Goal: Information Seeking & Learning: Check status

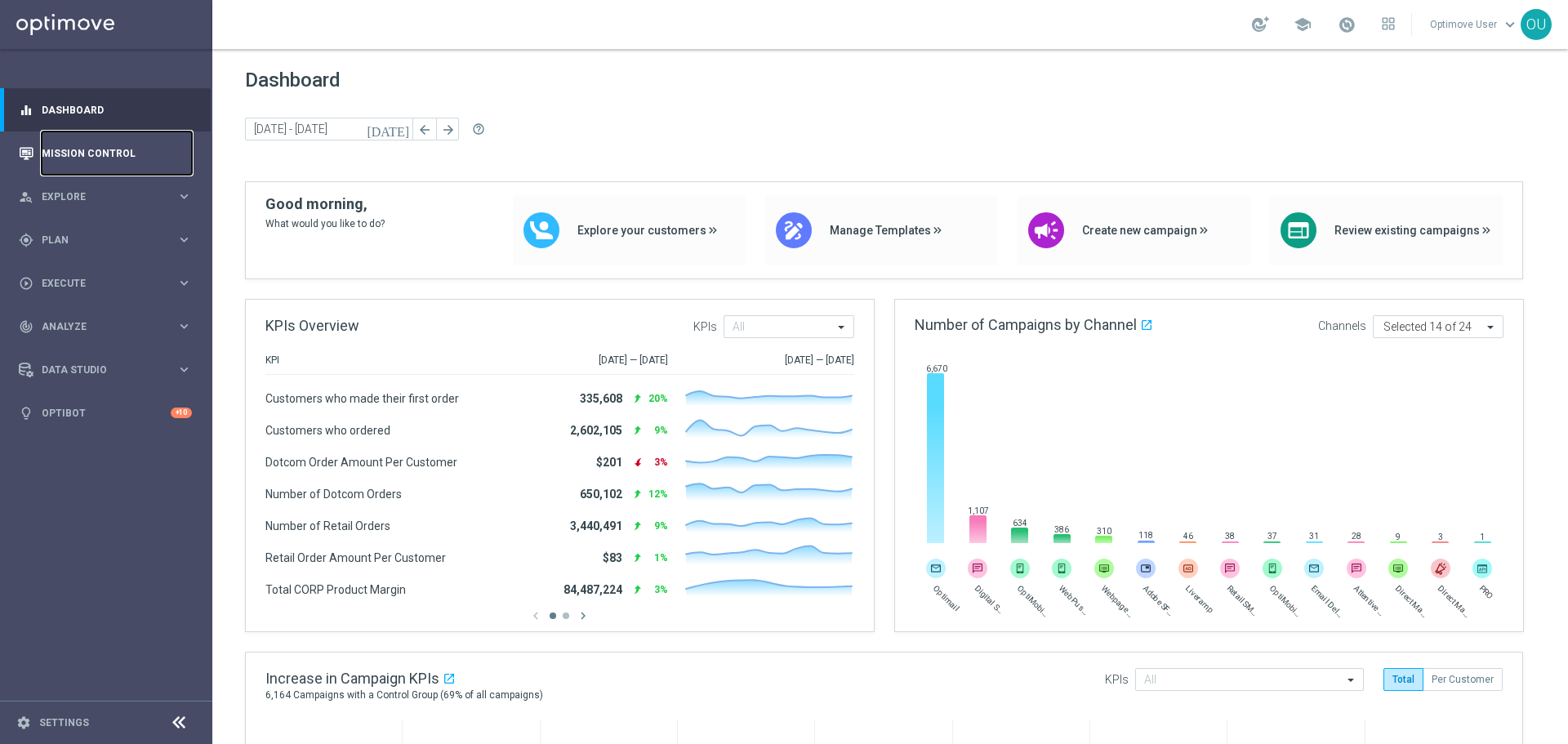
click at [81, 151] on link "Mission Control" at bounding box center [117, 153] width 151 height 44
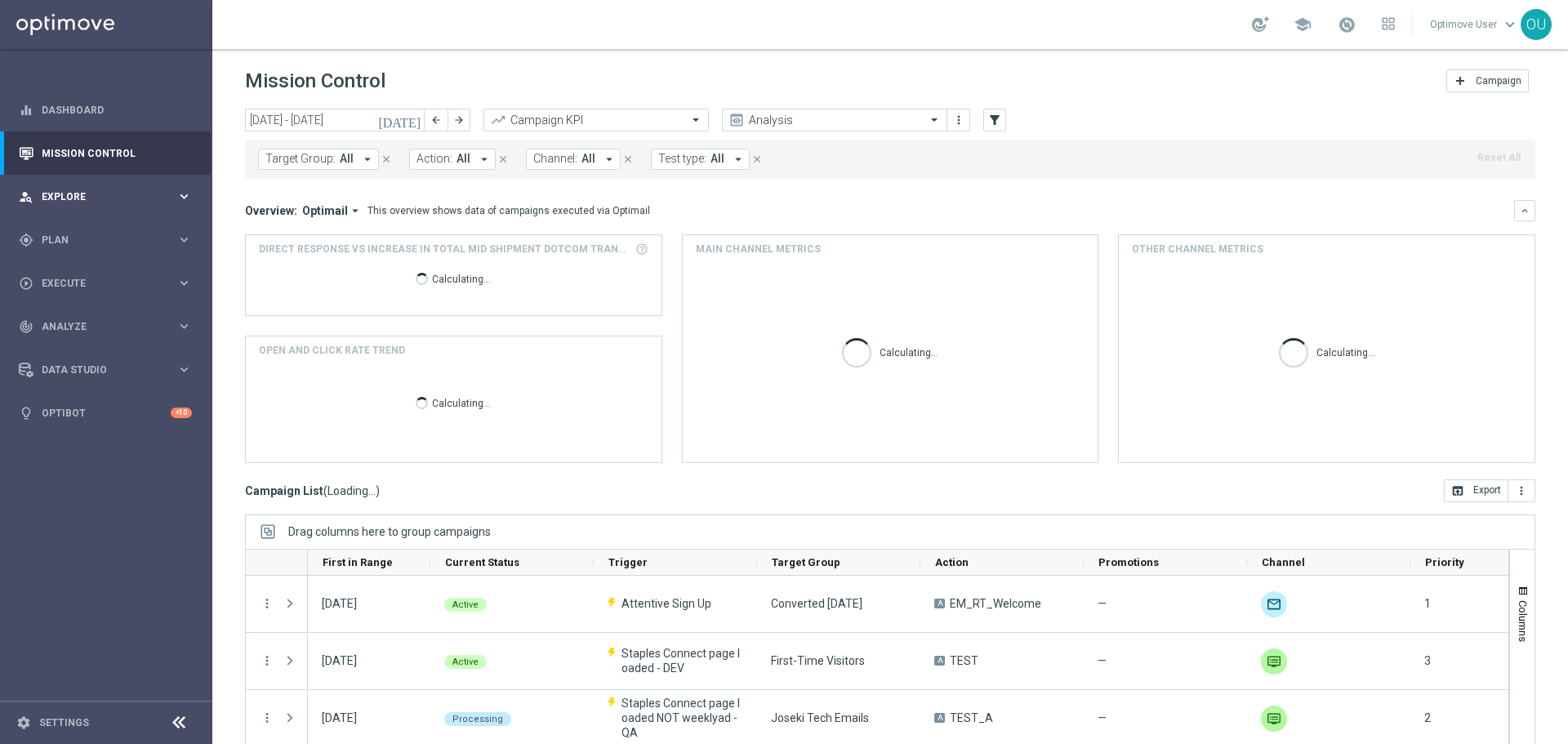
click at [151, 180] on div "person_search Explore keyboard_arrow_right" at bounding box center [105, 196] width 211 height 44
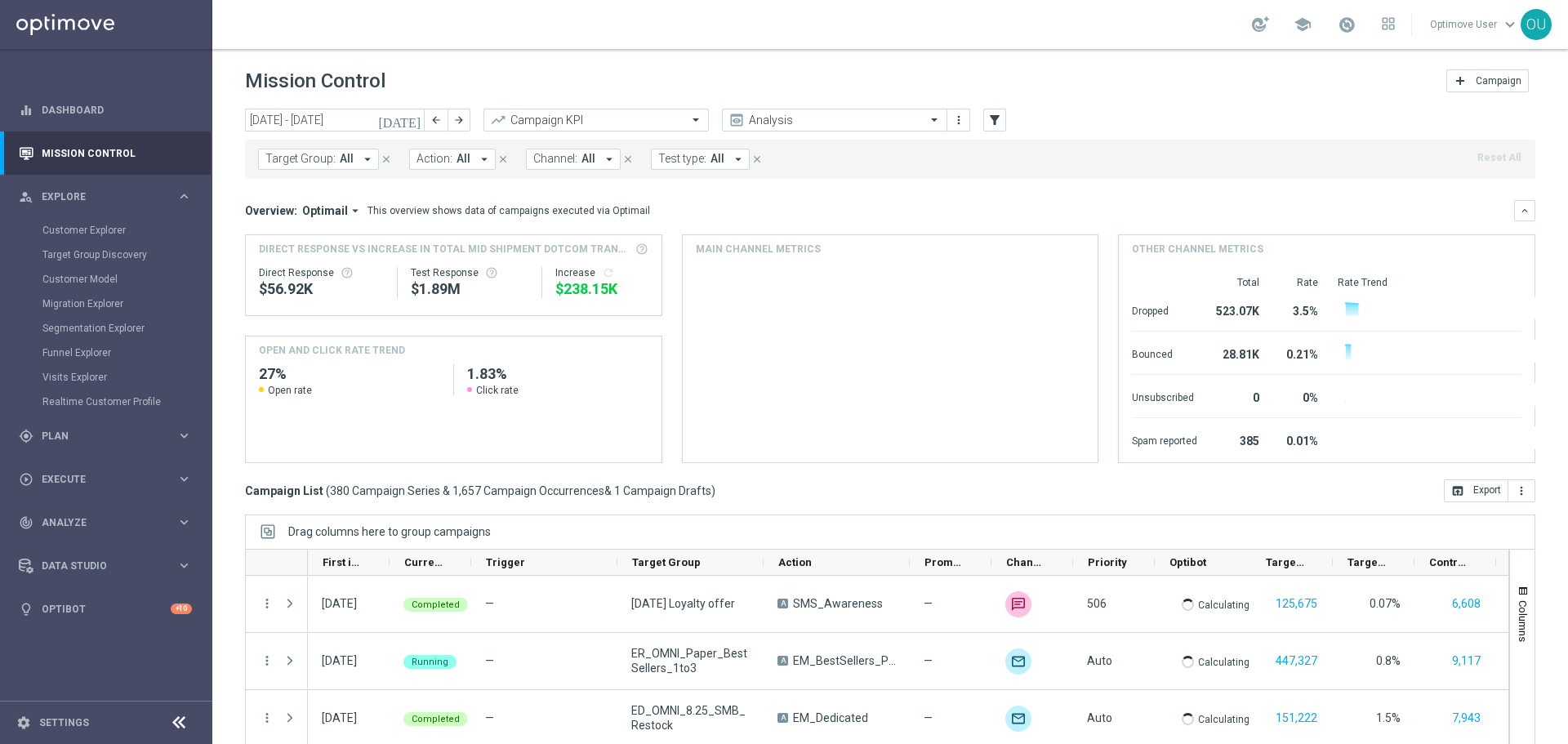
click at [92, 295] on div "Migration Explorer" at bounding box center [127, 304] width 168 height 25
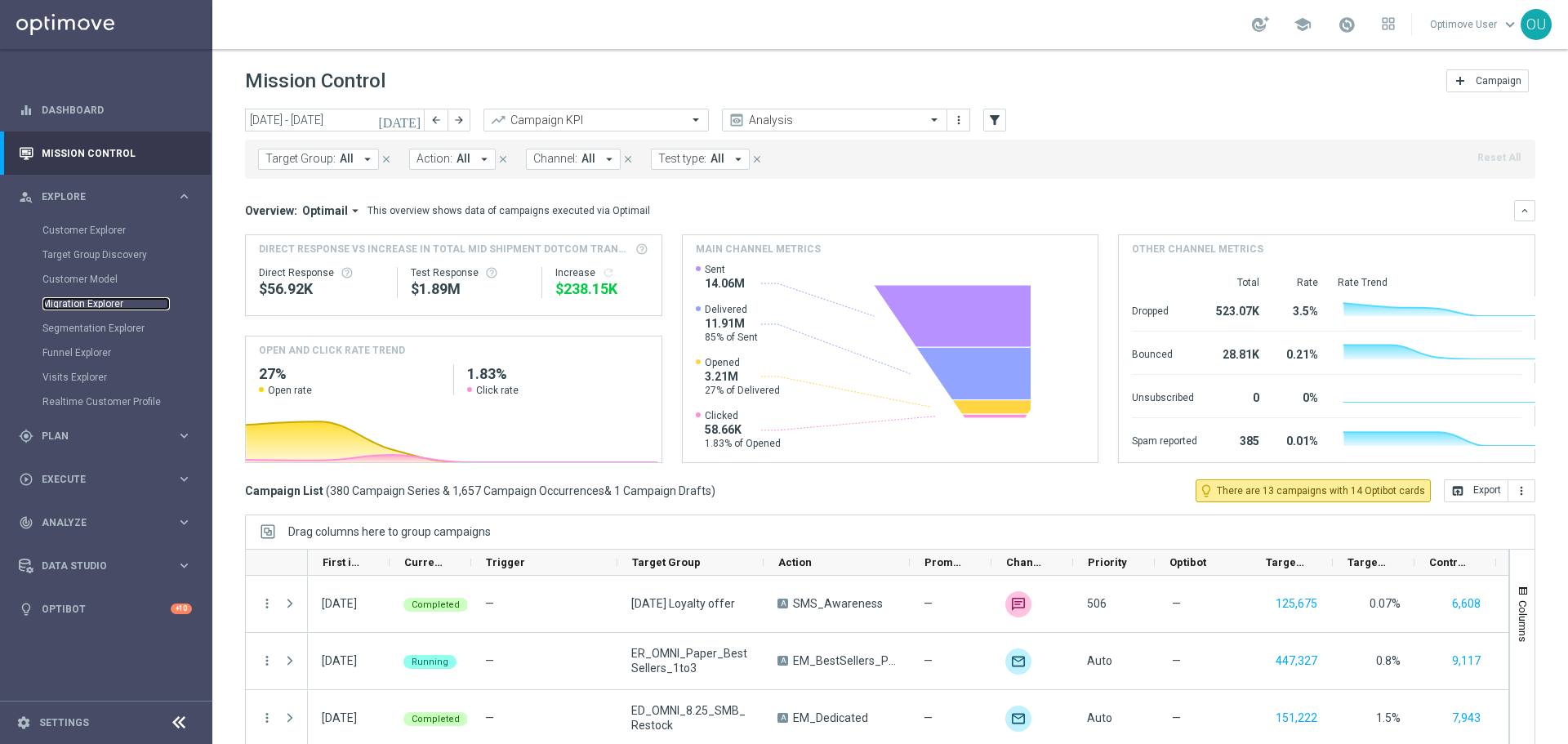
click at [92, 299] on link "Migration Explorer" at bounding box center [106, 304] width 128 height 13
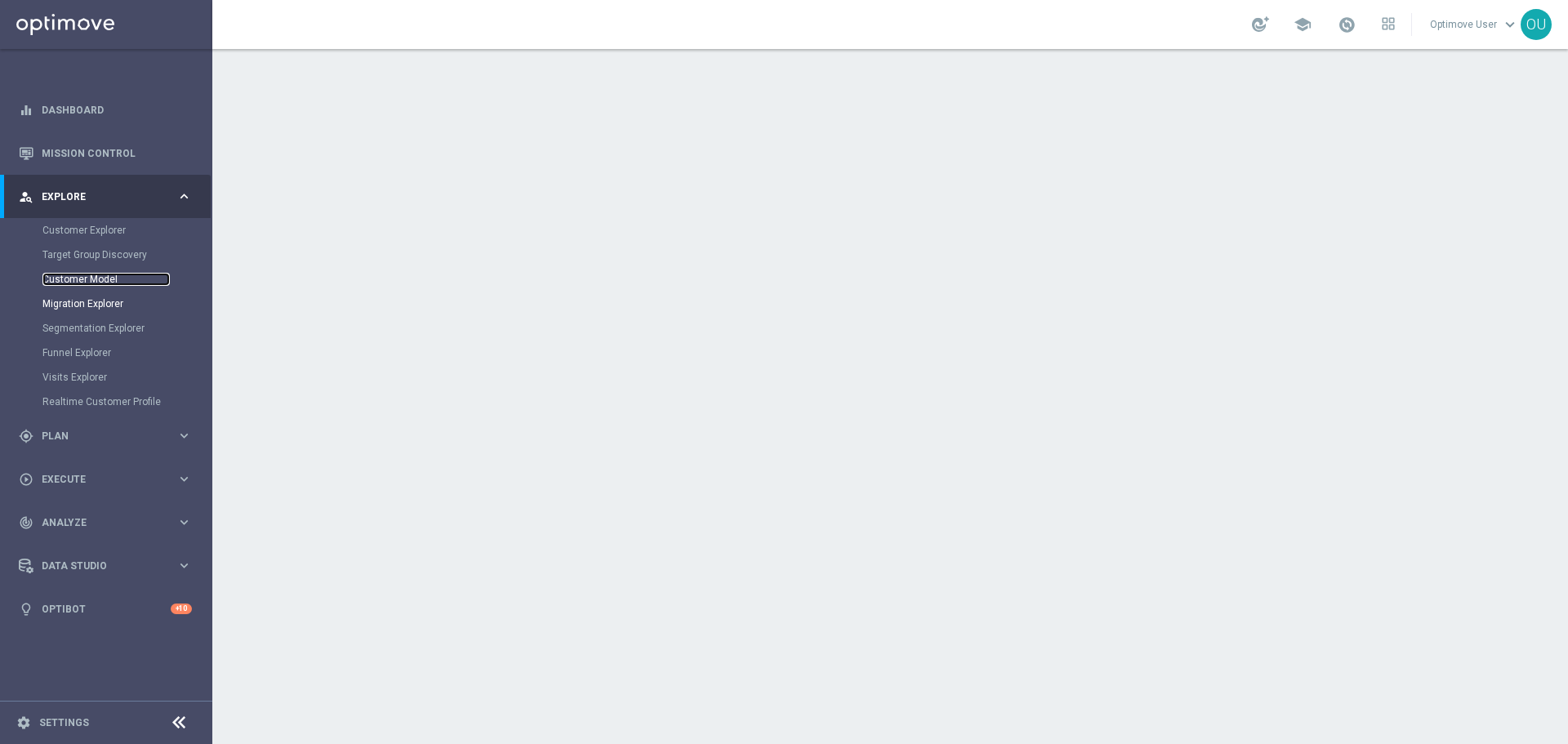
click at [106, 279] on link "Customer Model" at bounding box center [106, 279] width 128 height 13
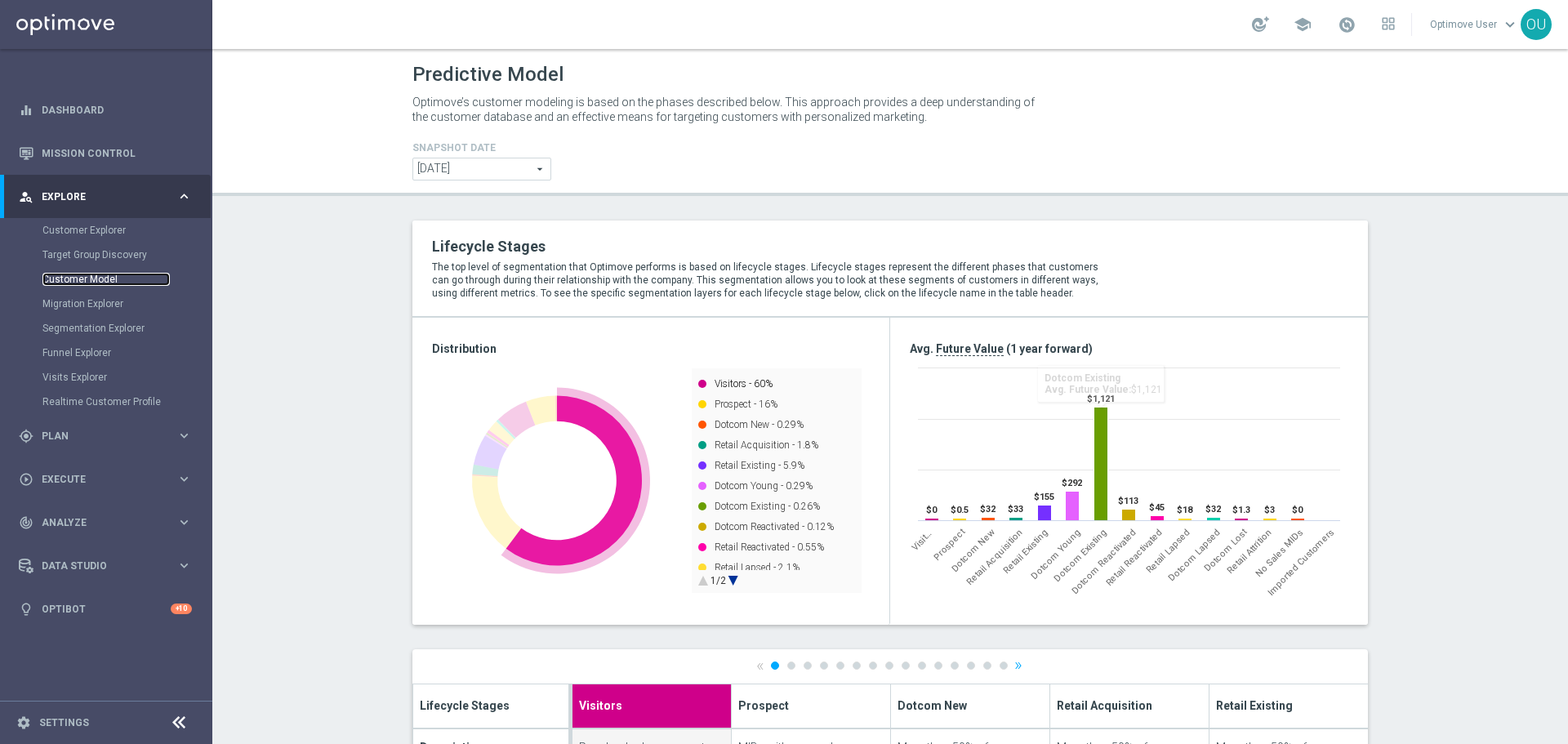
click at [698, 380] on rect at bounding box center [702, 384] width 8 height 8
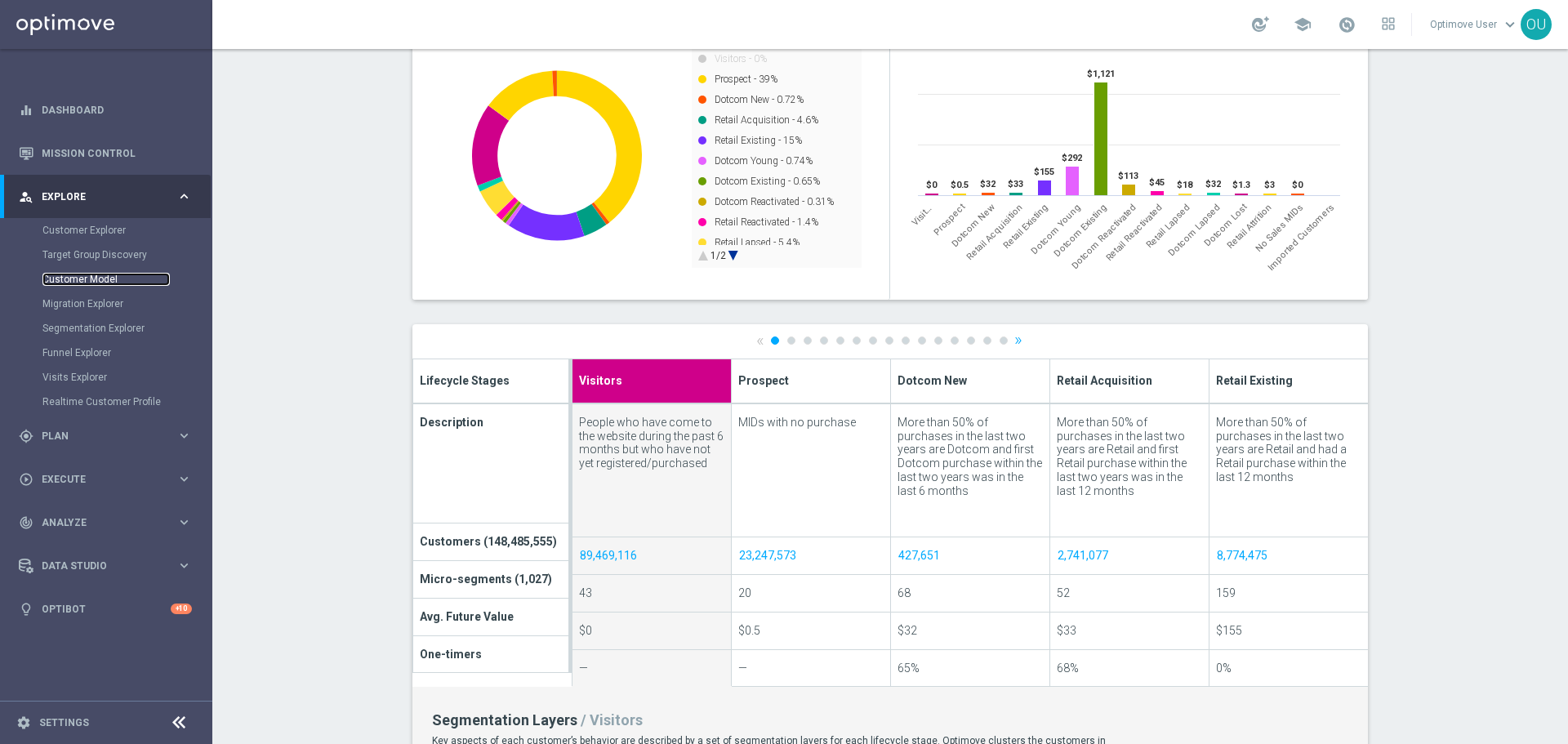
scroll to position [327, 0]
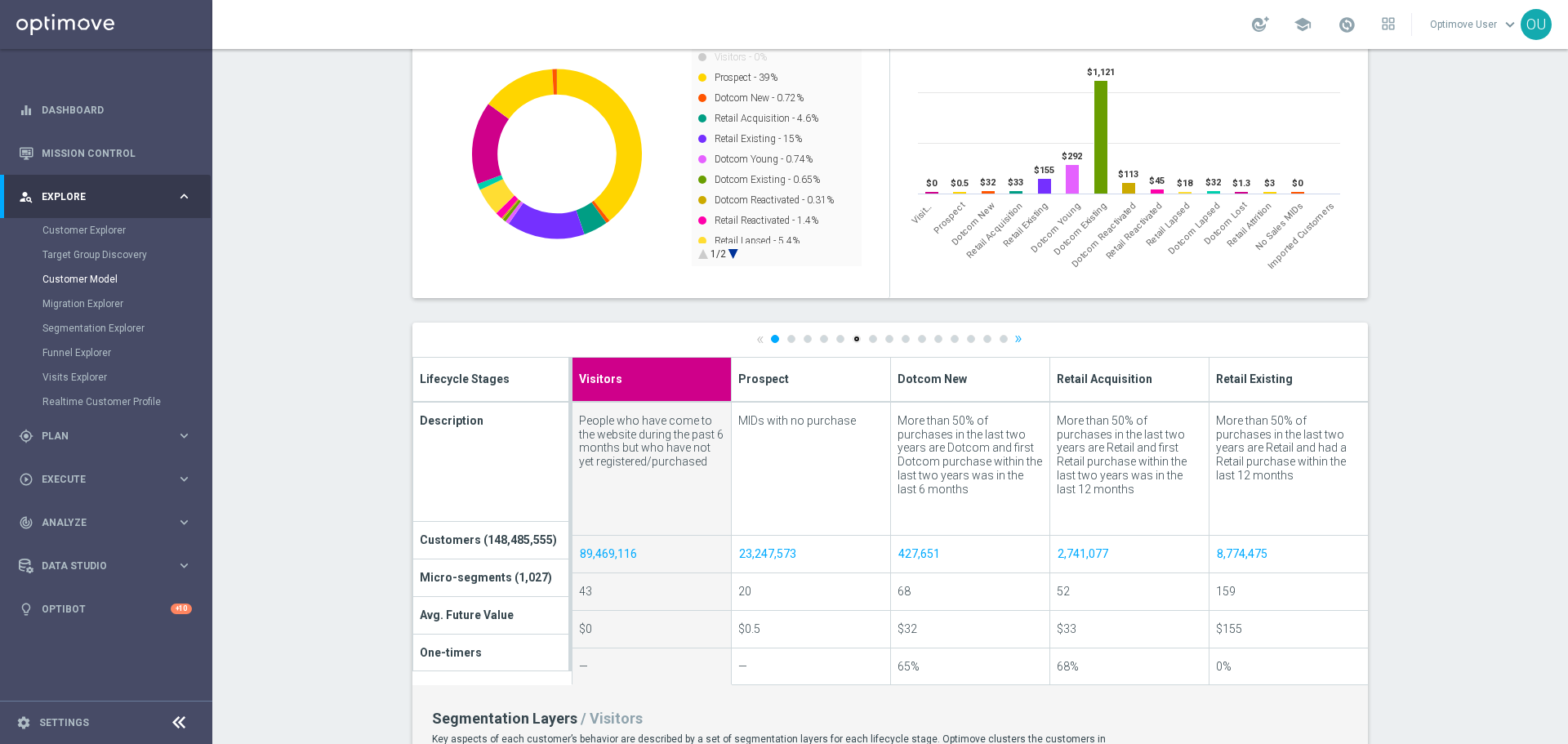
click at [853, 342] on link "6" at bounding box center [857, 339] width 8 height 8
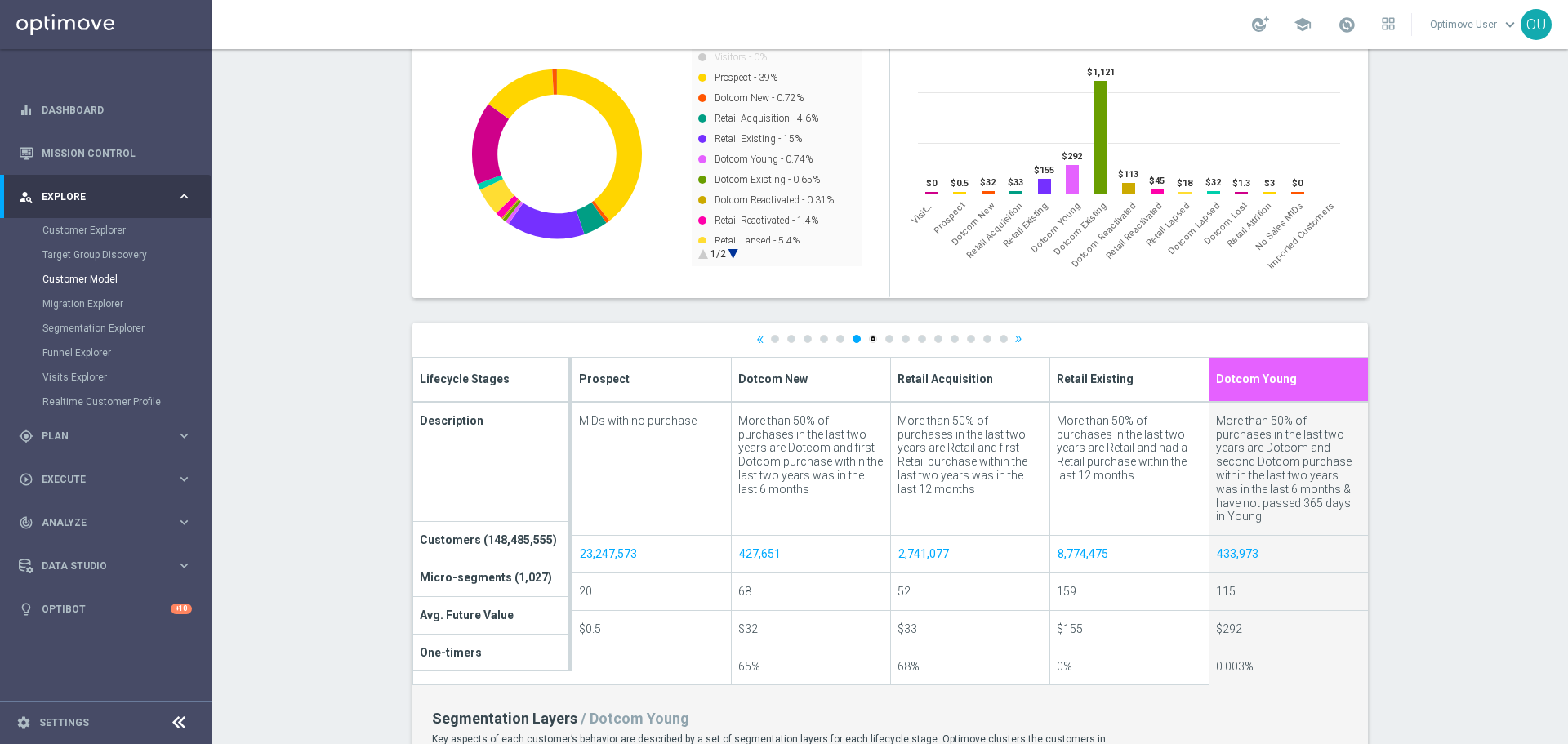
click at [869, 339] on link "7" at bounding box center [873, 339] width 8 height 8
click at [0, 0] on div at bounding box center [0, 0] width 0 height 0
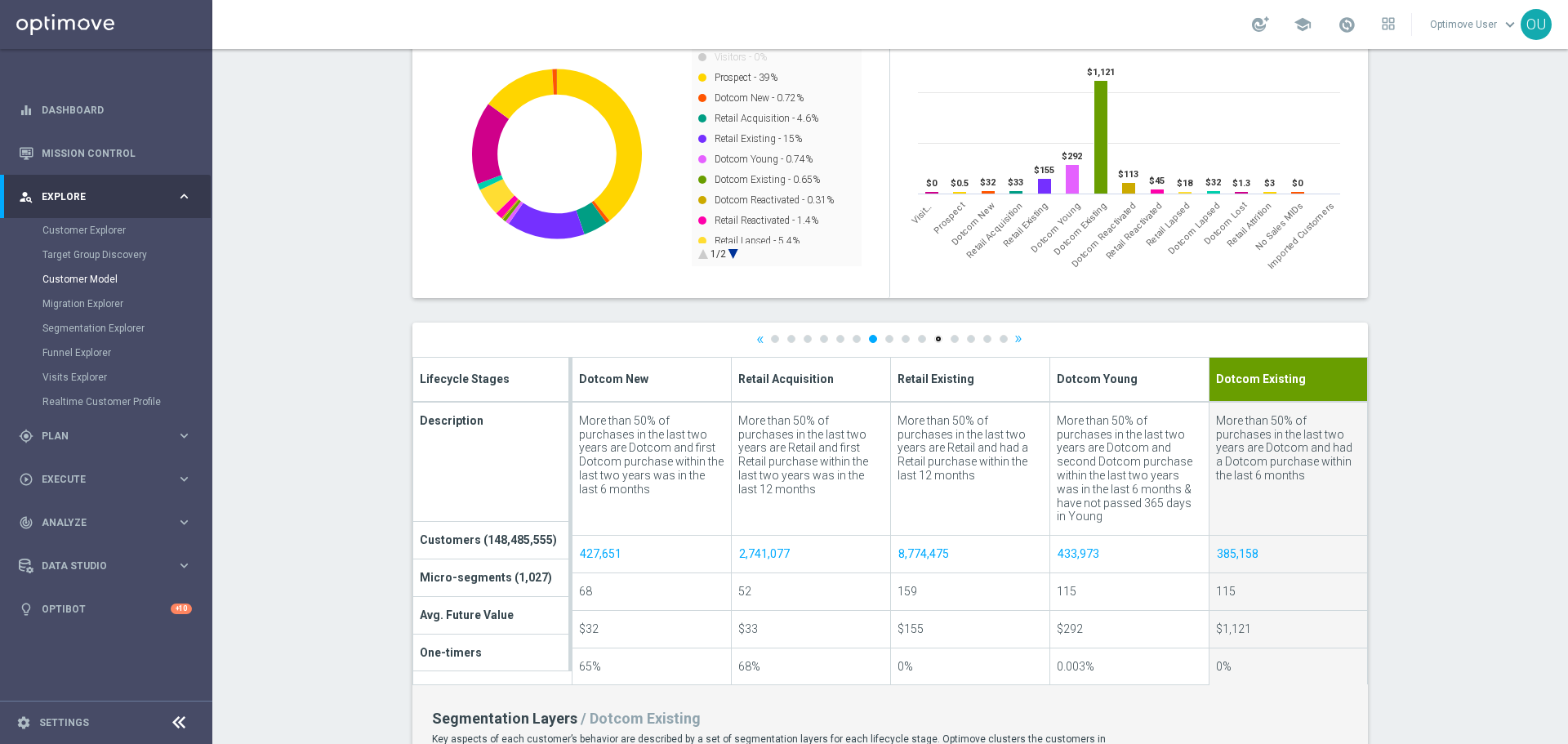
click at [934, 337] on link "11" at bounding box center [938, 339] width 8 height 8
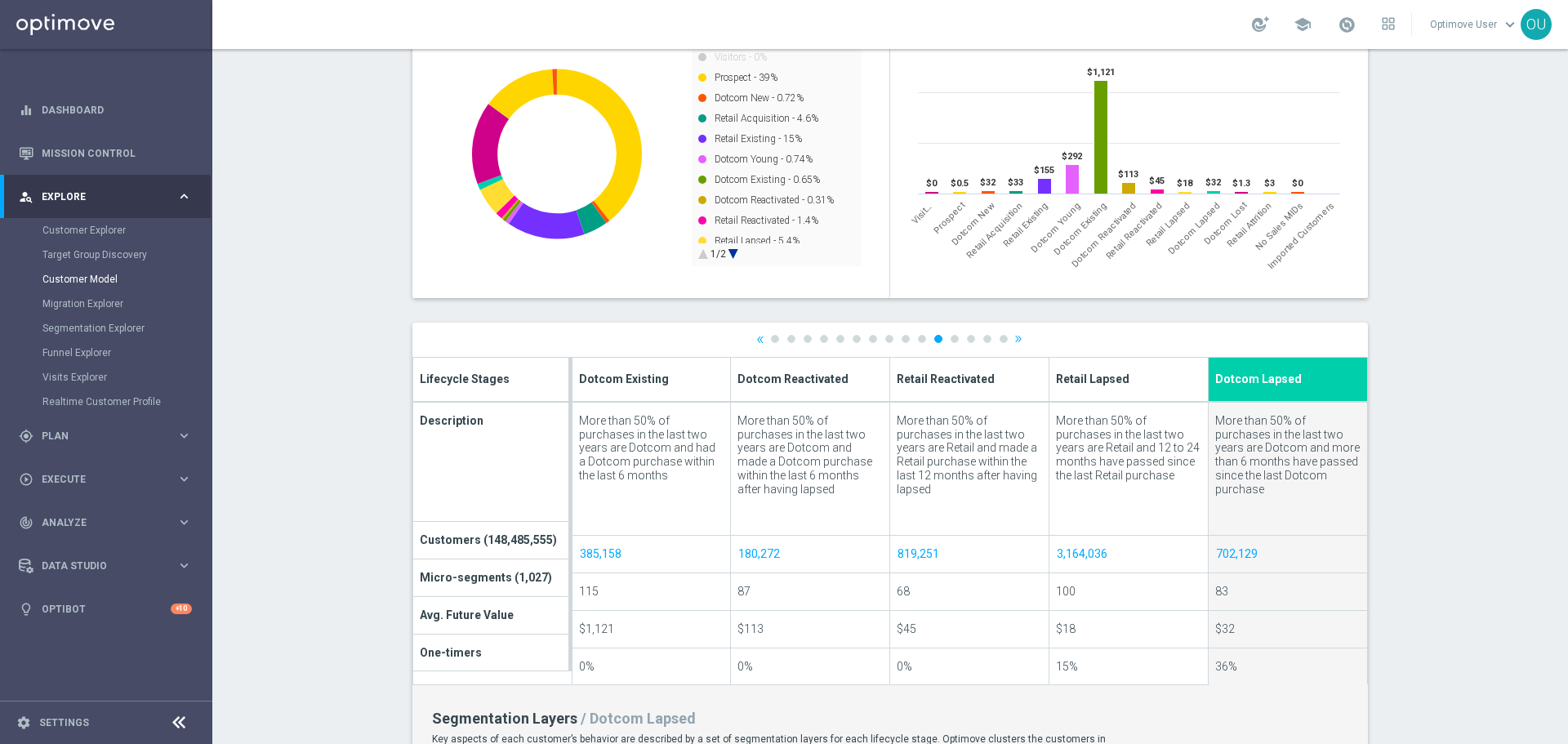
click at [986, 337] on ul "« 1 2 3 4 5 6 7 8 9 10 11 12 13 14 15 »" at bounding box center [891, 338] width 268 height 11
click at [1005, 339] on ul "« 1 2 3 4 5 6 7 8 9 10 11 12 13 14 15 »" at bounding box center [891, 338] width 268 height 11
click at [1000, 339] on link "15" at bounding box center [1004, 339] width 8 height 8
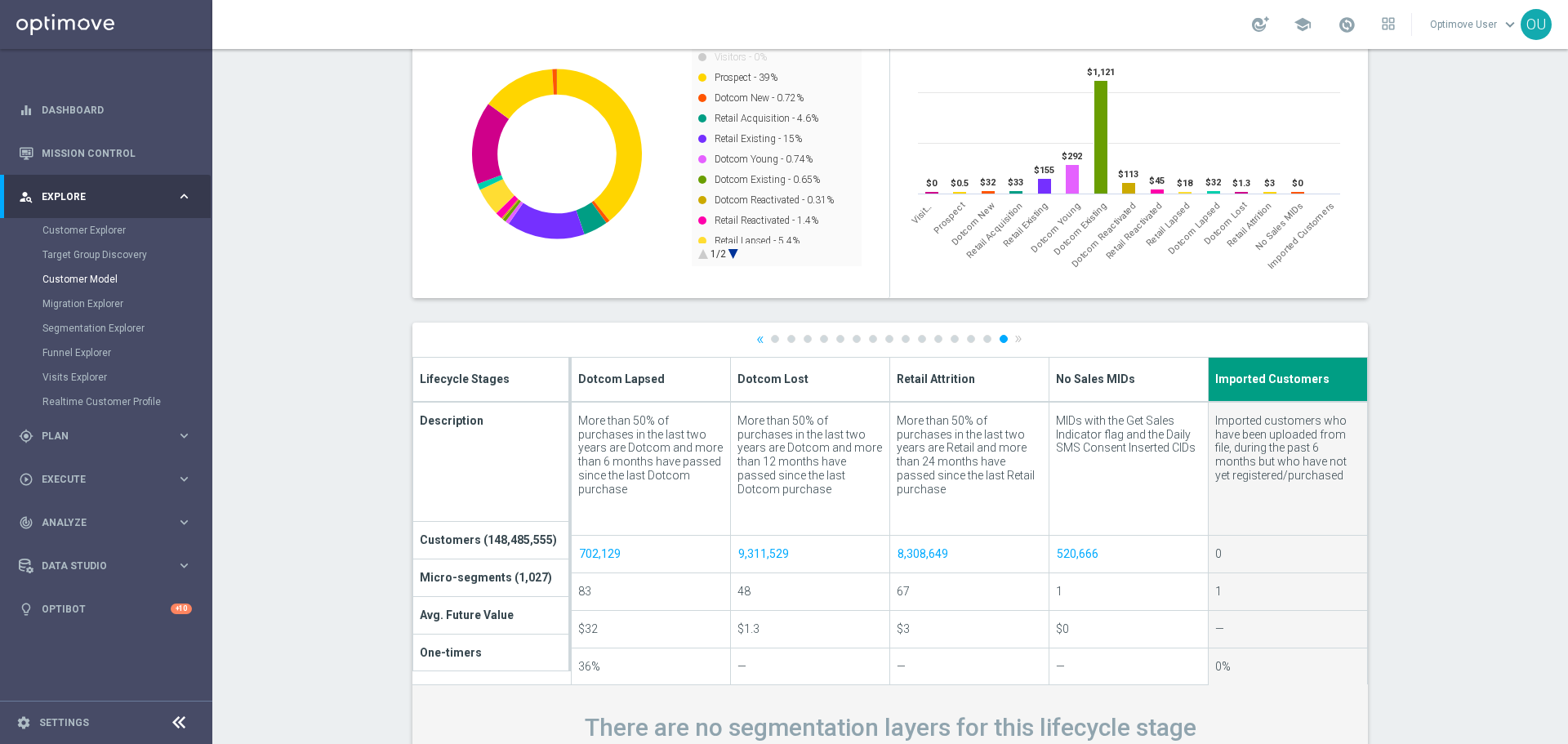
click at [917, 343] on ul "« 1 2 3 4 5 6 7 8 9 10 11 12 13 14 15 »" at bounding box center [891, 338] width 268 height 11
click at [914, 343] on ul "« 1 2 3 4 5 6 7 8 9 10 11 12 13 14 15 »" at bounding box center [891, 338] width 268 height 11
click at [918, 340] on link "10" at bounding box center [922, 339] width 8 height 8
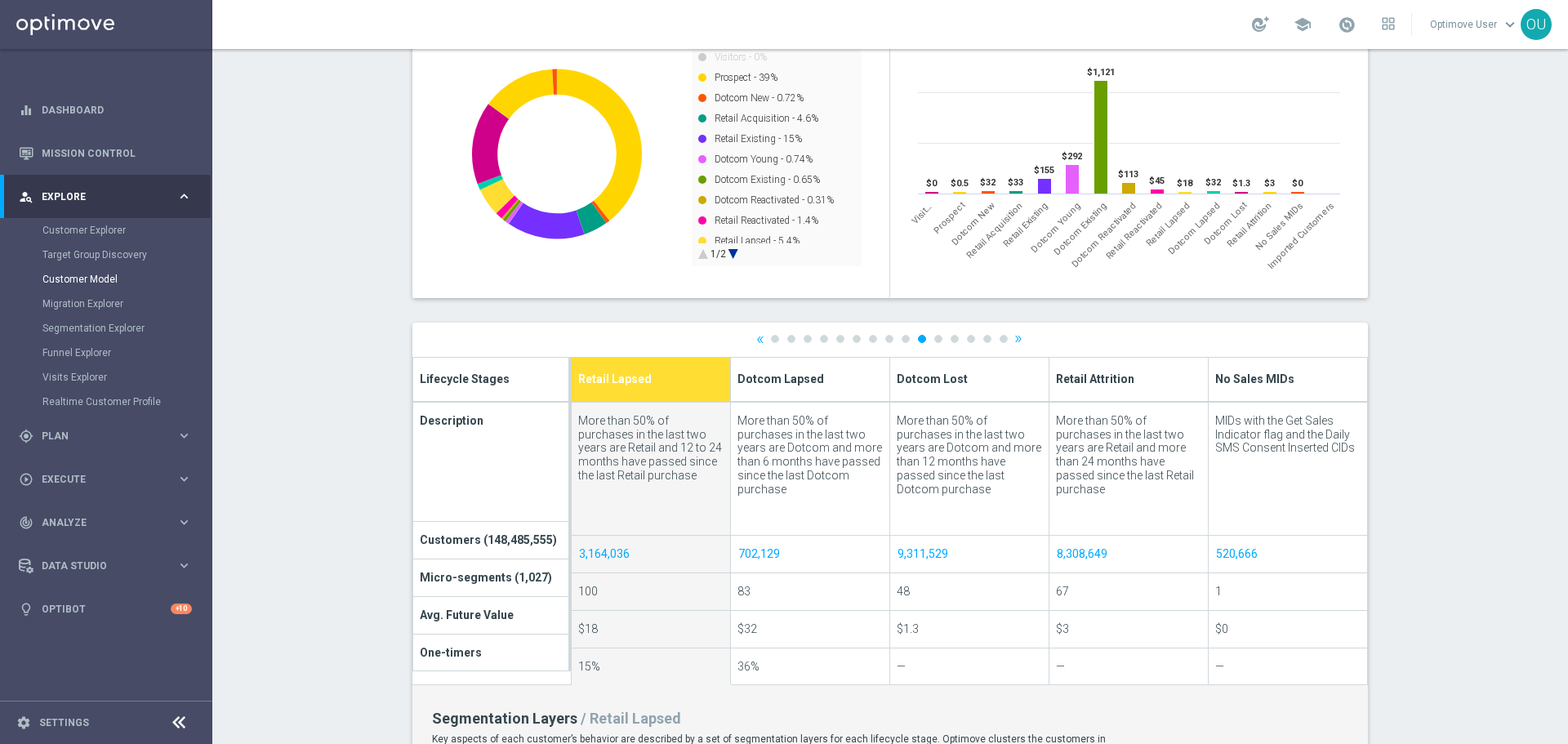
click at [935, 338] on div at bounding box center [890, 731] width 956 height 816
click at [934, 340] on link "11" at bounding box center [938, 339] width 8 height 8
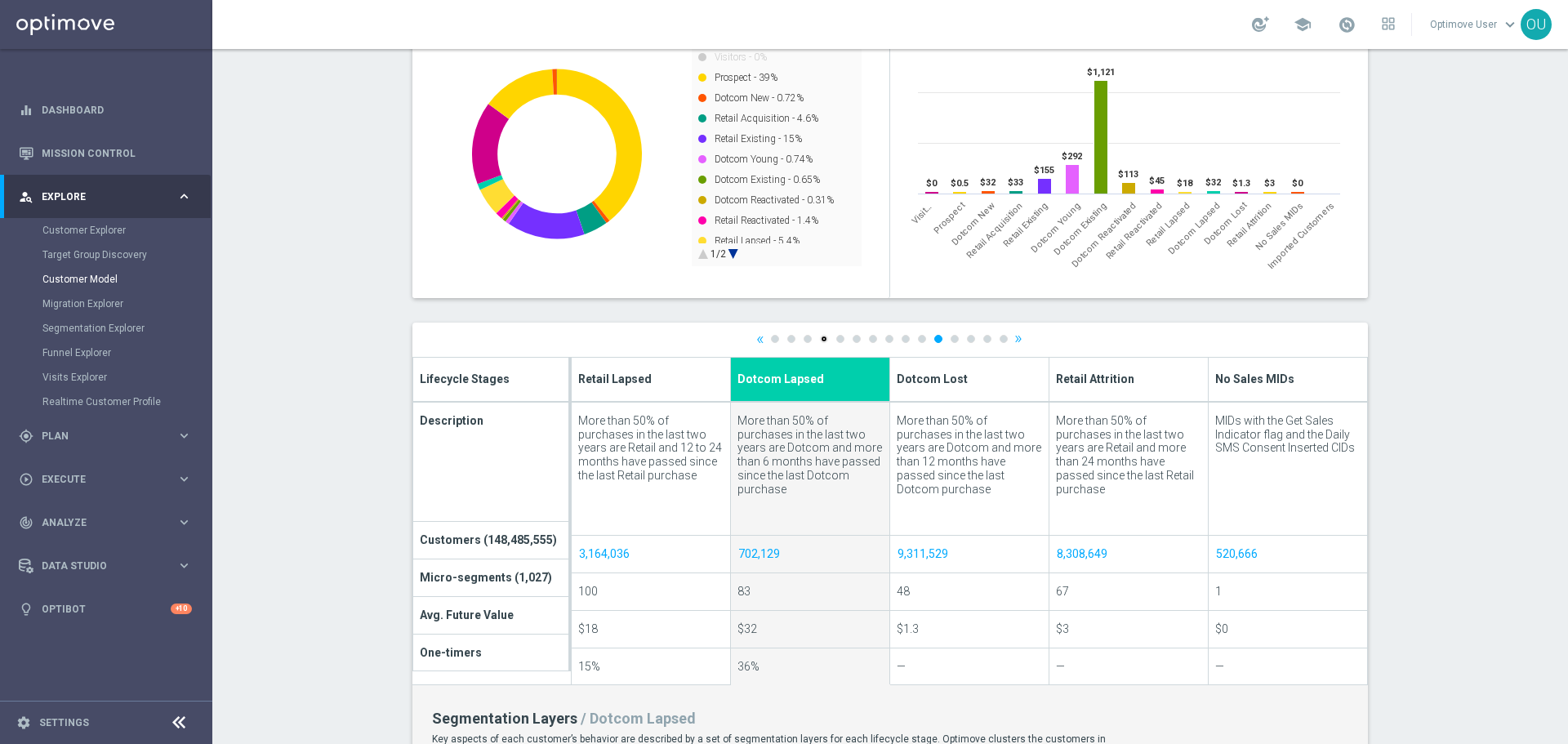
click at [821, 339] on link "4" at bounding box center [824, 339] width 8 height 8
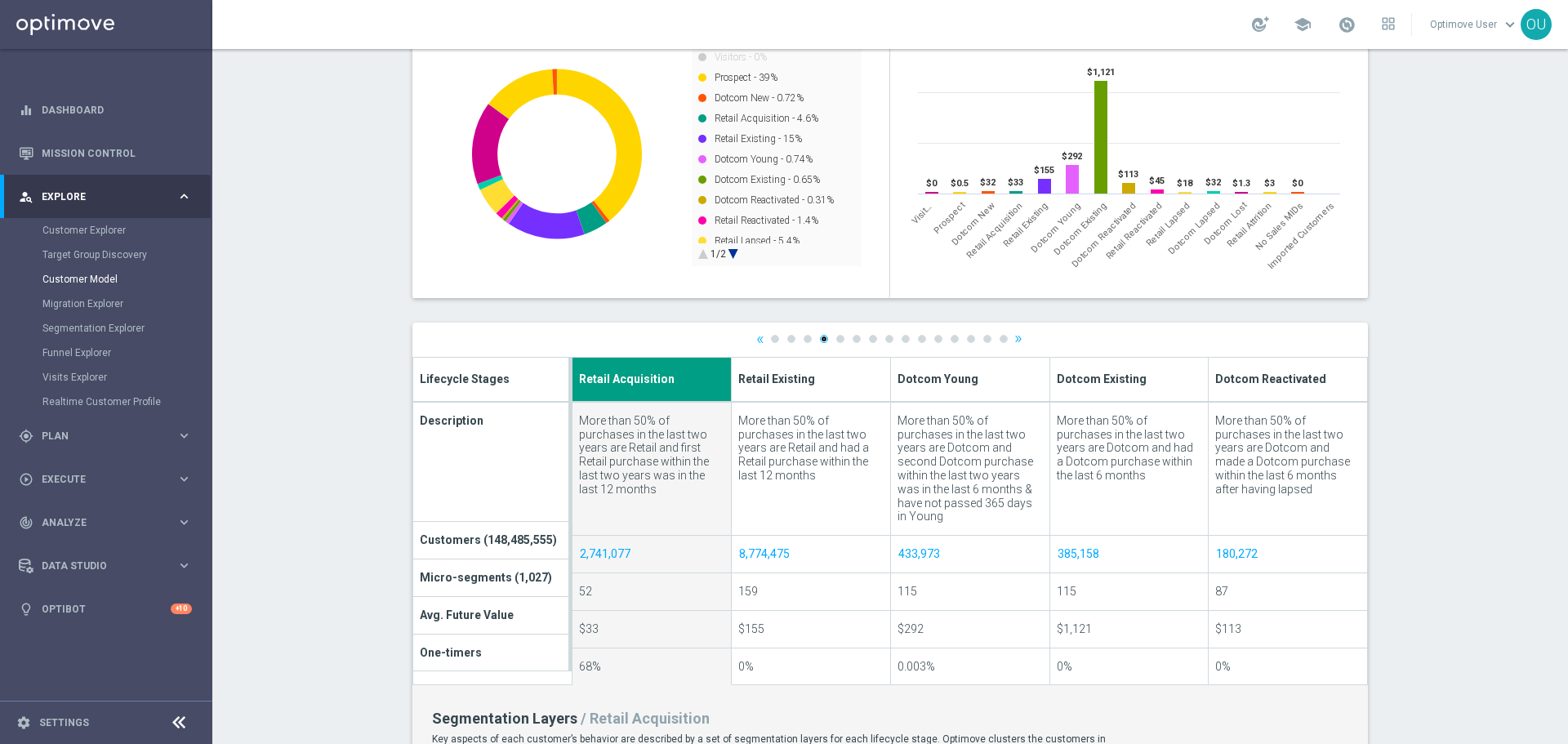
click at [820, 339] on link "4" at bounding box center [824, 339] width 8 height 8
click at [938, 424] on div at bounding box center [890, 731] width 956 height 816
click at [956, 379] on span "Dotcom Young" at bounding box center [938, 378] width 81 height 17
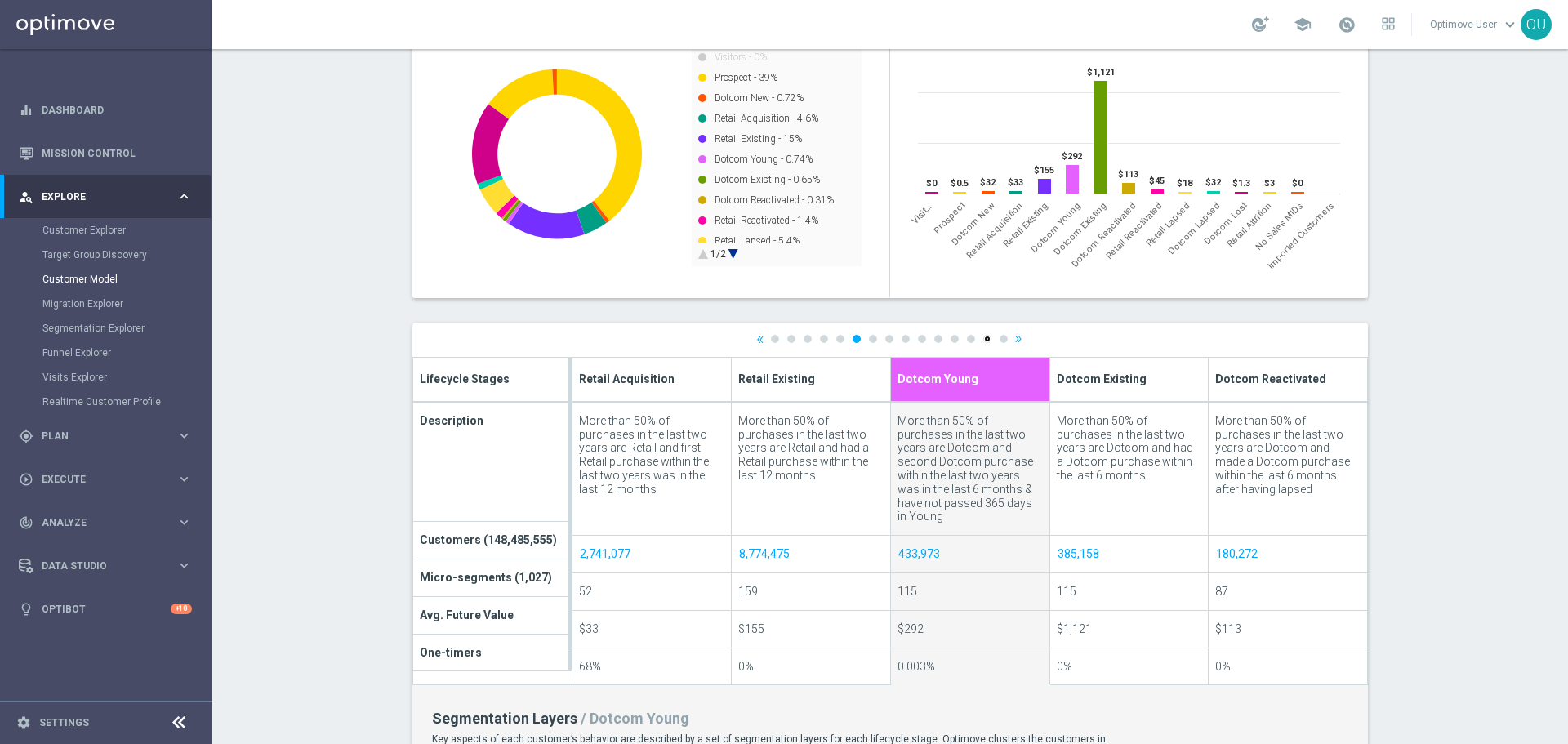
click at [984, 337] on link "14" at bounding box center [988, 339] width 8 height 8
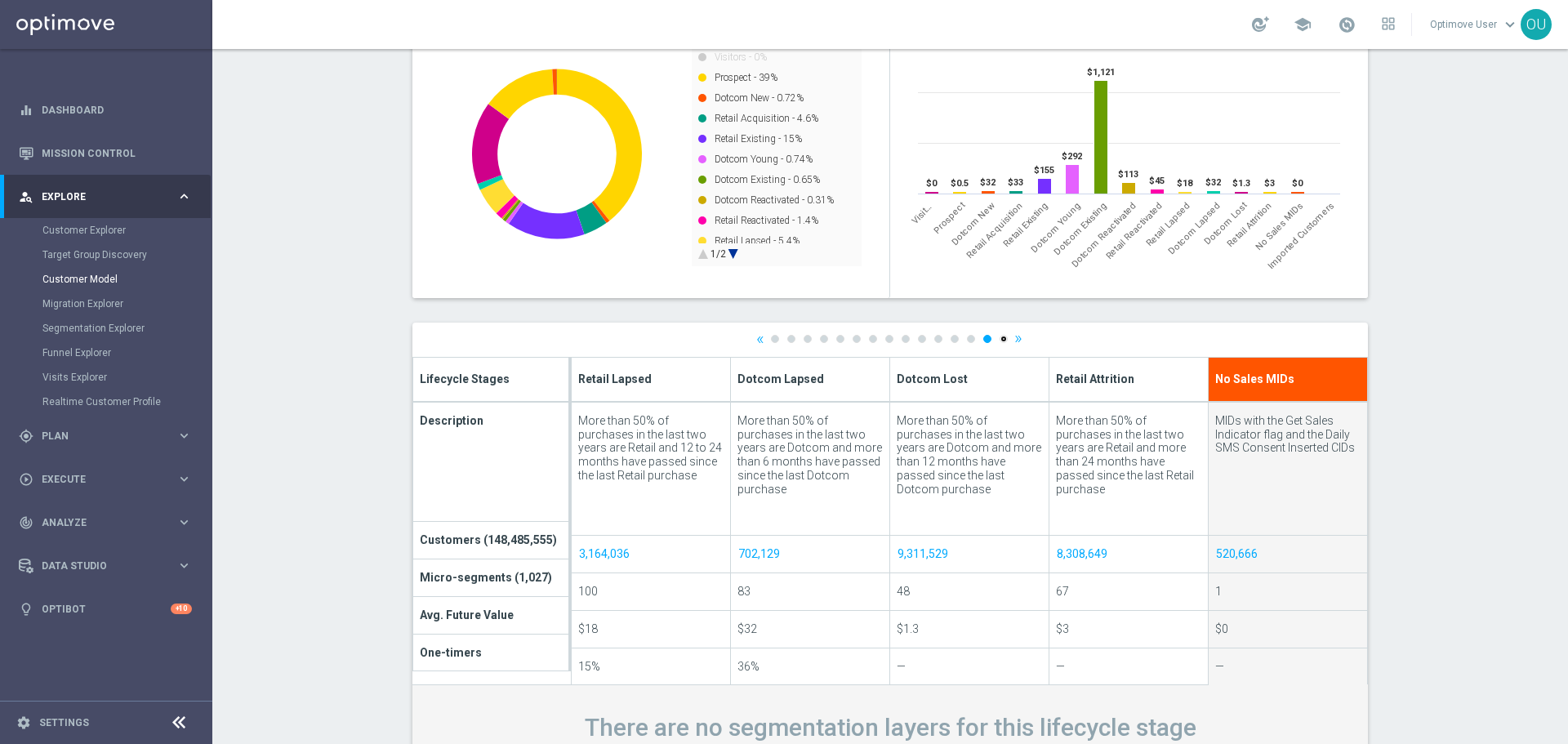
click at [1000, 341] on link "15" at bounding box center [1004, 339] width 8 height 8
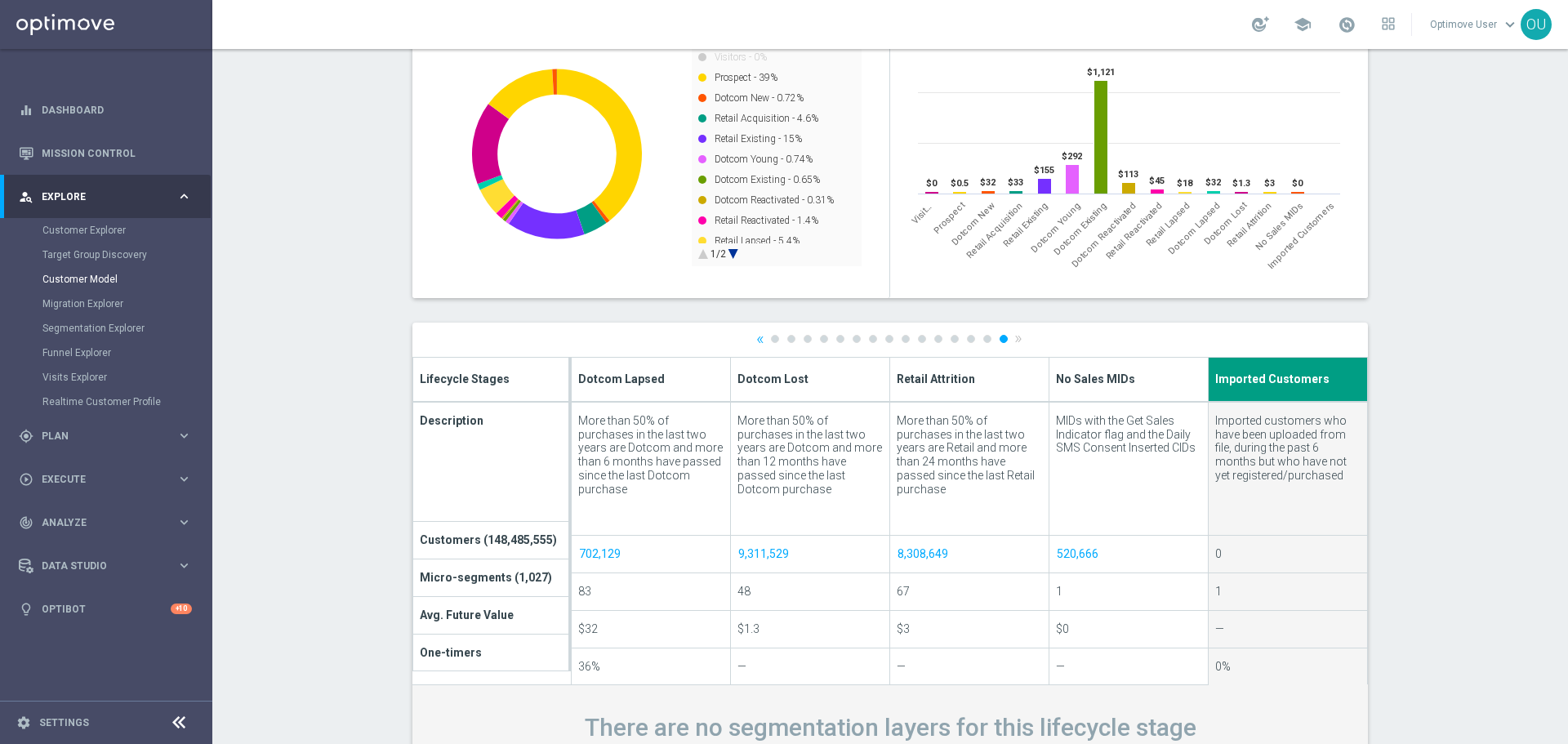
click at [958, 390] on th "Retail Attrition" at bounding box center [970, 380] width 160 height 44
type input "Retail Attrition"
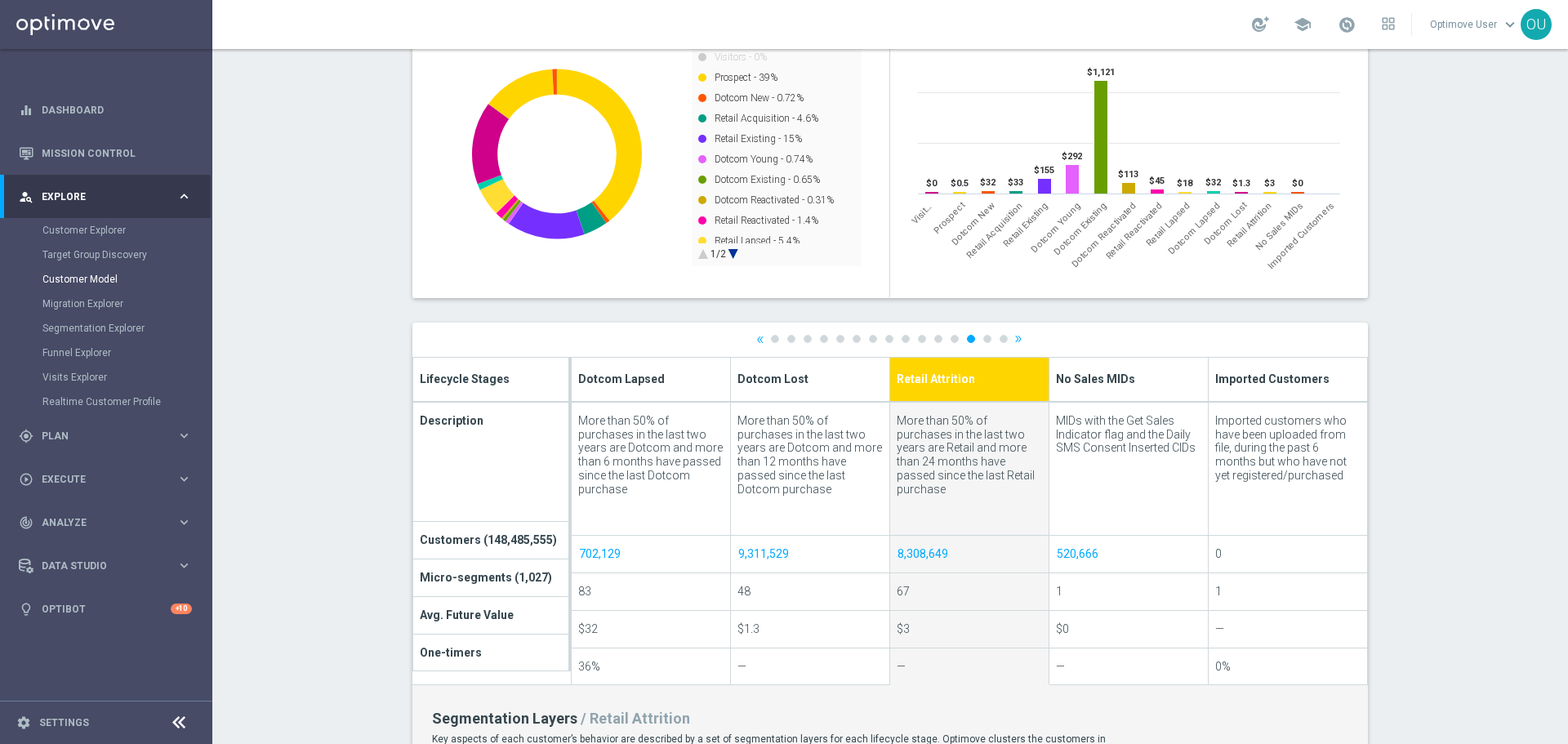
scroll to position [653, 0]
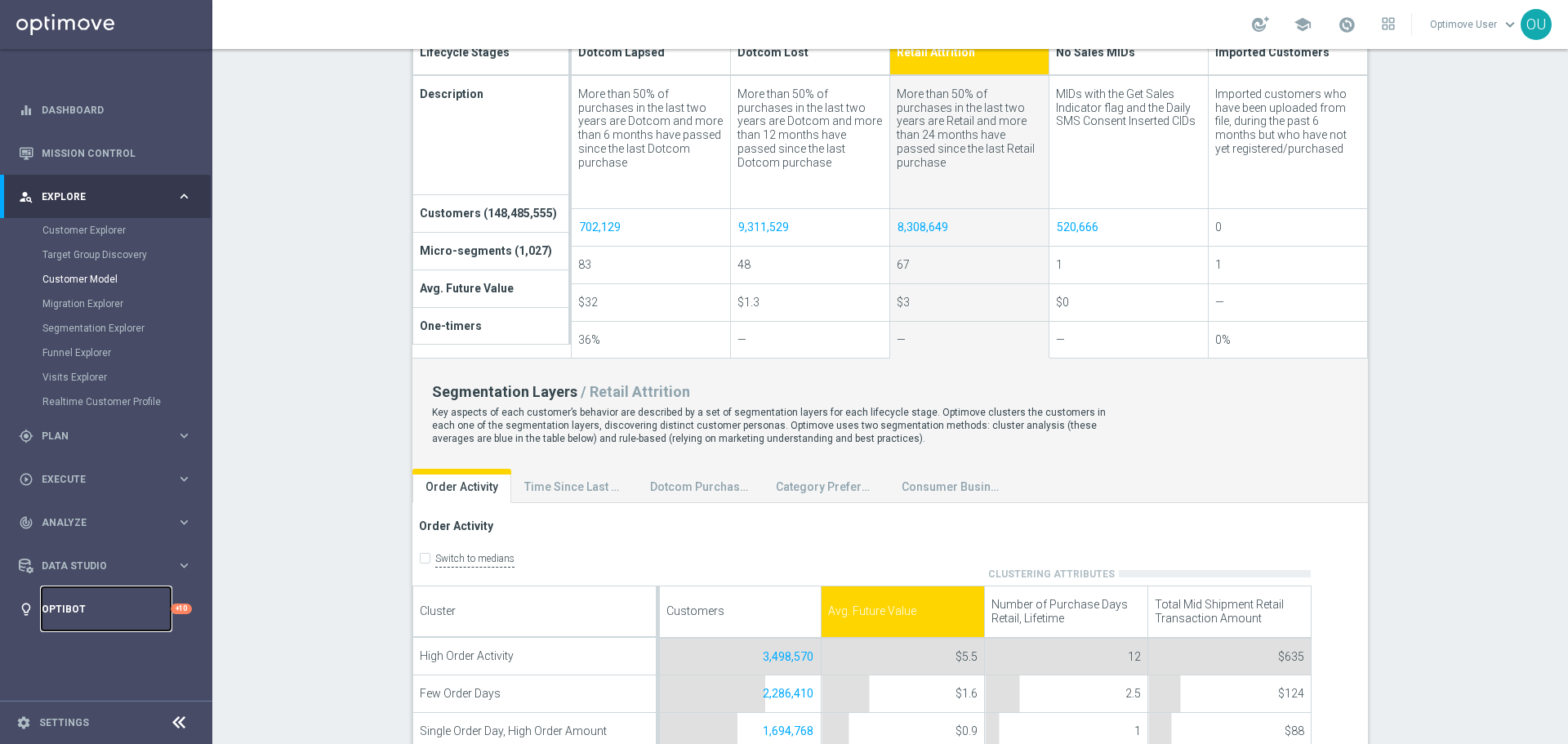
click at [95, 603] on link "Optibot" at bounding box center [106, 609] width 129 height 44
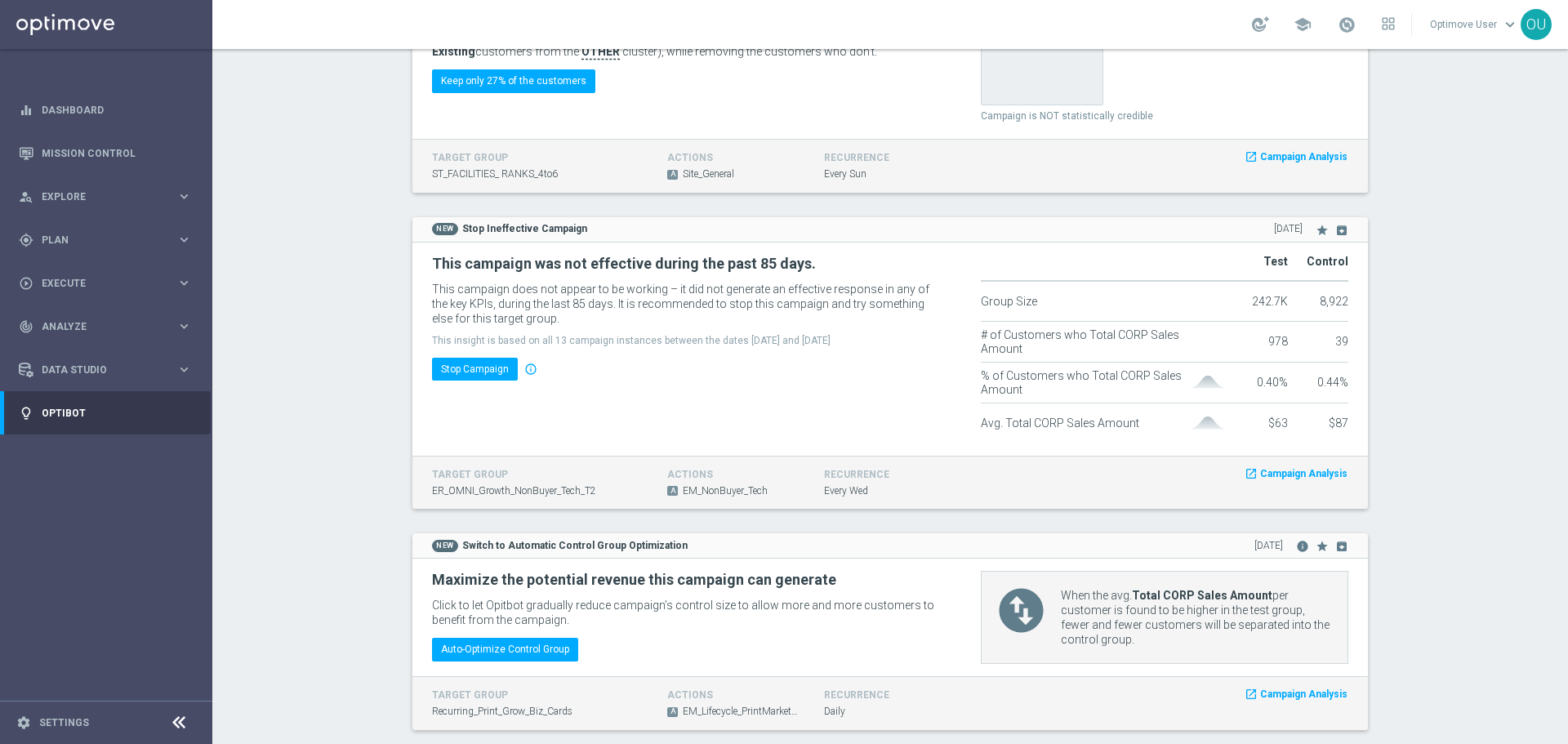
scroll to position [3312, 0]
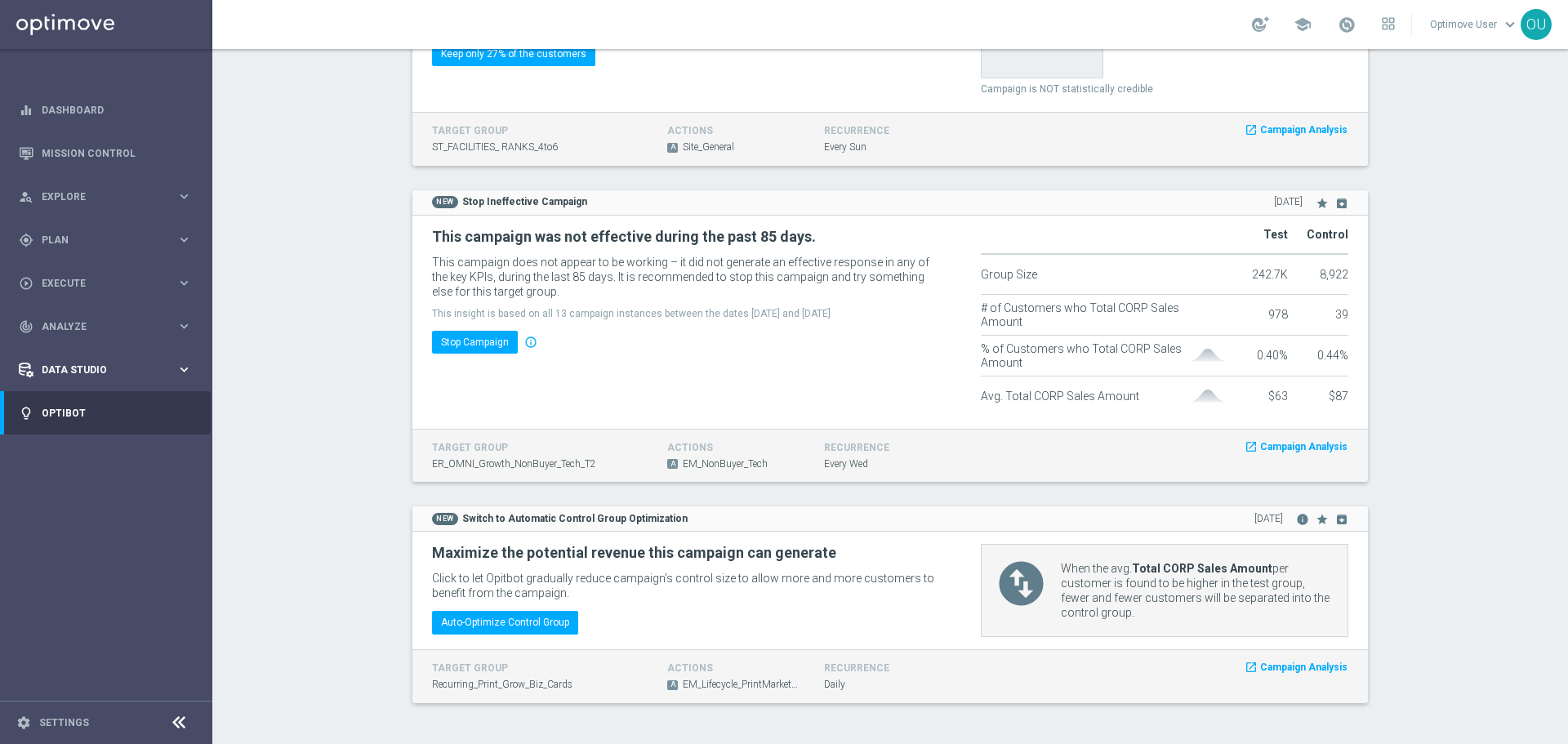
click at [131, 379] on div "Data Studio keyboard_arrow_right" at bounding box center [105, 370] width 211 height 44
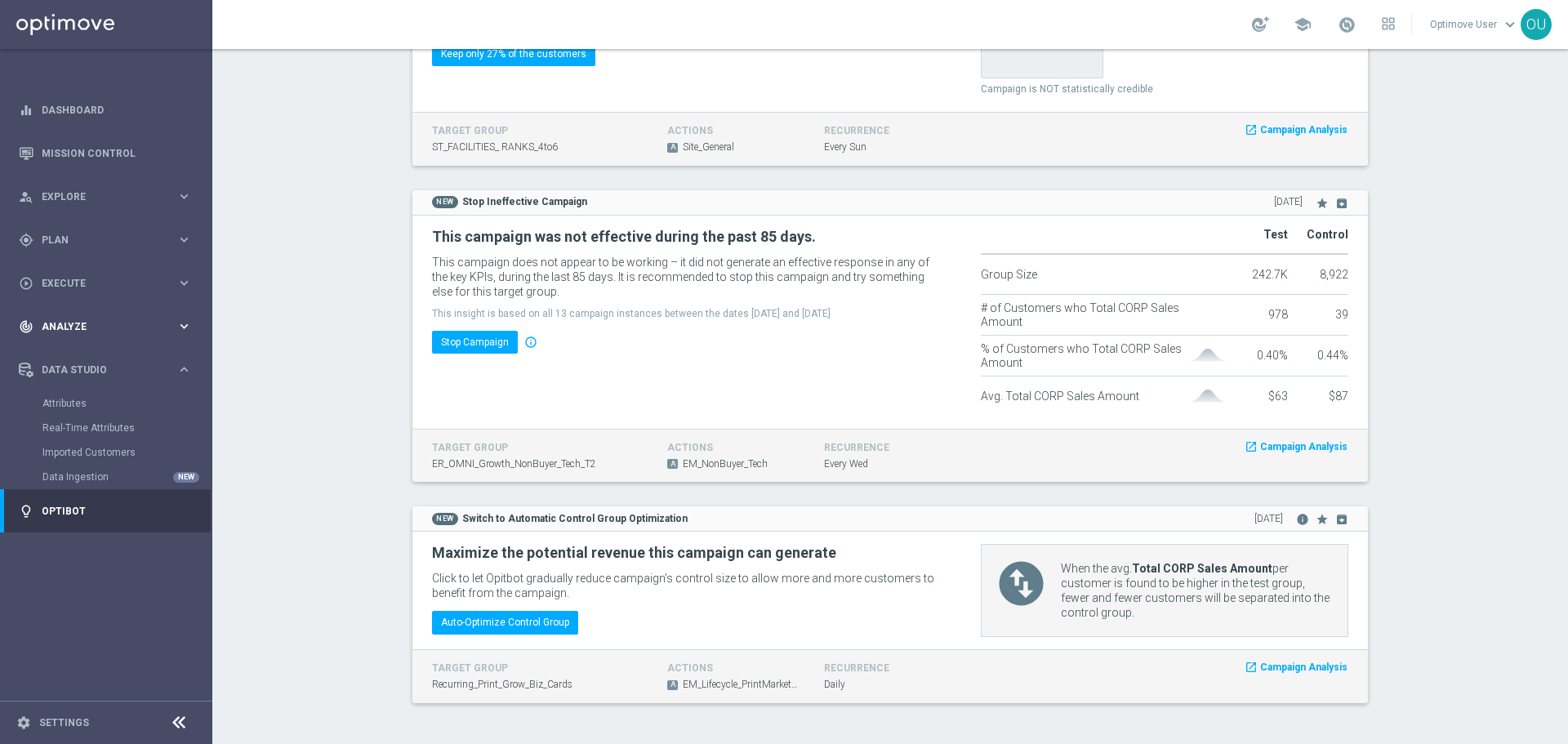
click at [99, 340] on div "track_changes Analyze keyboard_arrow_right" at bounding box center [105, 326] width 211 height 44
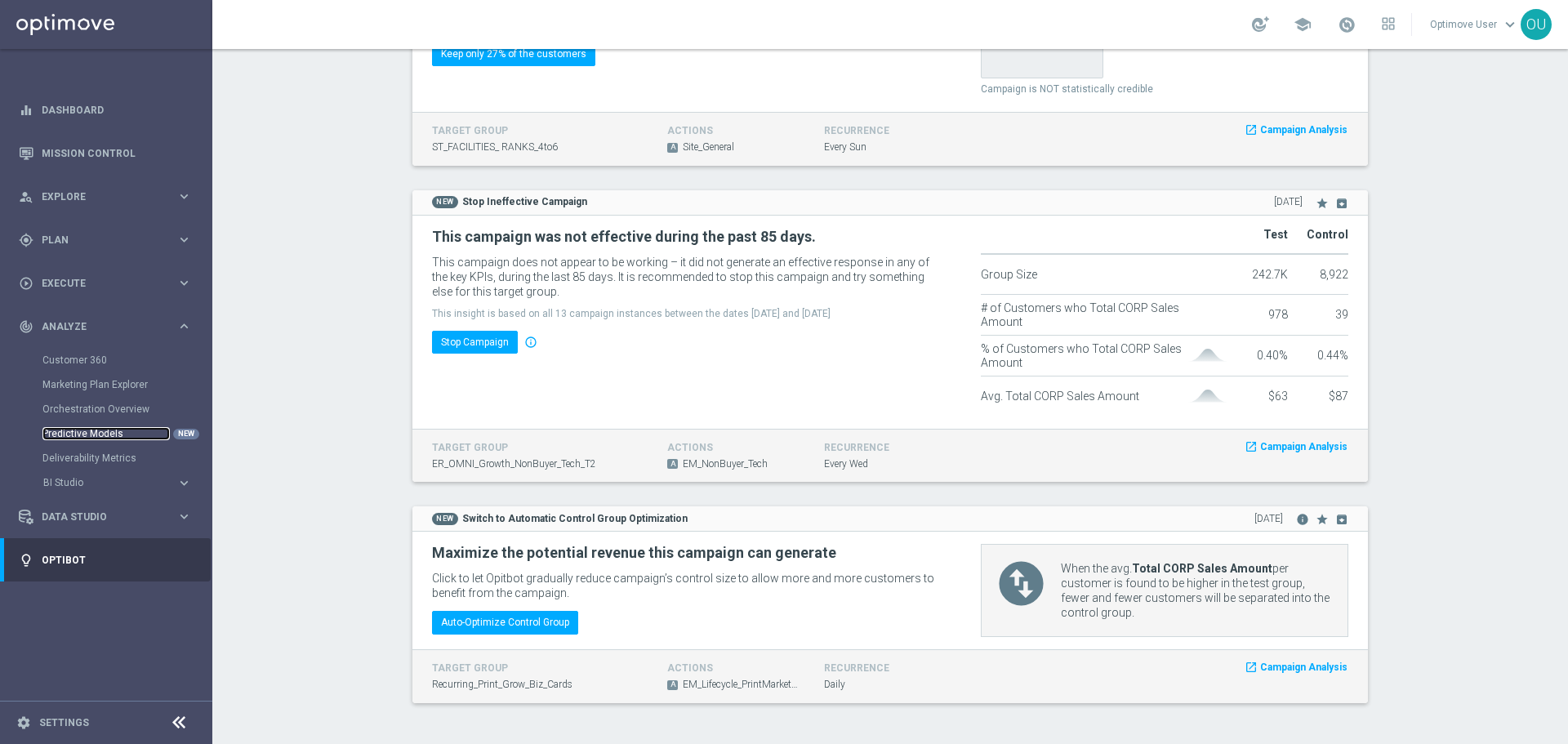
click at [124, 431] on link "Predictive Models" at bounding box center [106, 434] width 128 height 13
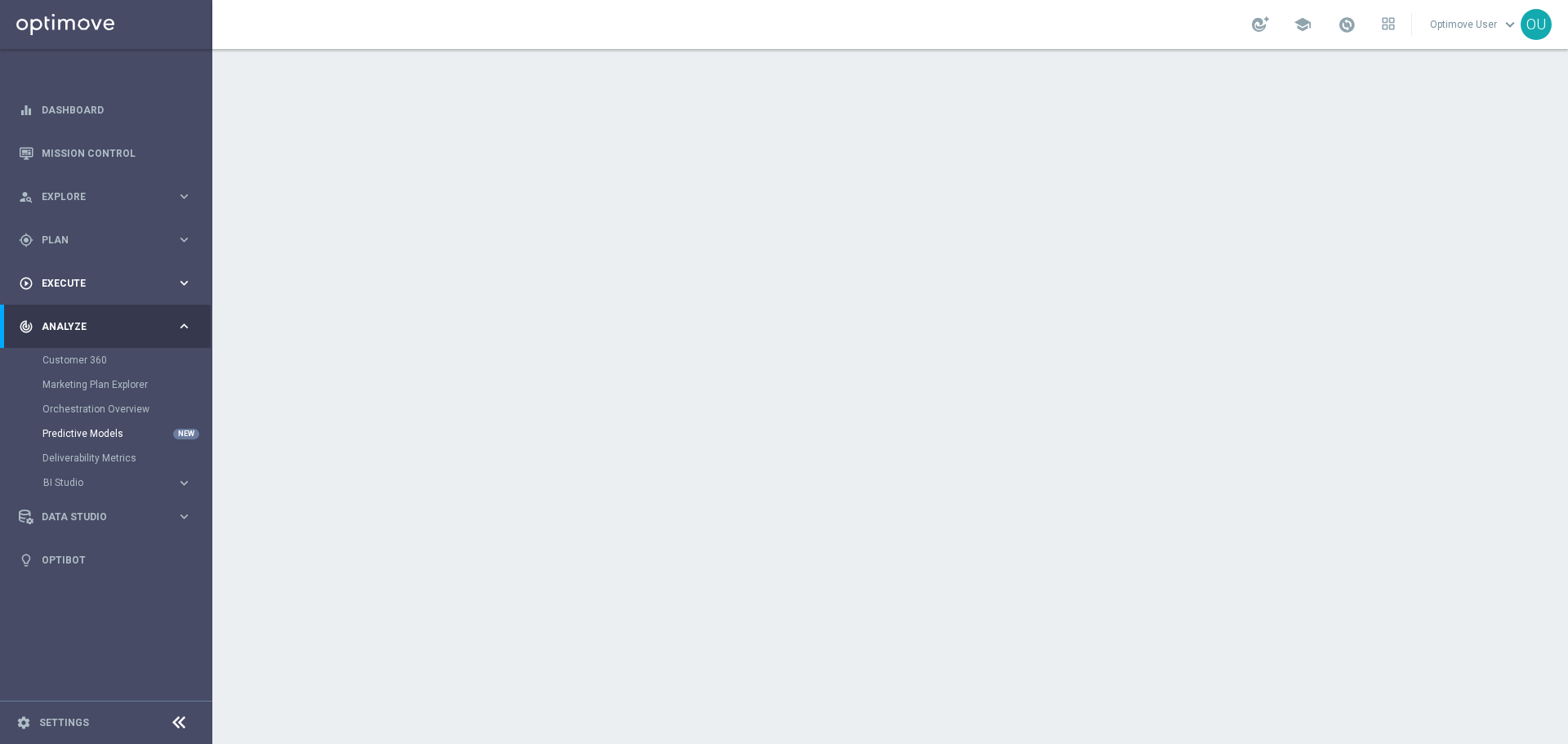
click at [129, 277] on div "play_circle_outline Execute" at bounding box center [98, 283] width 158 height 15
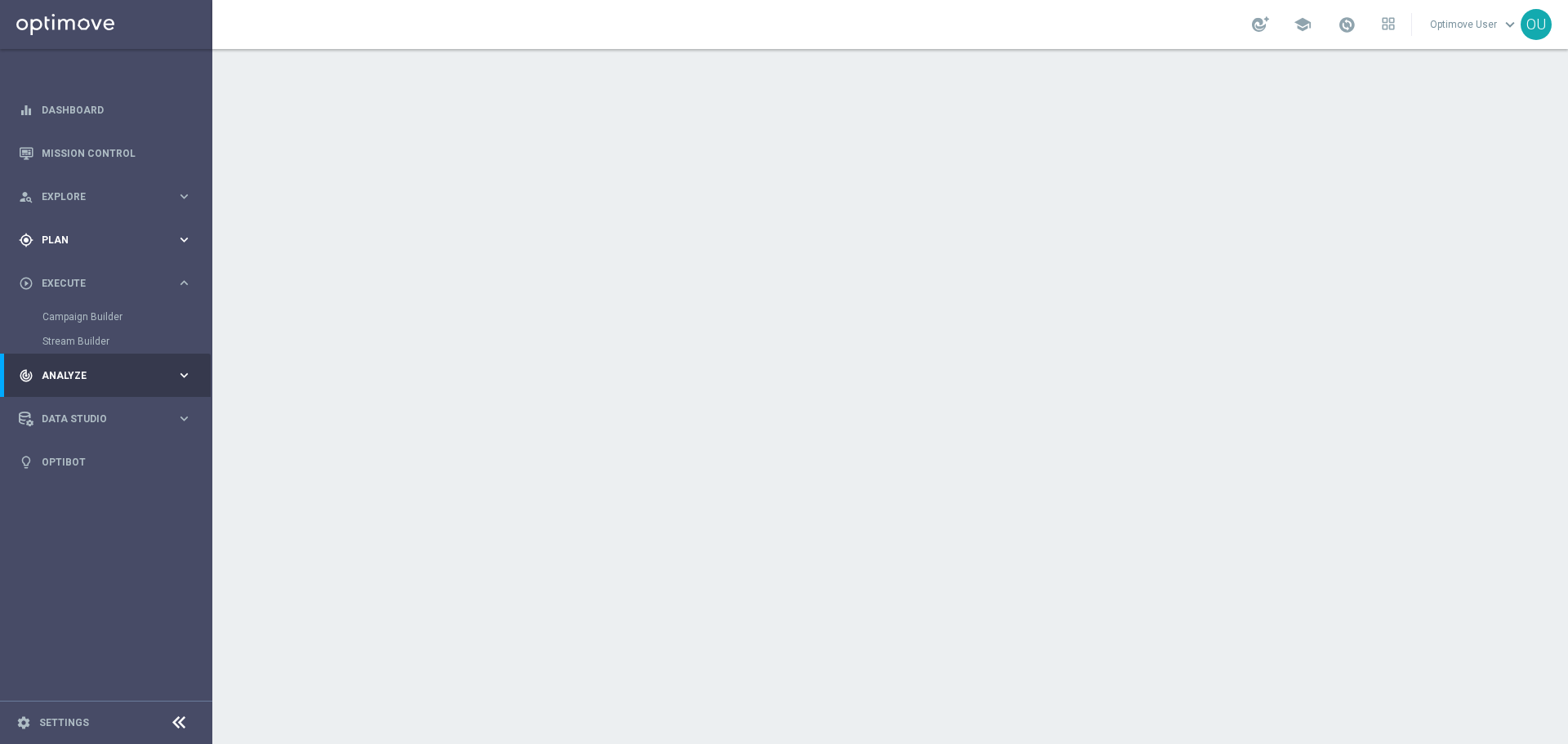
click at [121, 224] on div "gps_fixed Plan keyboard_arrow_right" at bounding box center [105, 239] width 211 height 44
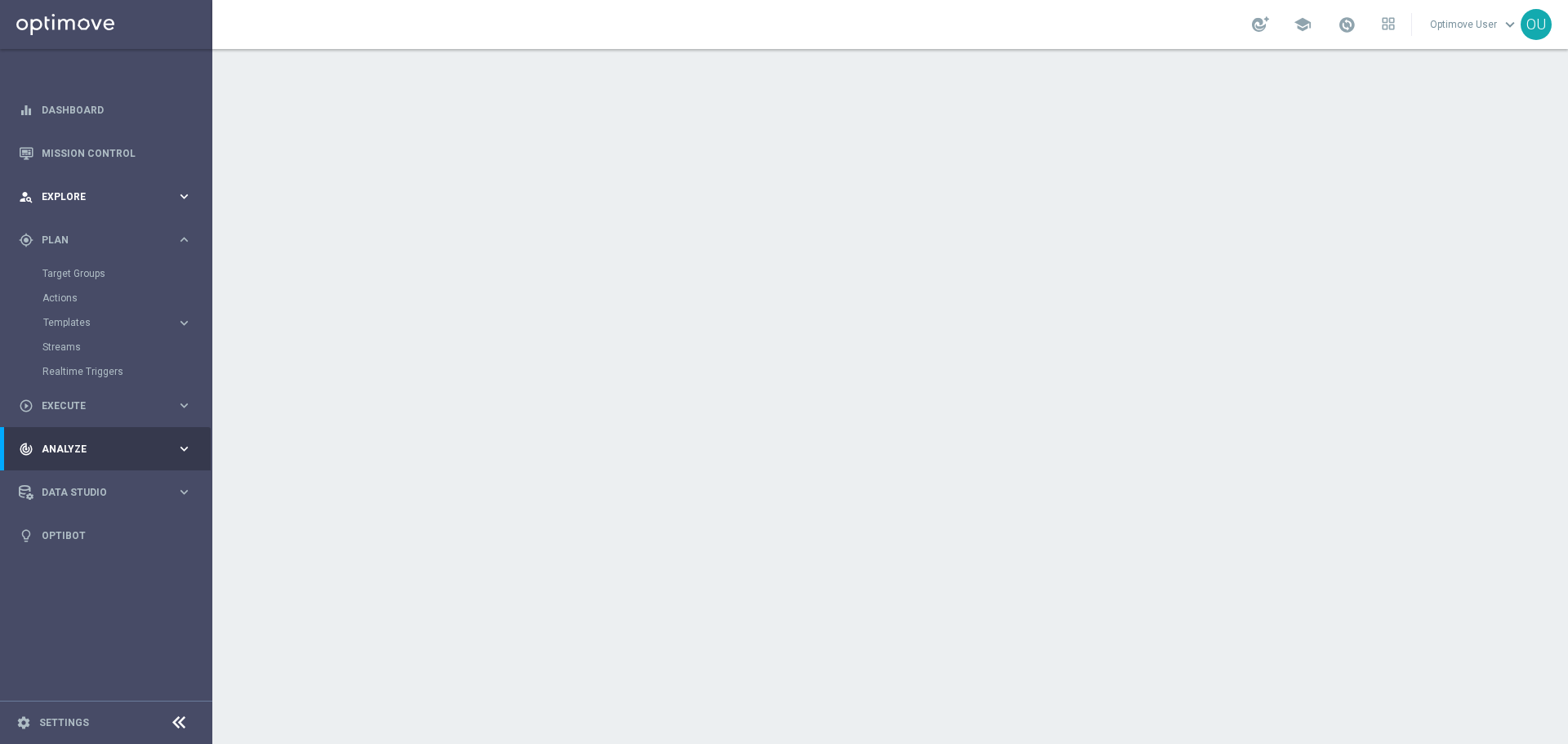
click at [127, 195] on span "Explore" at bounding box center [109, 197] width 135 height 10
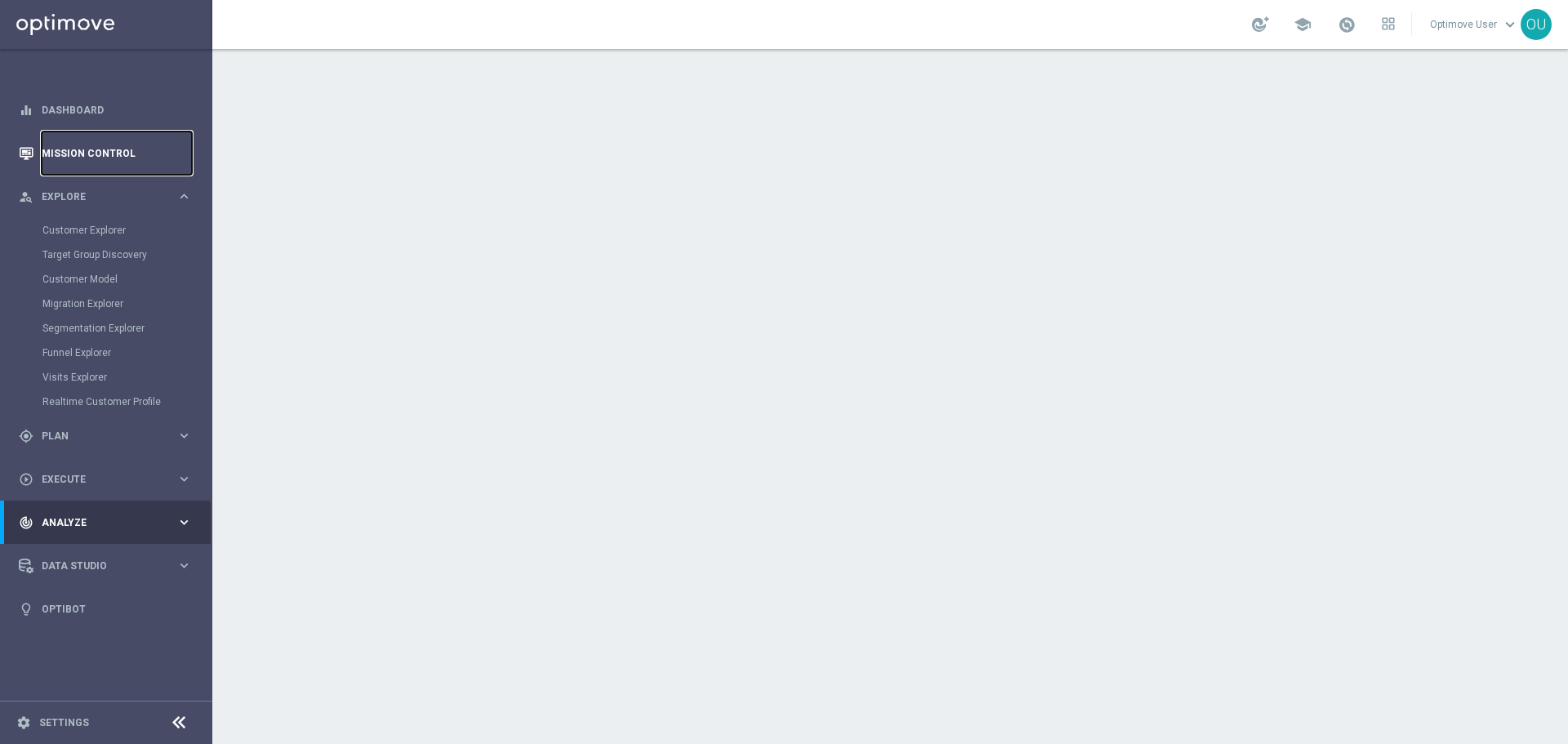
click at [106, 152] on link "Mission Control" at bounding box center [117, 153] width 151 height 44
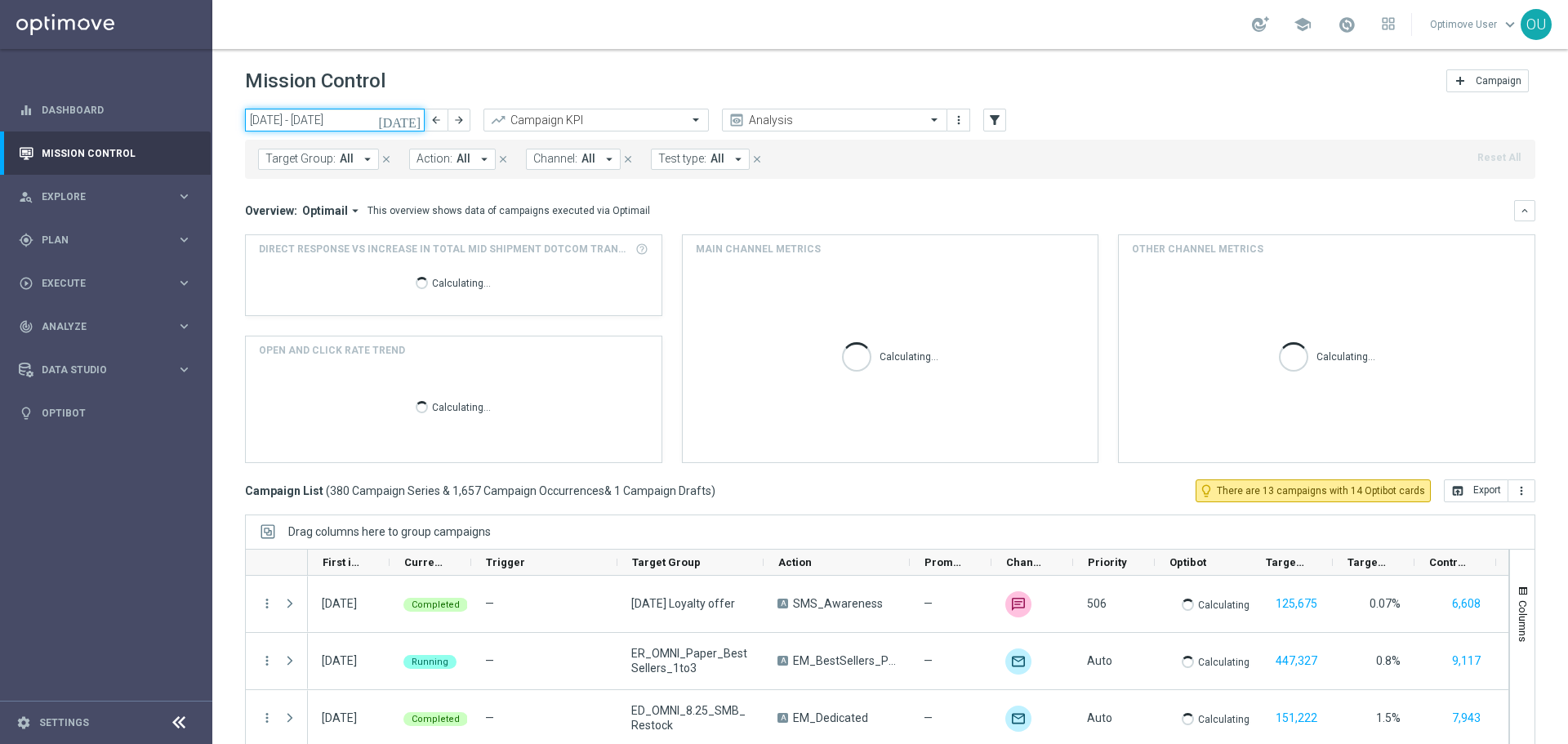
click at [342, 131] on input "[DATE] - [DATE]" at bounding box center [335, 120] width 179 height 23
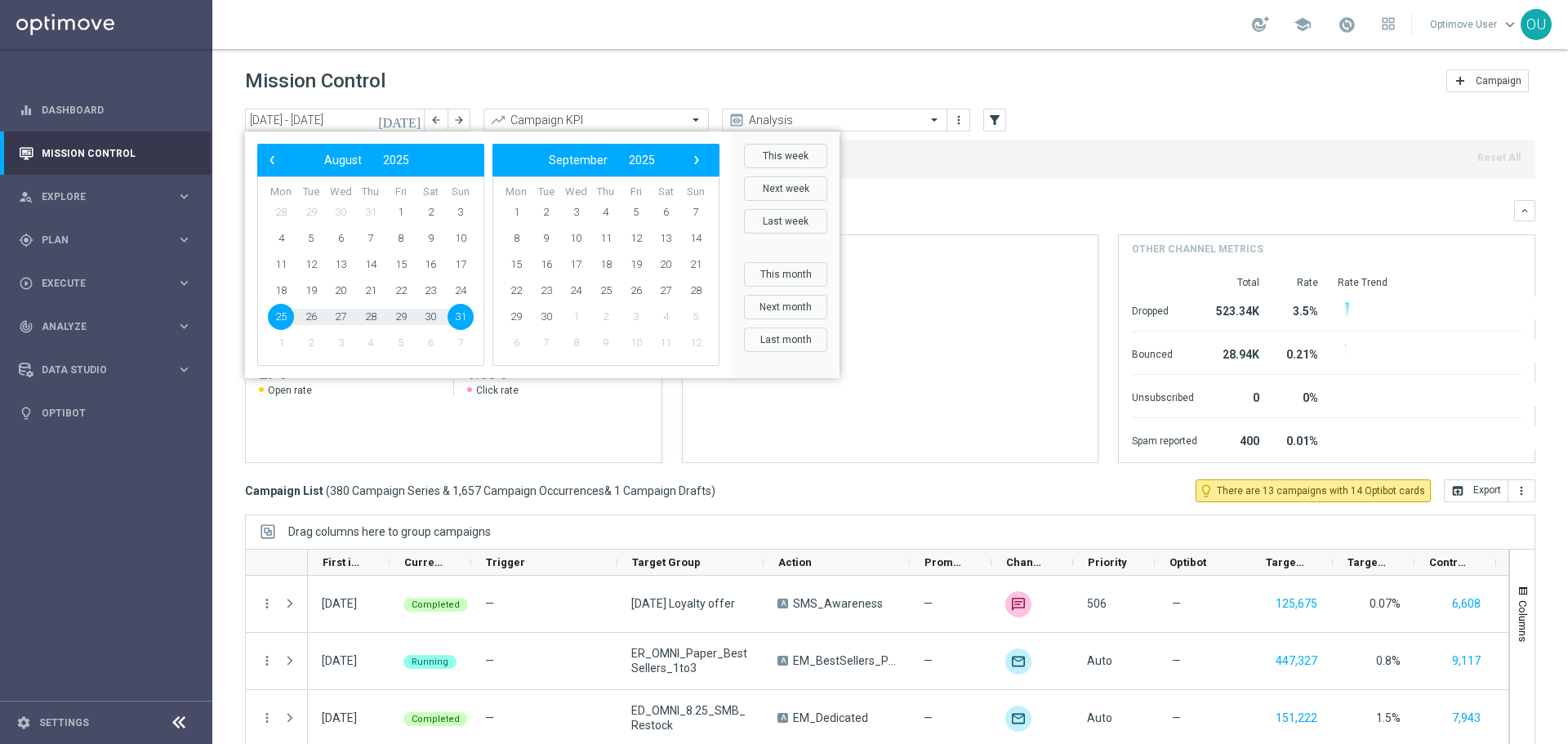
click at [795, 276] on button "This month" at bounding box center [785, 275] width 83 height 25
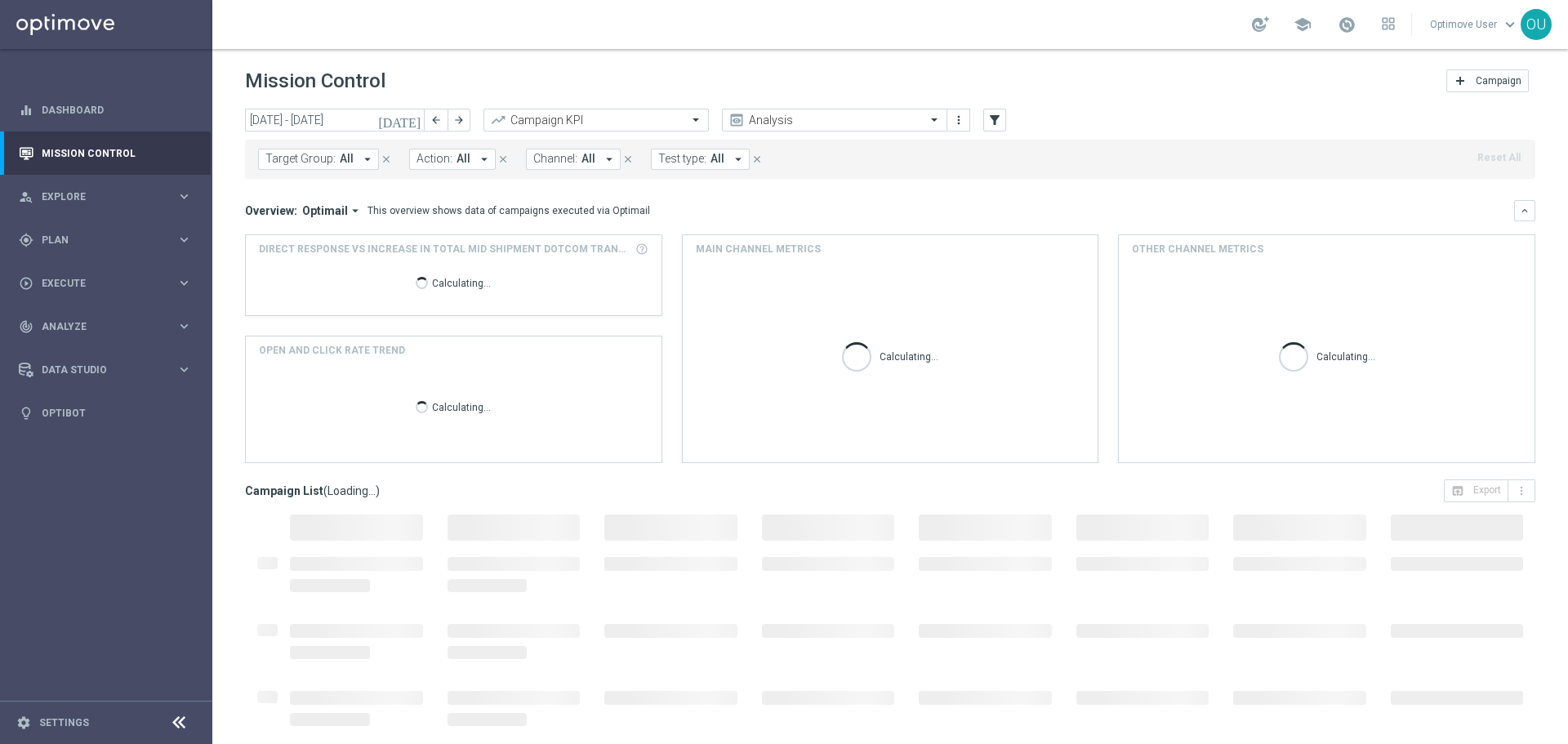
type input "[DATE] - [DATE]"
click at [1519, 212] on button "keyboard_arrow_down" at bounding box center [1525, 211] width 21 height 21
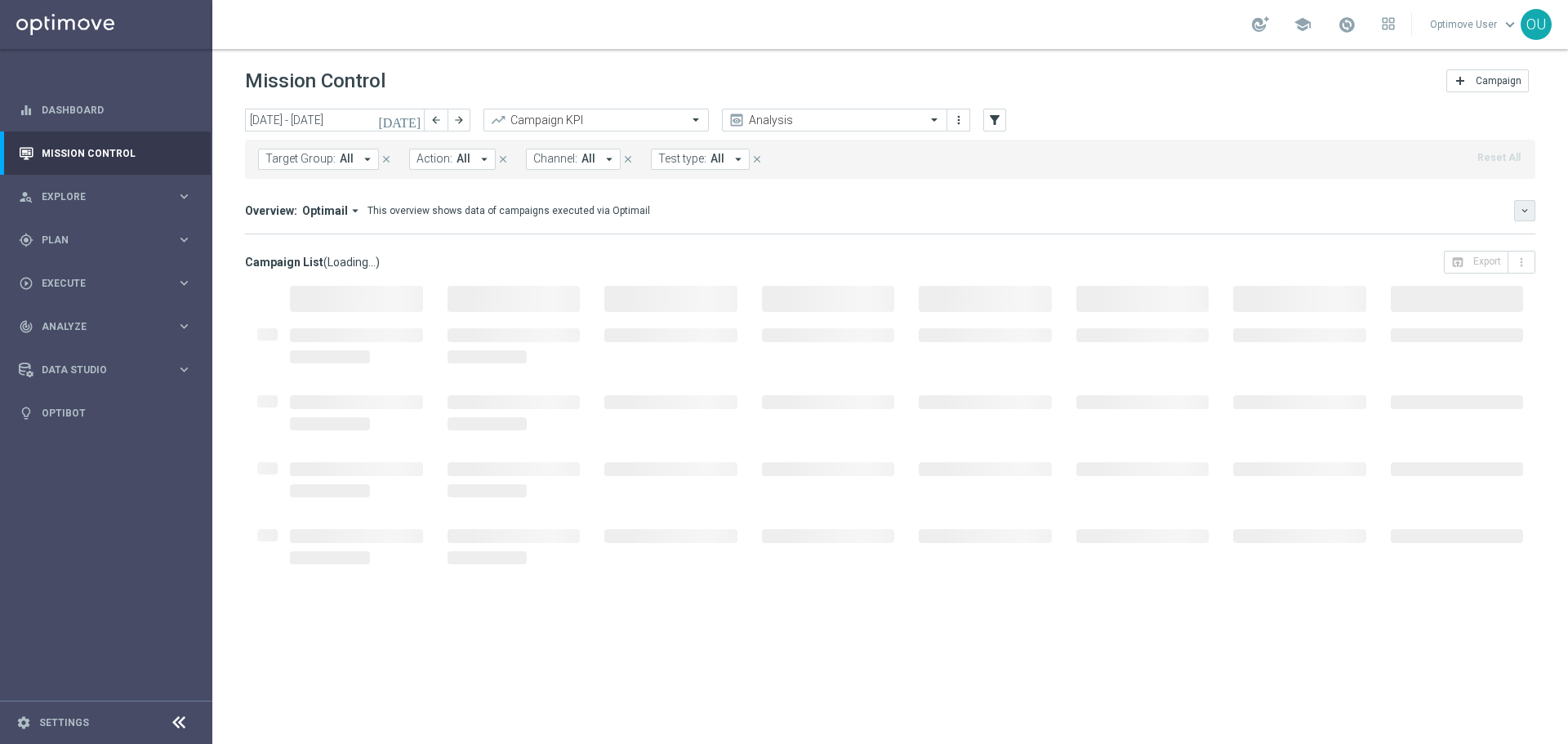
click at [1519, 212] on button "keyboard_arrow_down" at bounding box center [1525, 211] width 21 height 21
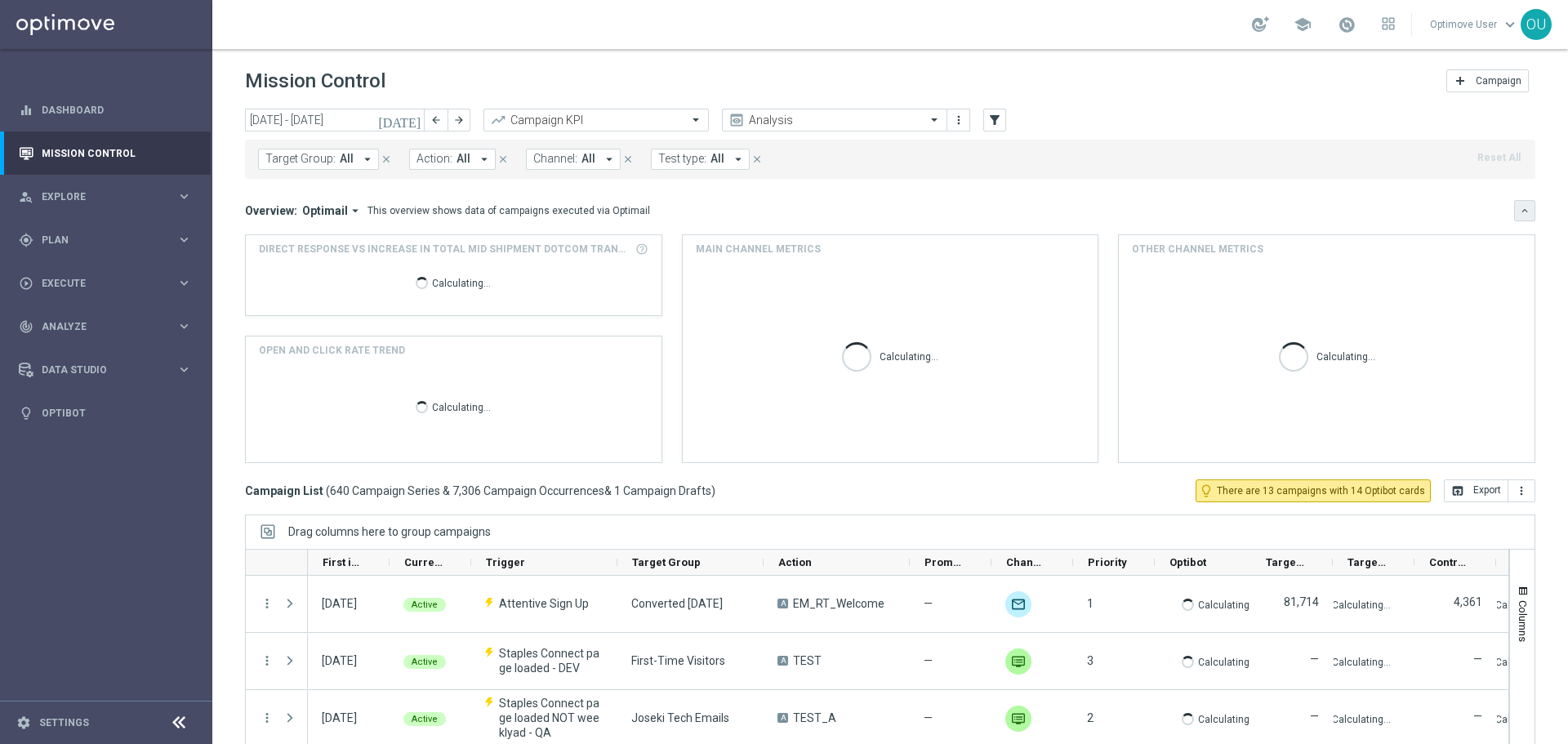
click at [1519, 212] on button "keyboard_arrow_down" at bounding box center [1525, 211] width 21 height 21
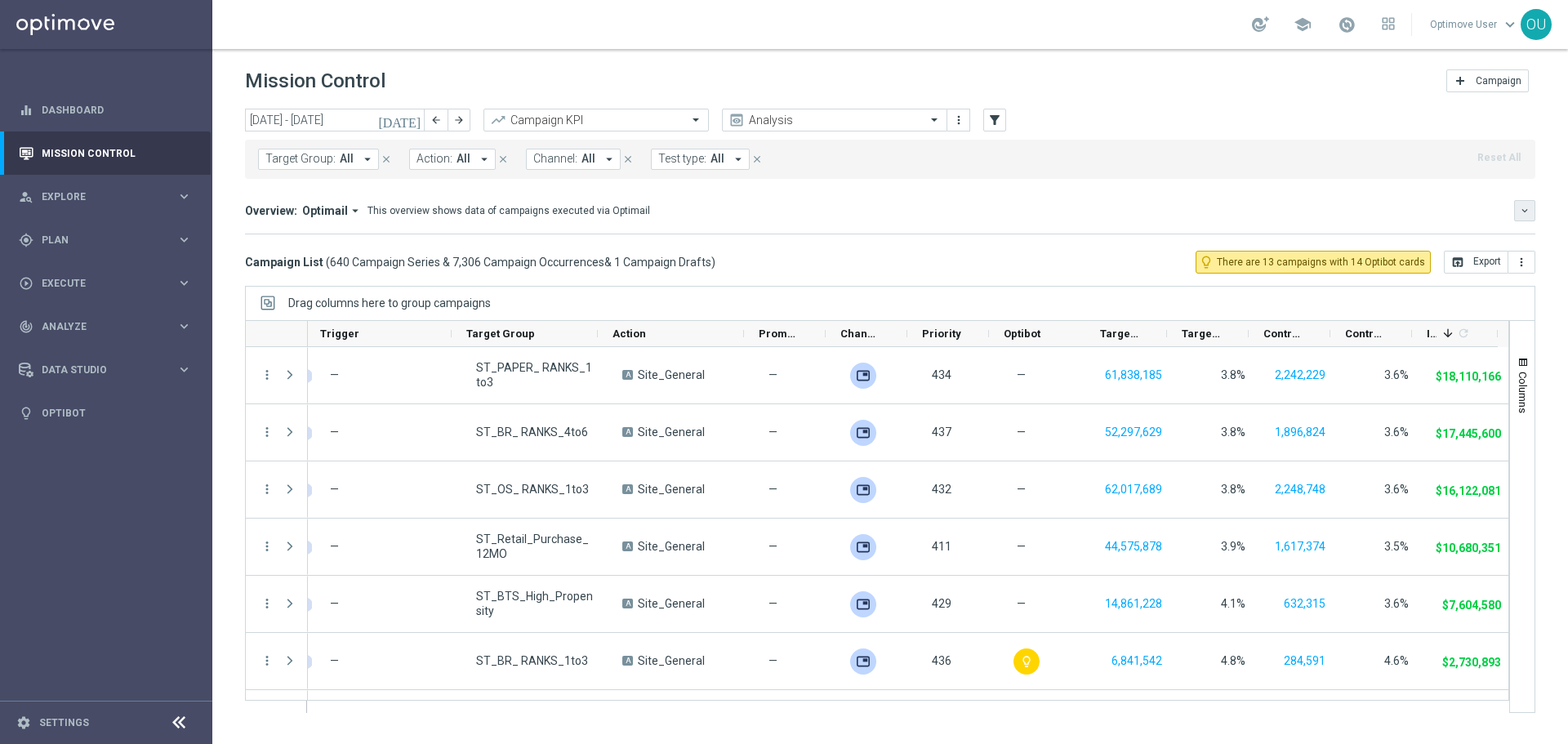
click at [1524, 212] on icon "keyboard_arrow_down" at bounding box center [1525, 211] width 12 height 12
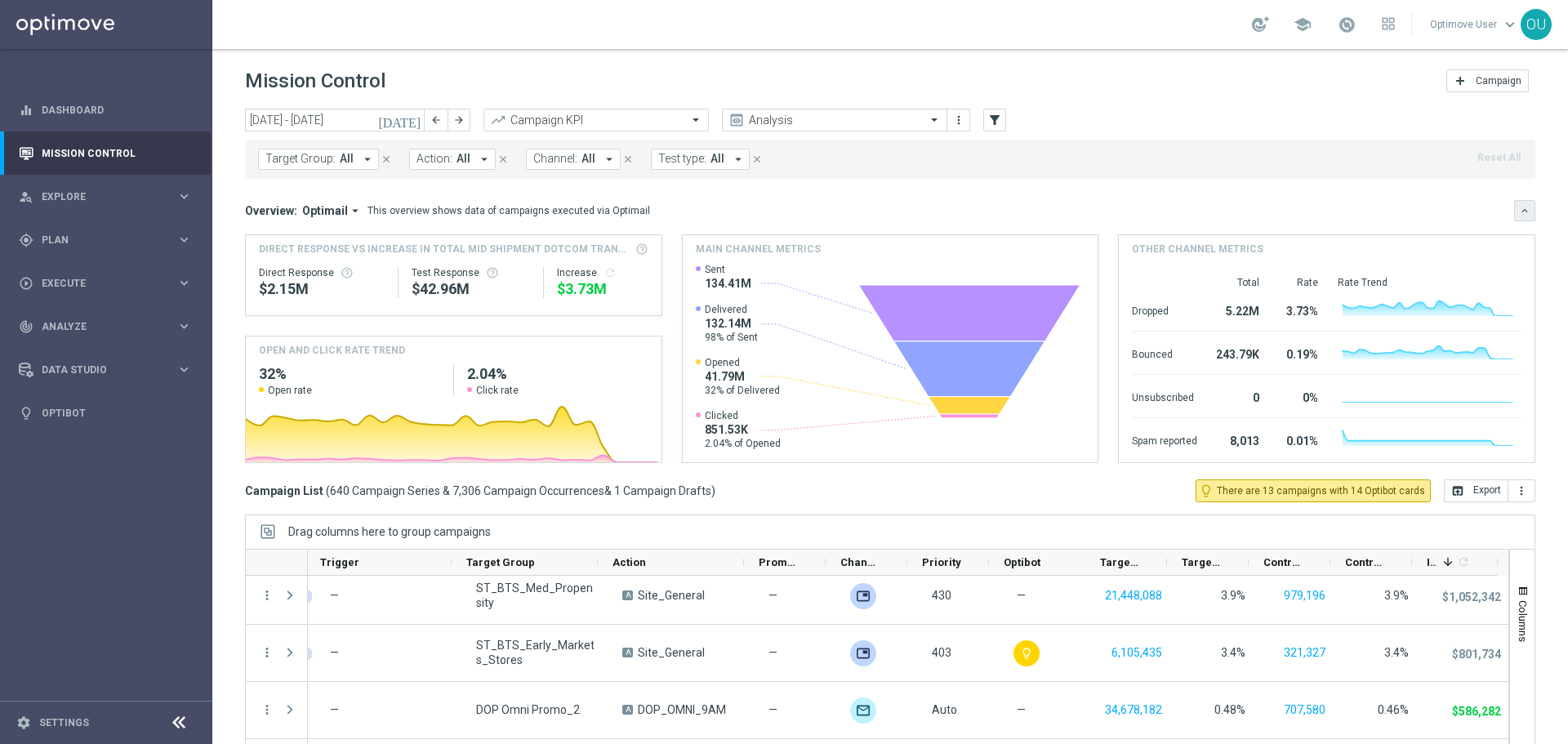
scroll to position [816, 0]
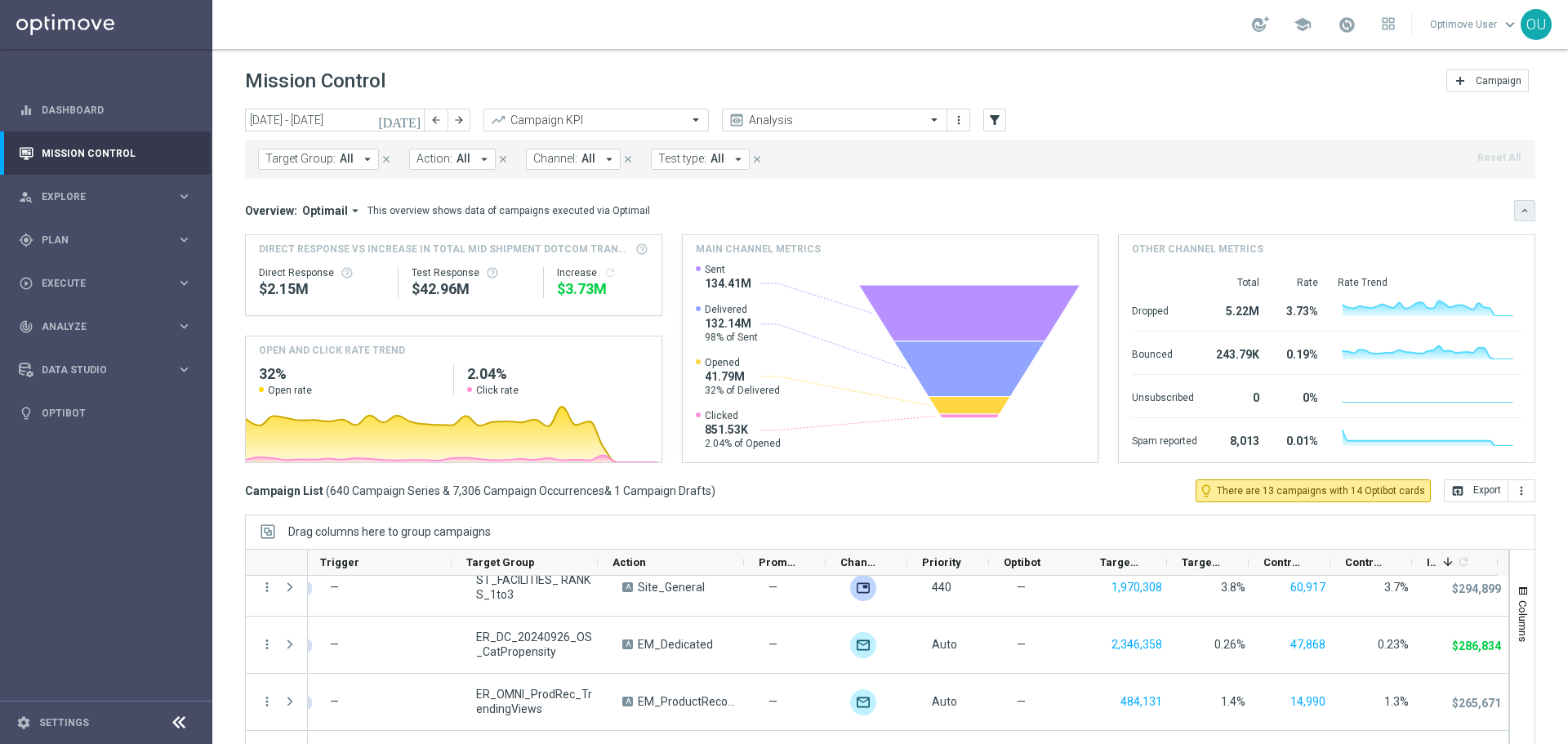
click at [1519, 209] on icon "keyboard_arrow_down" at bounding box center [1525, 211] width 12 height 12
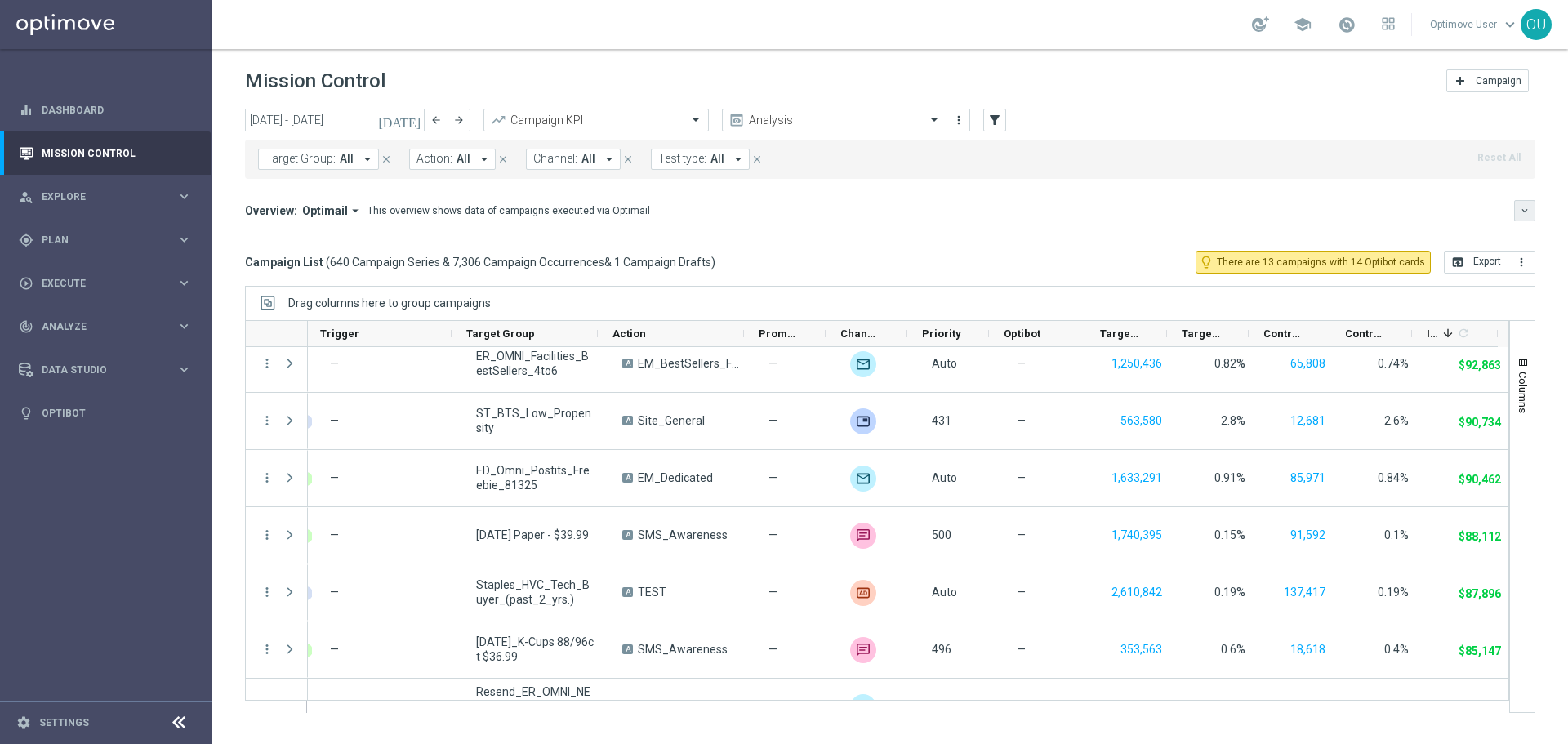
scroll to position [2369, 0]
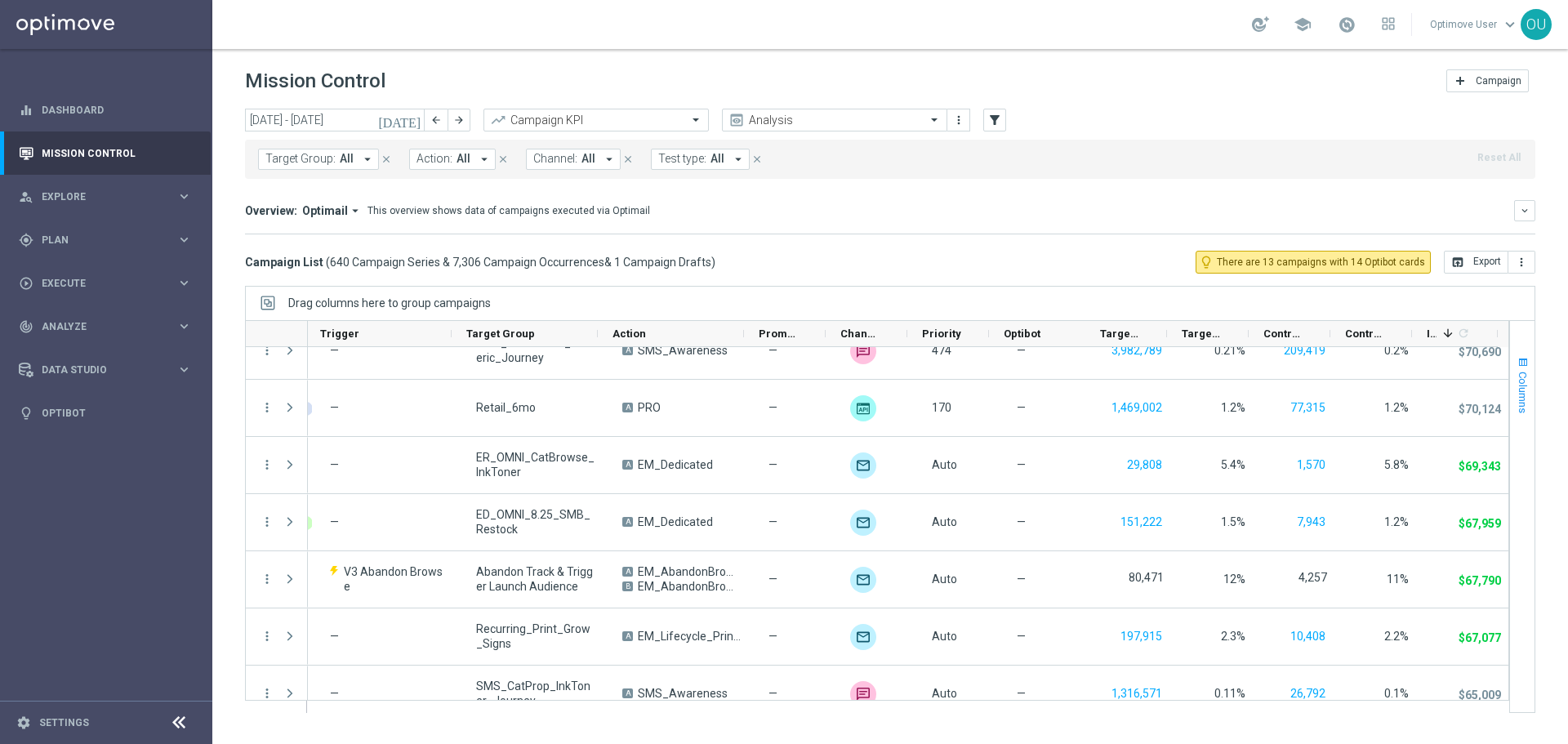
click at [1522, 384] on span "Columns" at bounding box center [1524, 393] width 13 height 42
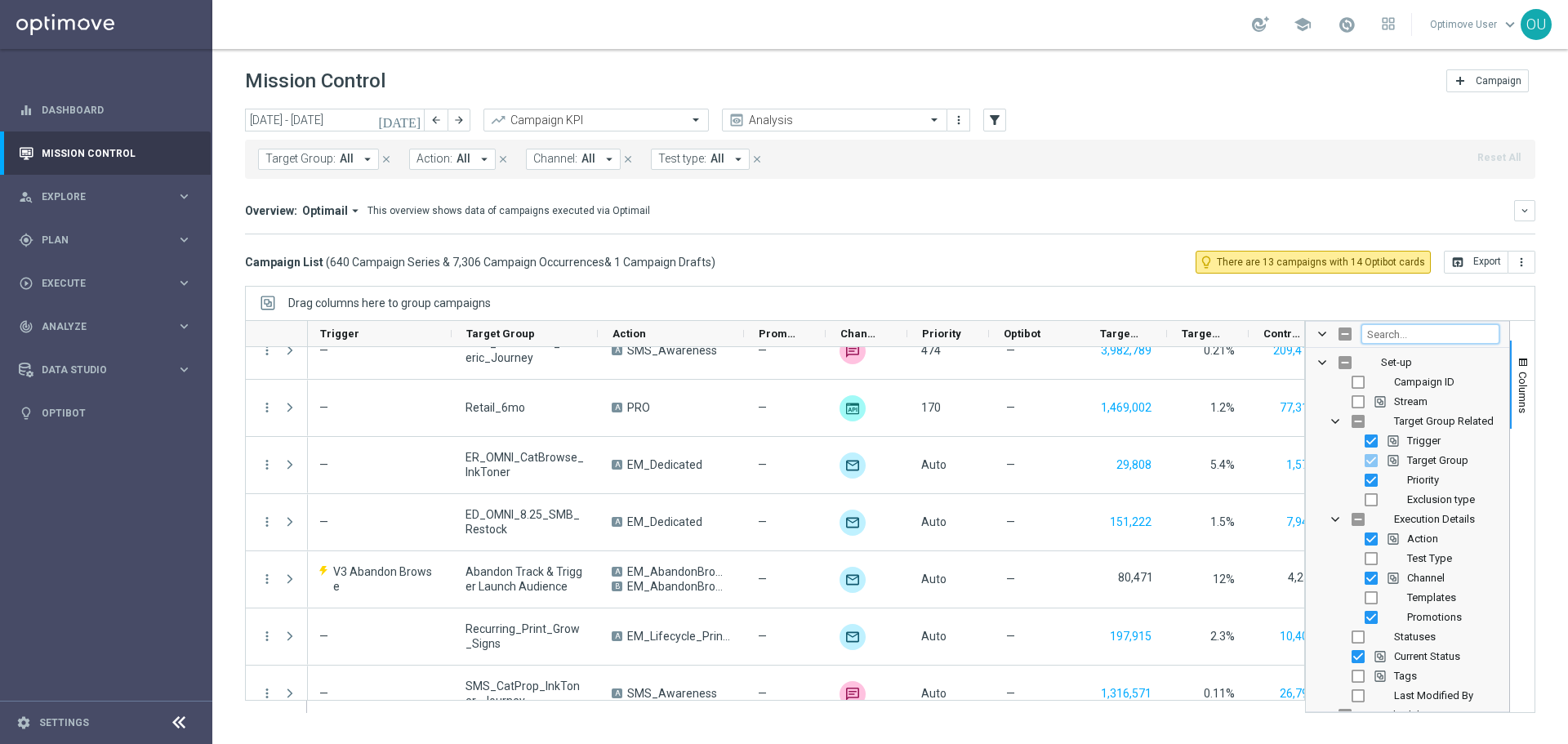
click at [1420, 332] on input "Filter Columns Input" at bounding box center [1431, 334] width 138 height 20
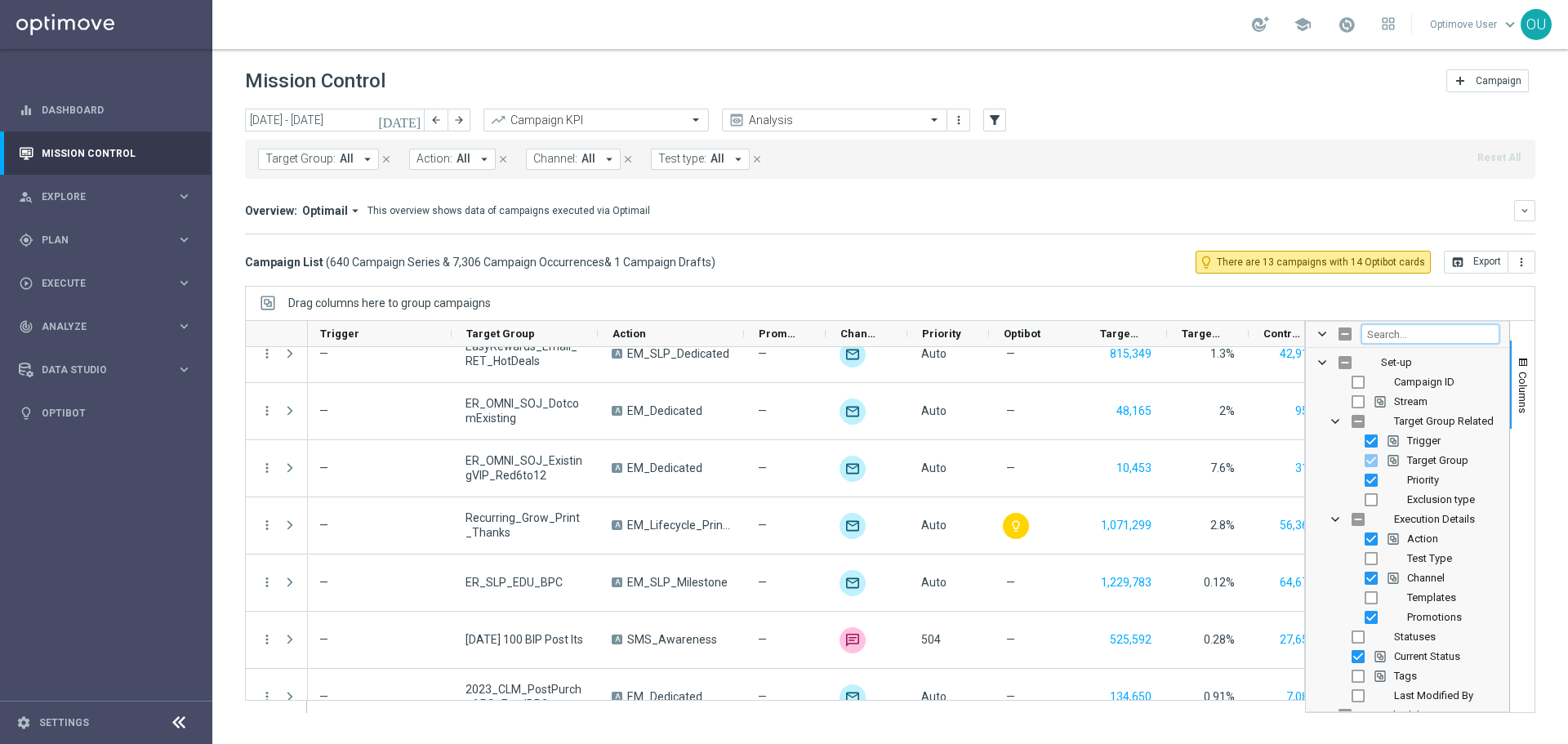
scroll to position [3430, 0]
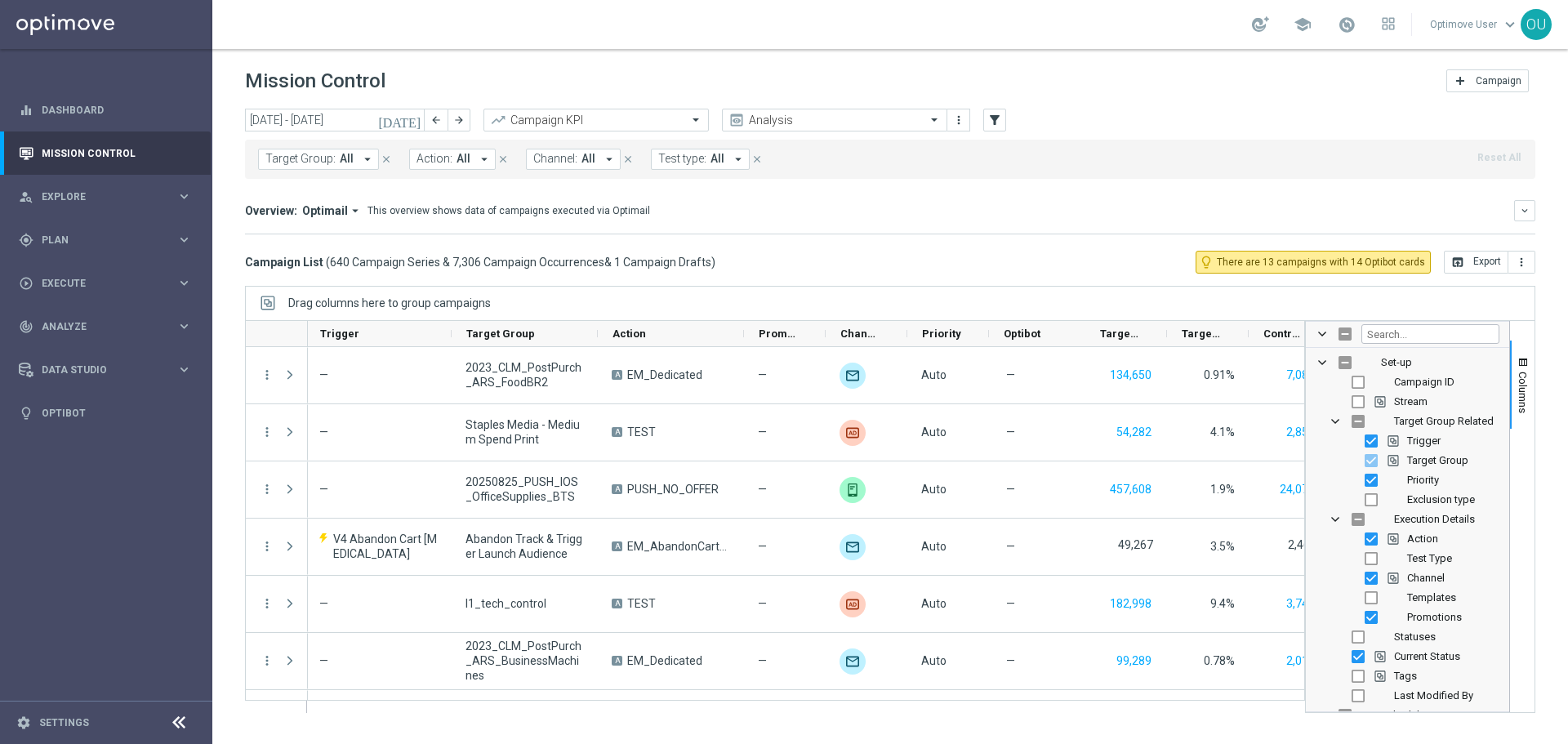
click at [1533, 337] on div "Columns" at bounding box center [1523, 516] width 25 height 391
click at [1518, 365] on span "button" at bounding box center [1524, 363] width 13 height 13
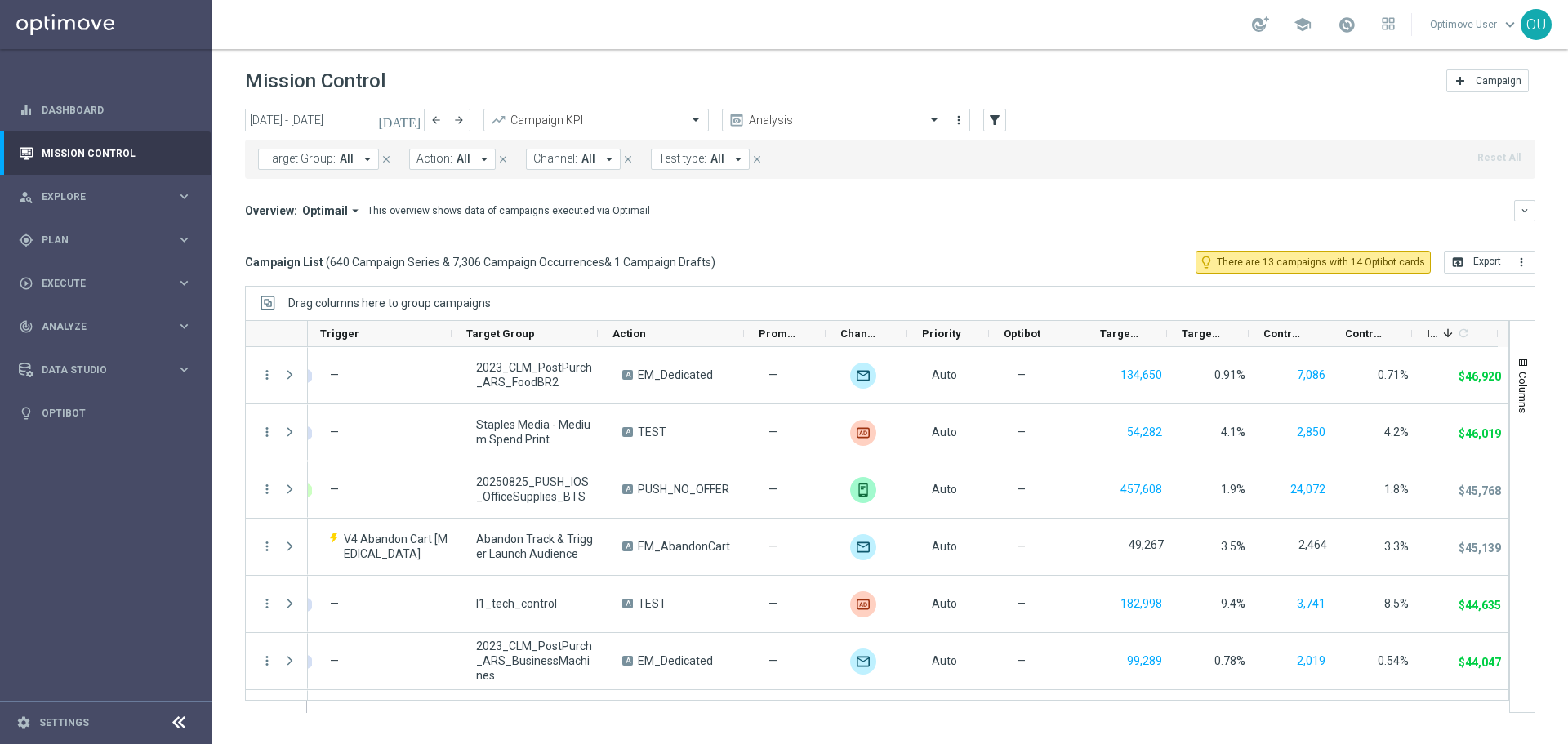
click at [556, 161] on span "Channel:" at bounding box center [556, 159] width 44 height 14
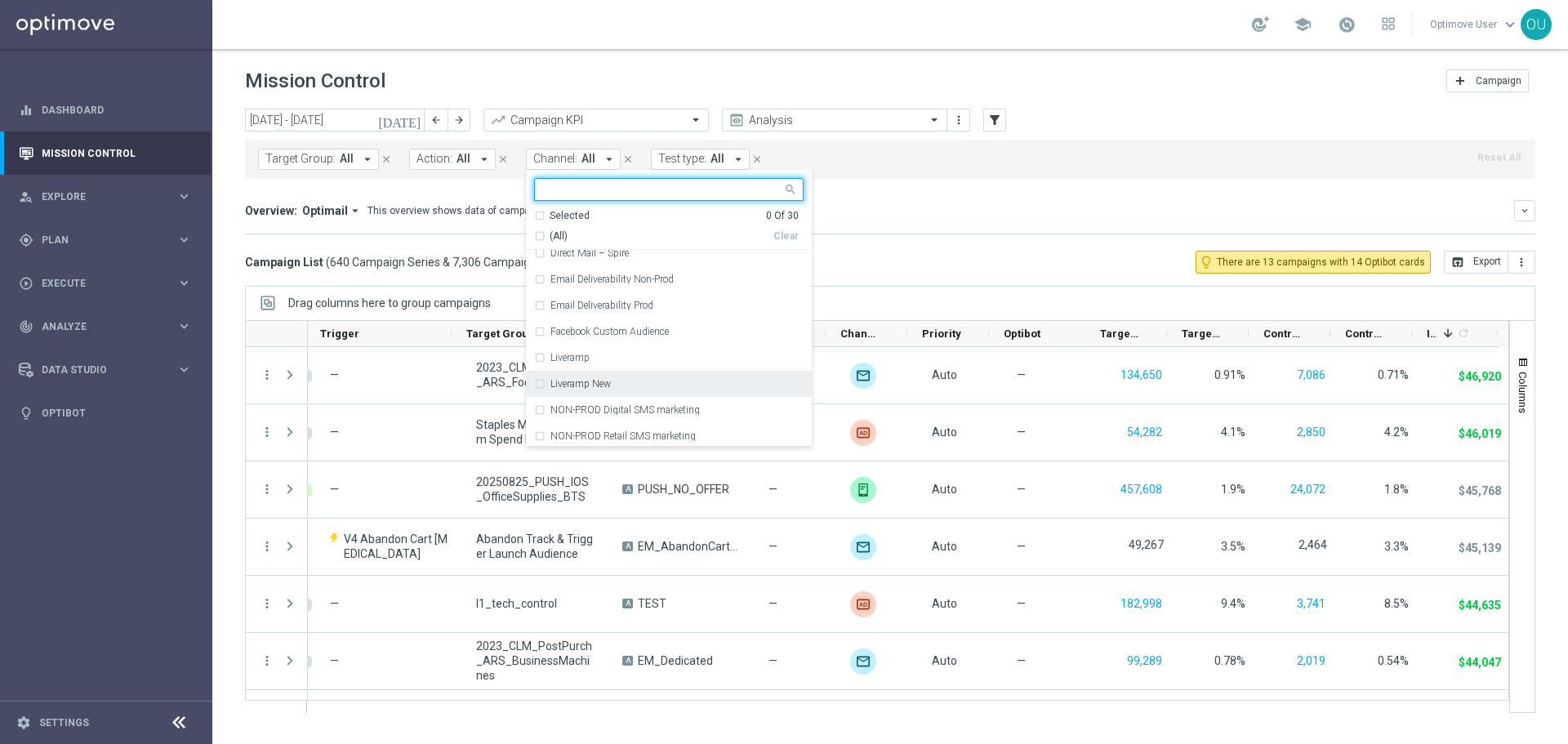
scroll to position [408, 0]
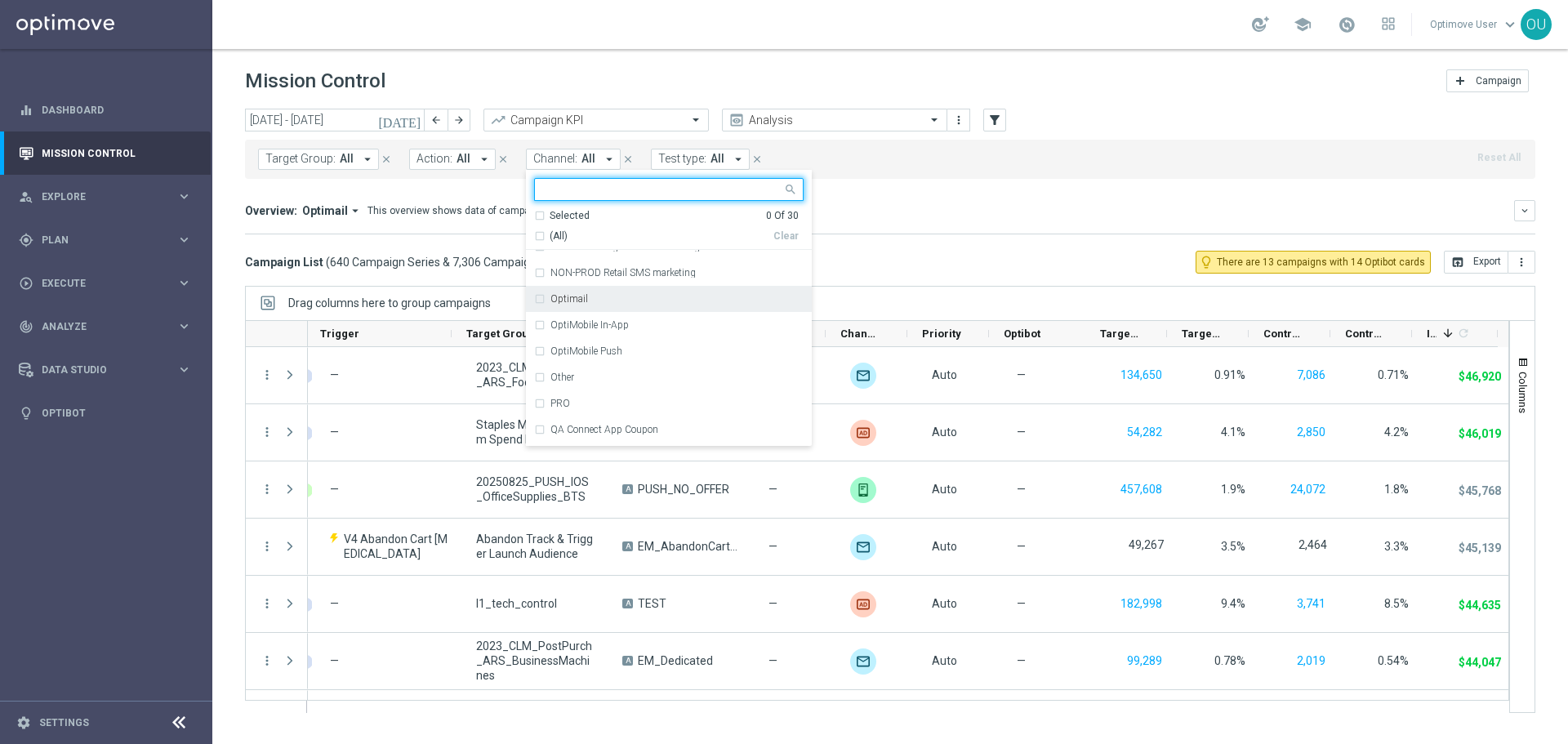
click at [598, 302] on div "Optimail" at bounding box center [677, 299] width 254 height 10
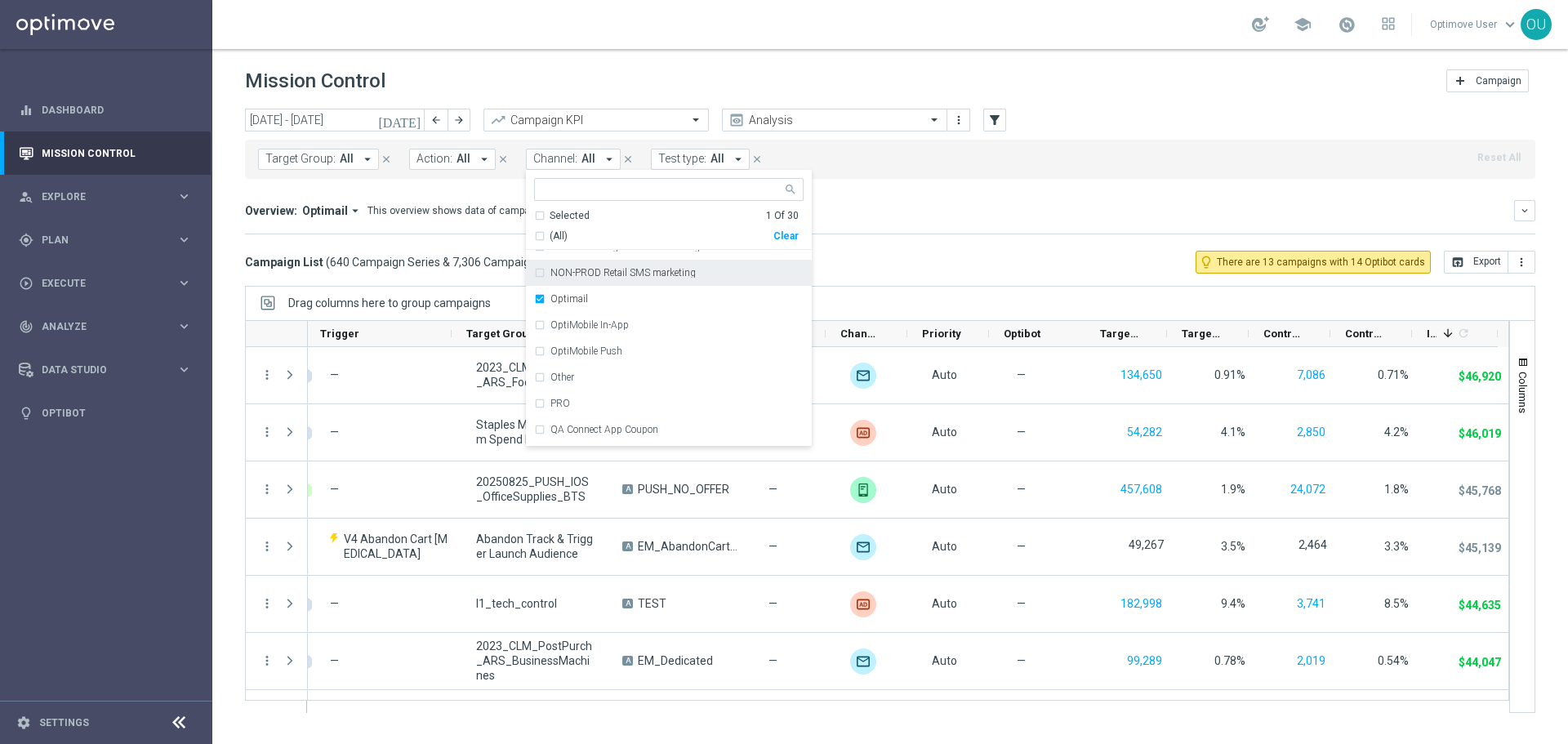
click at [964, 201] on div "Overview: Optimail arrow_drop_down This overview shows data of campaigns execut…" at bounding box center [891, 211] width 1291 height 21
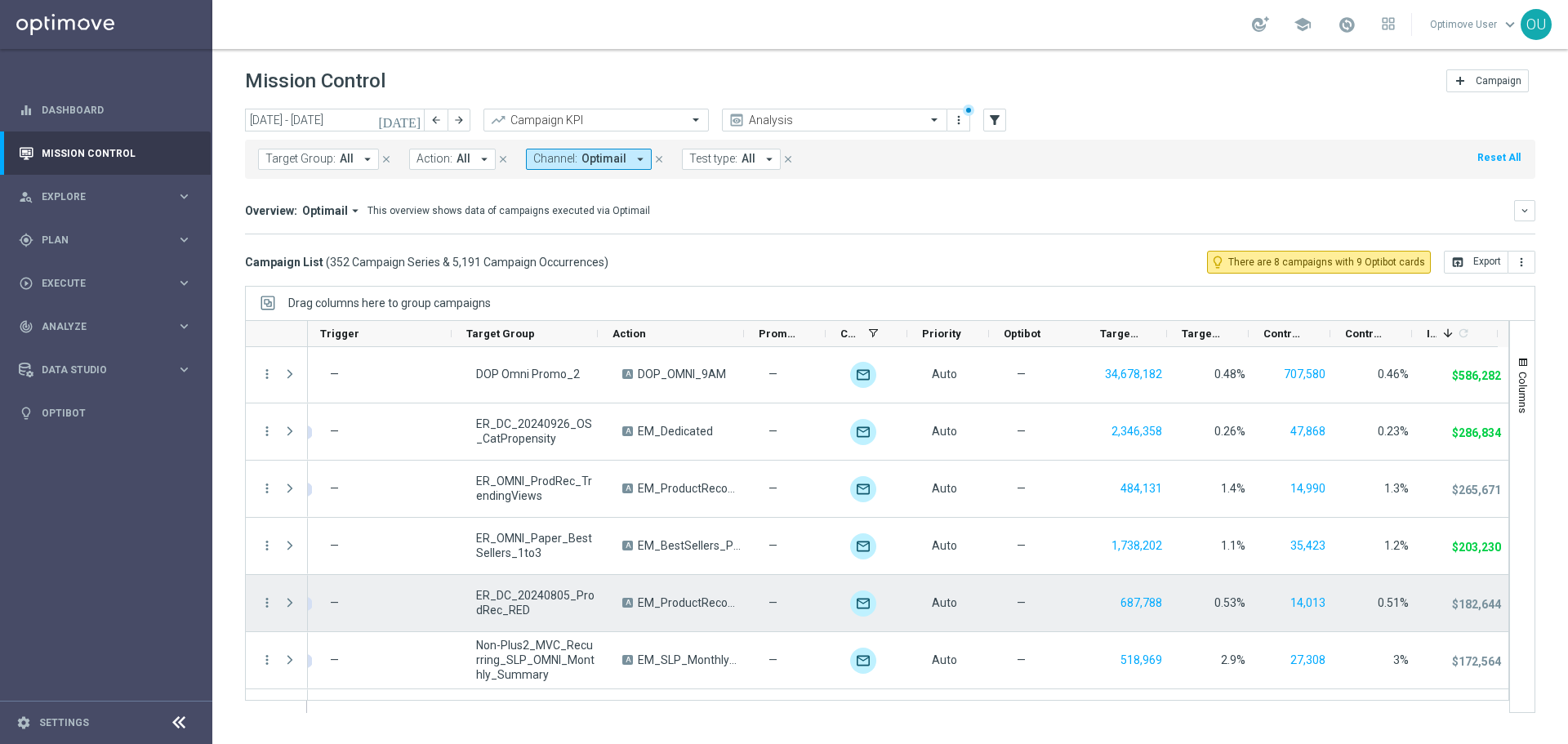
scroll to position [0, 0]
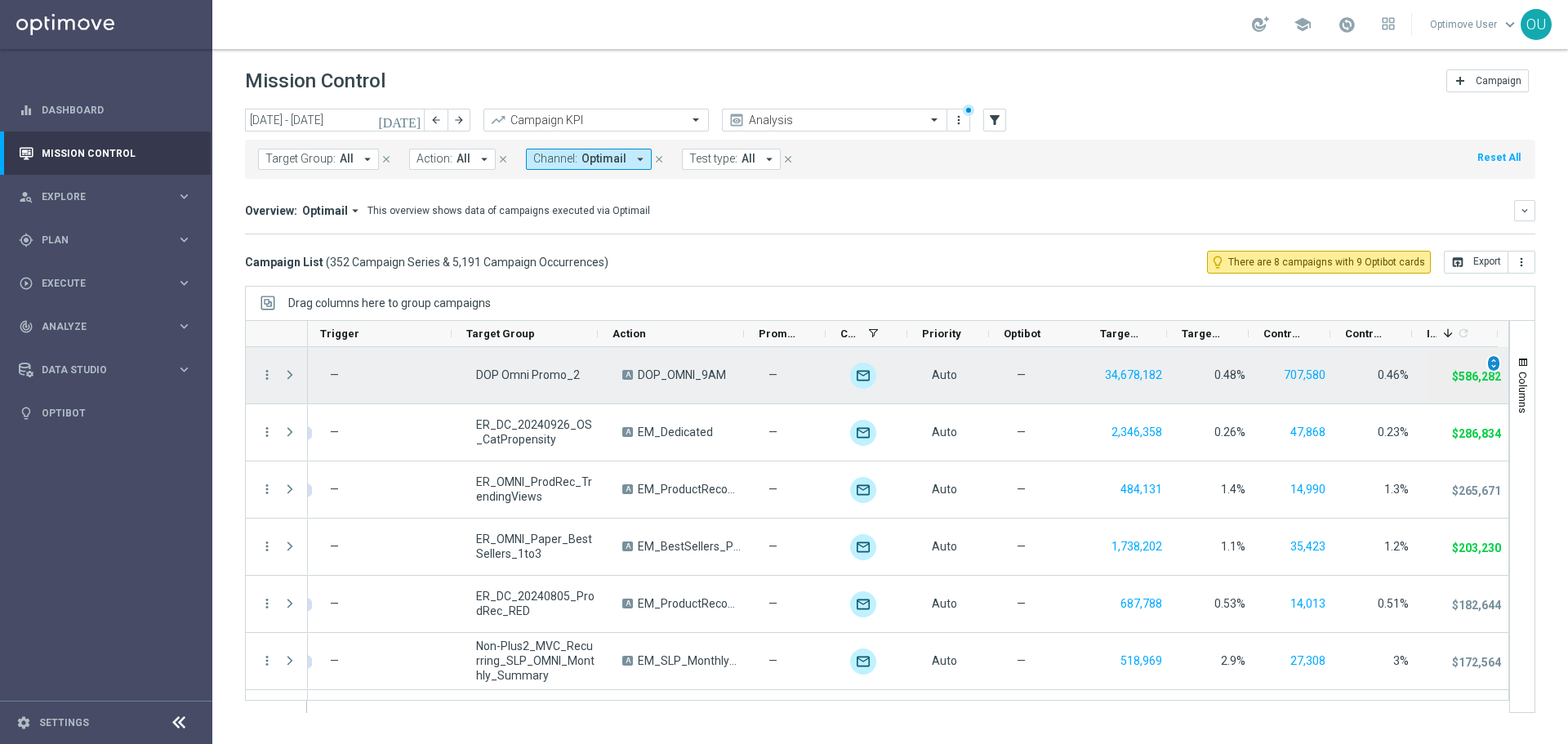
click at [1488, 366] on span "unfold_more" at bounding box center [1494, 364] width 12 height 12
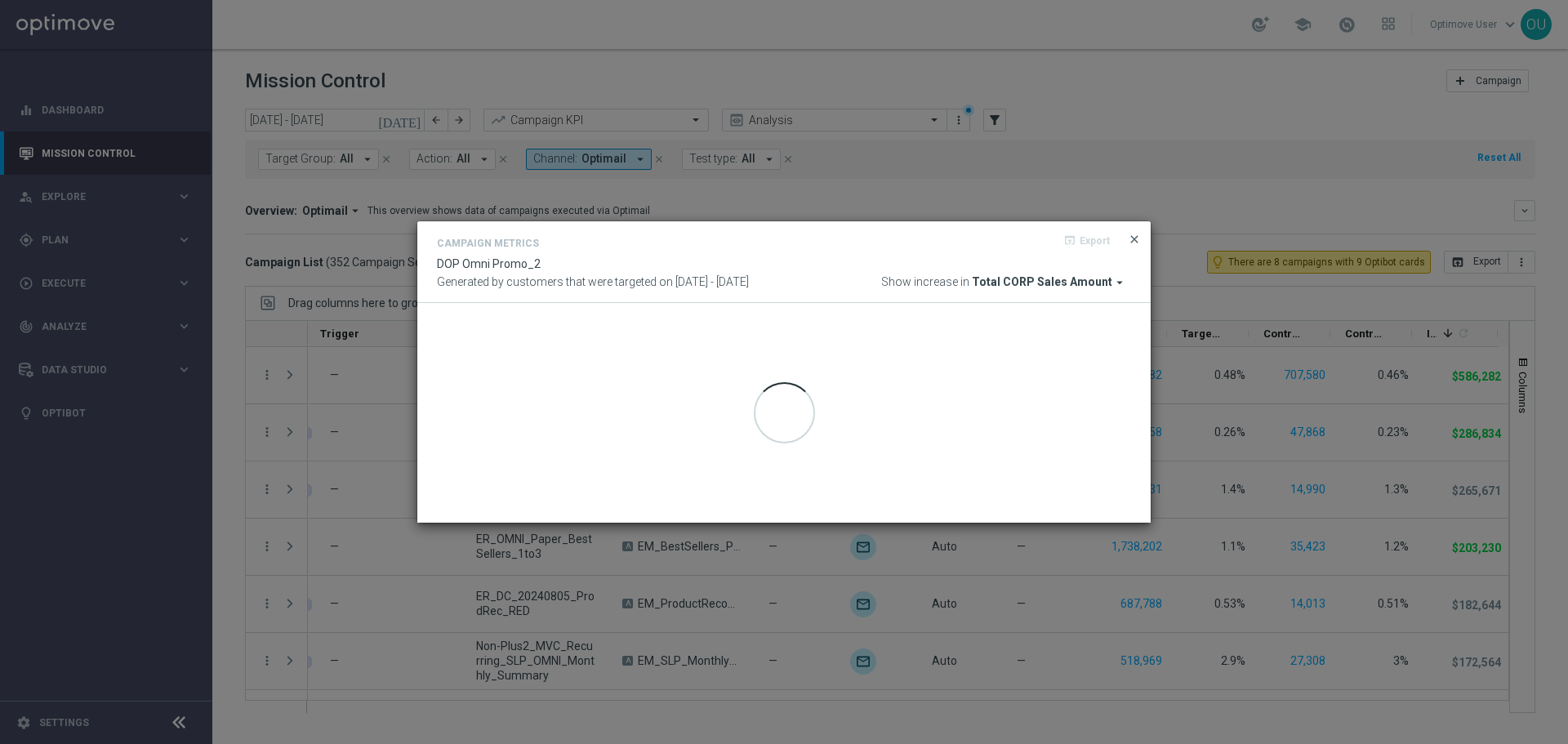
click at [1140, 242] on span "close" at bounding box center [1134, 239] width 13 height 13
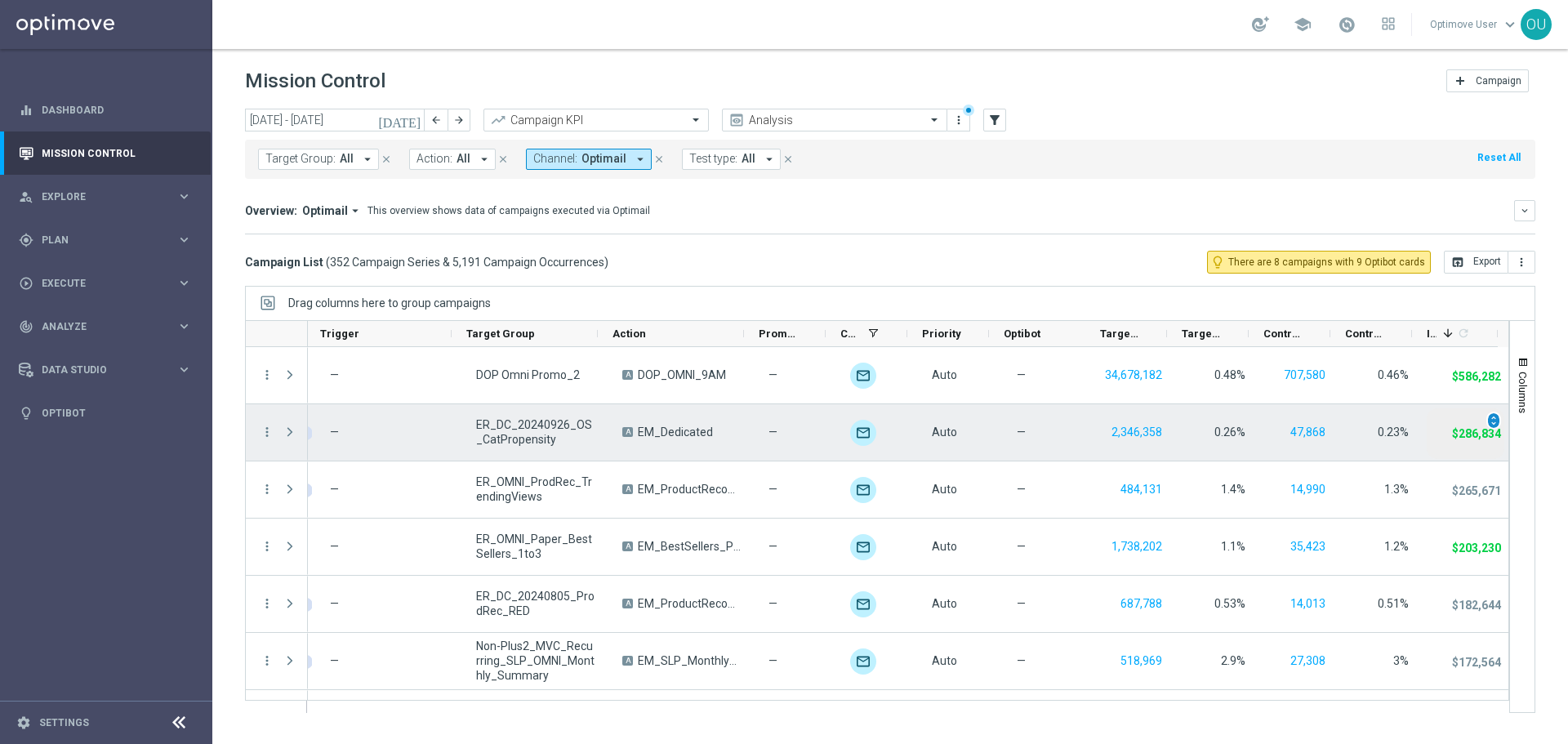
click at [1488, 420] on span "unfold_more" at bounding box center [1494, 421] width 12 height 12
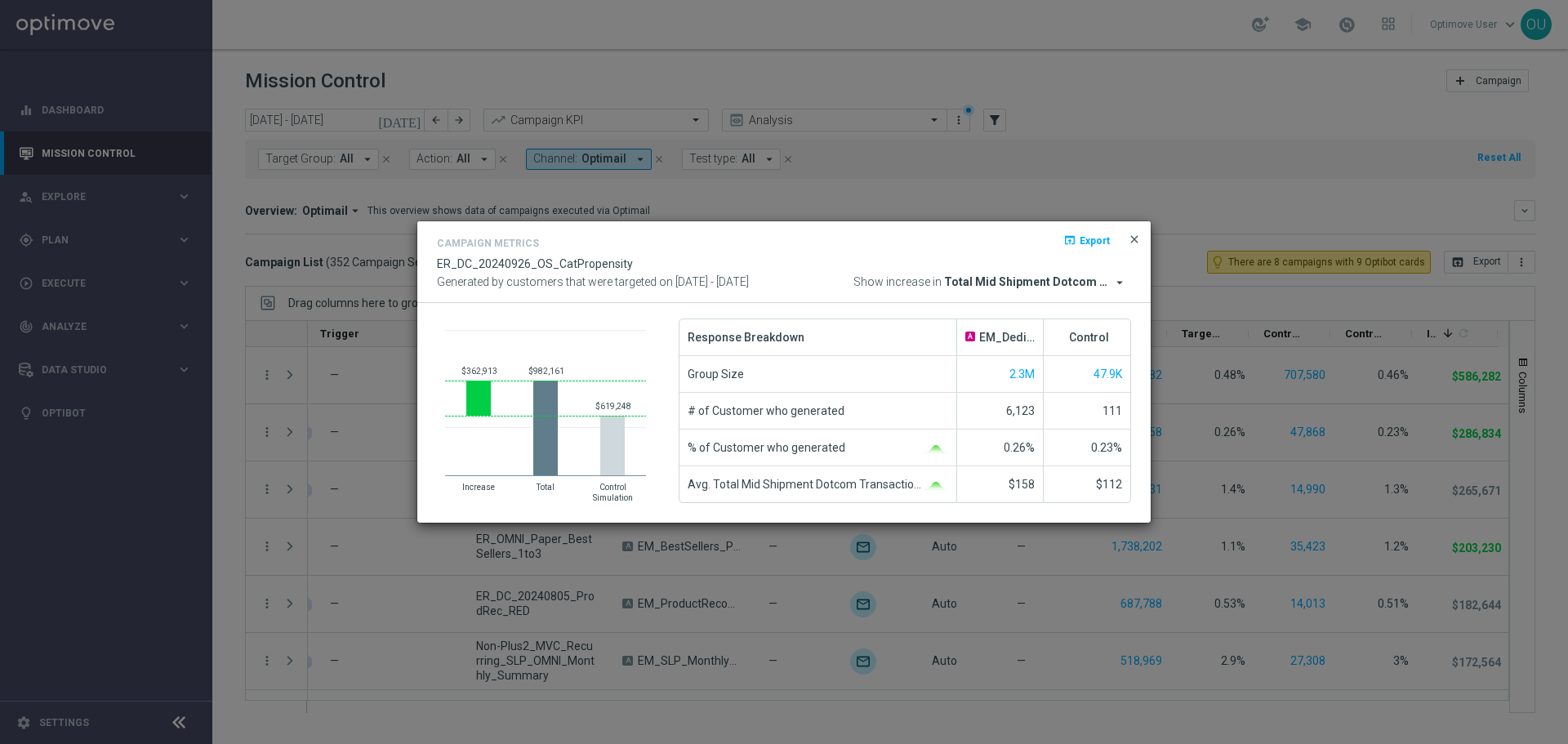
click at [1138, 243] on span "close" at bounding box center [1134, 239] width 13 height 13
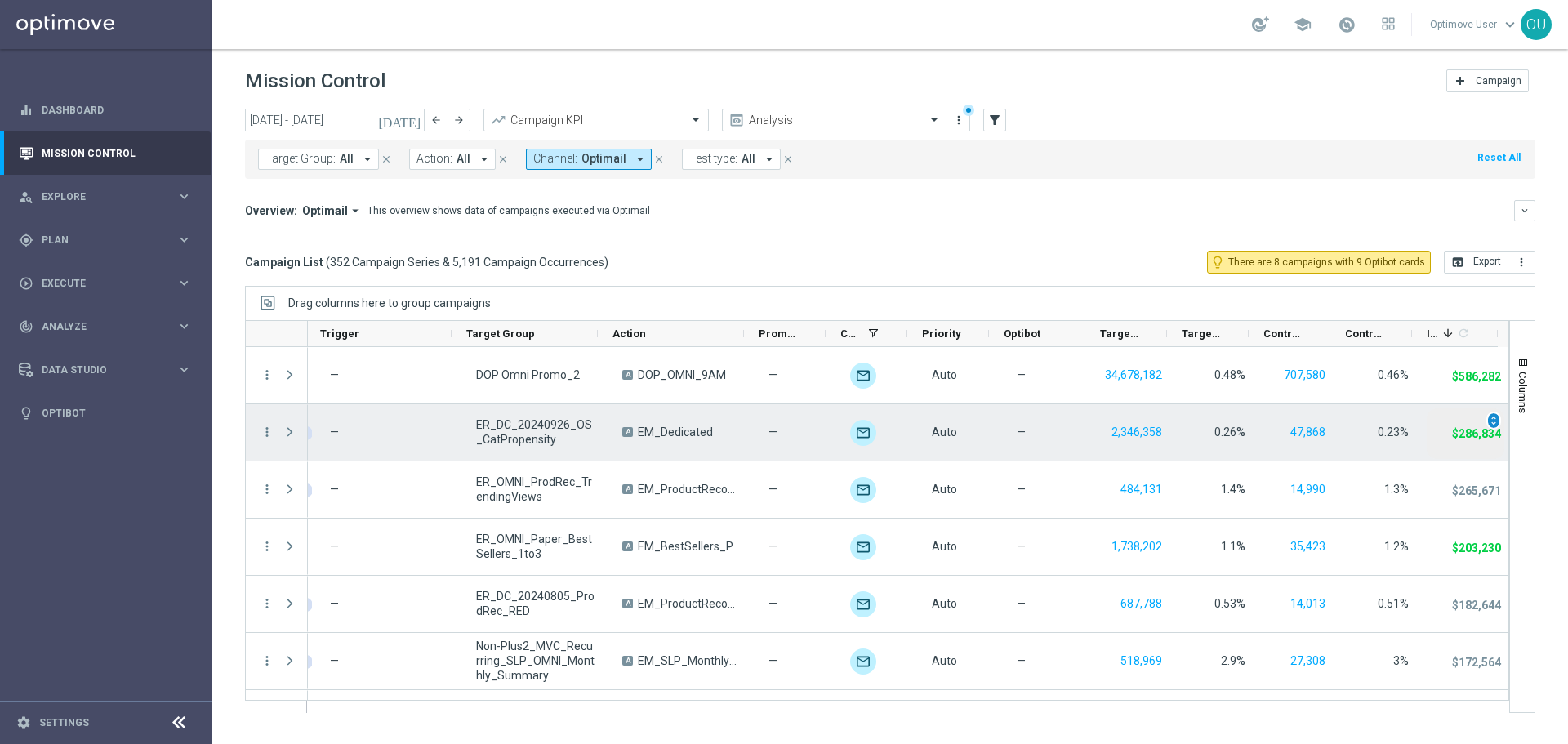
click at [1488, 417] on span "unfold_more" at bounding box center [1494, 421] width 12 height 12
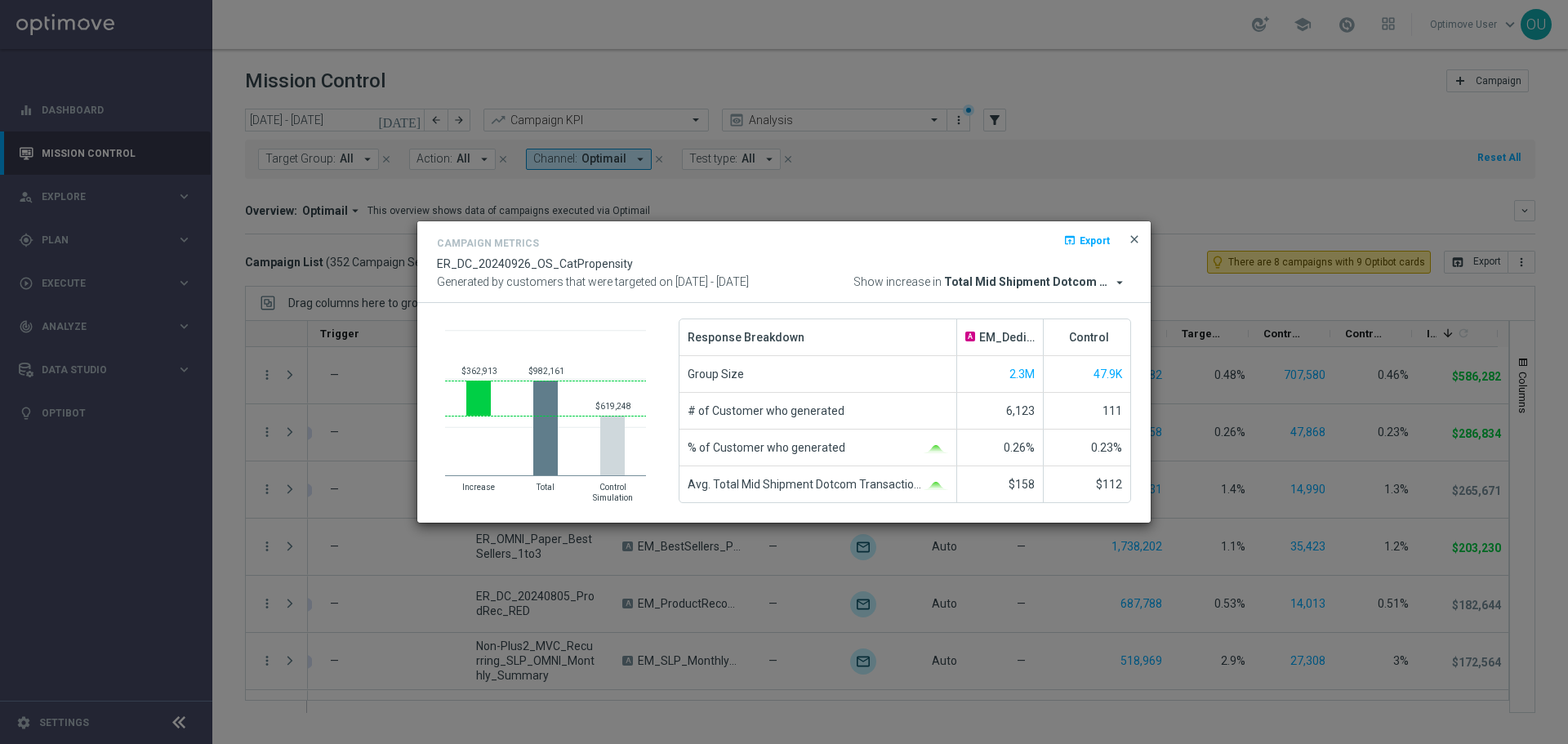
click at [1128, 240] on span "close" at bounding box center [1134, 239] width 13 height 13
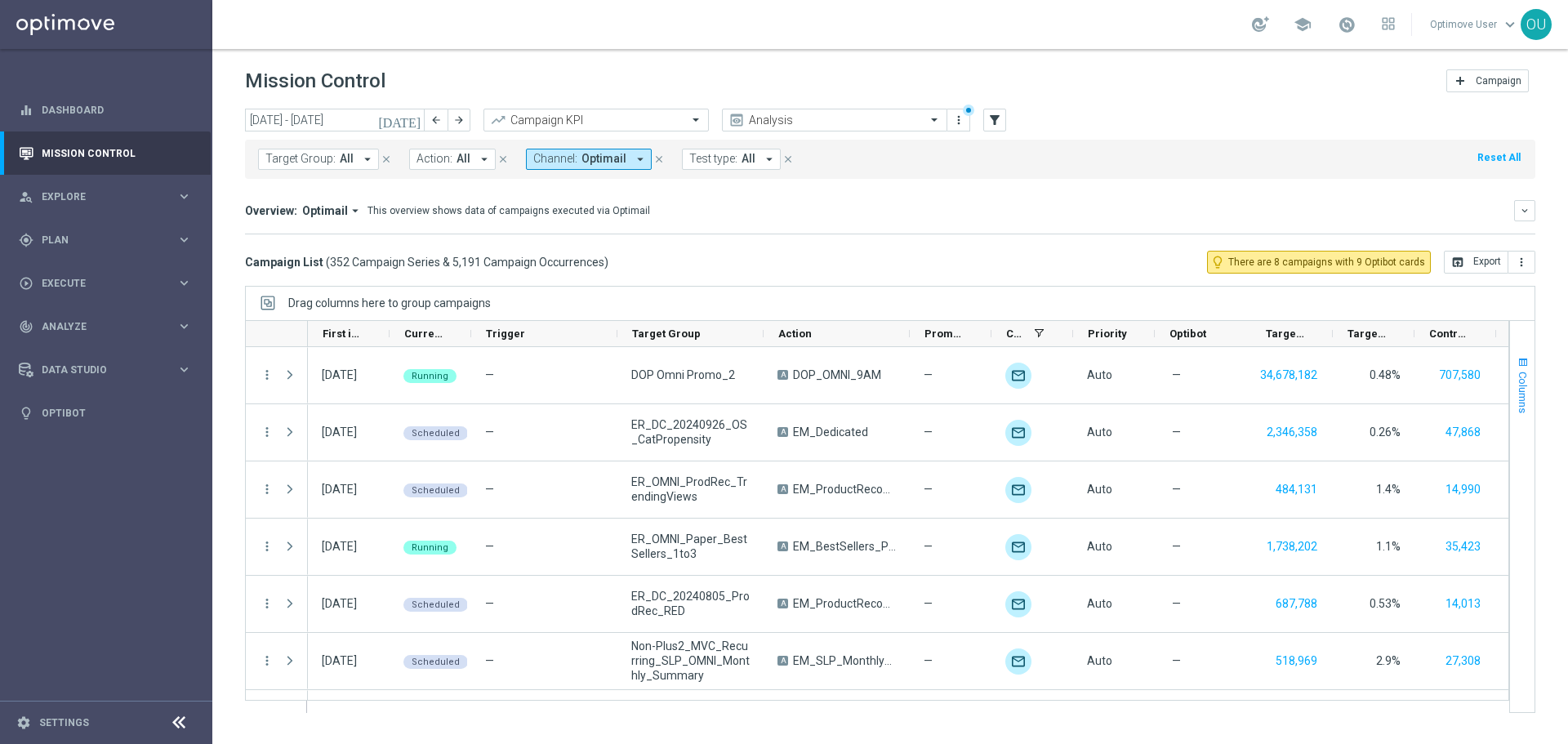
click at [1528, 412] on span "Columns" at bounding box center [1524, 393] width 13 height 42
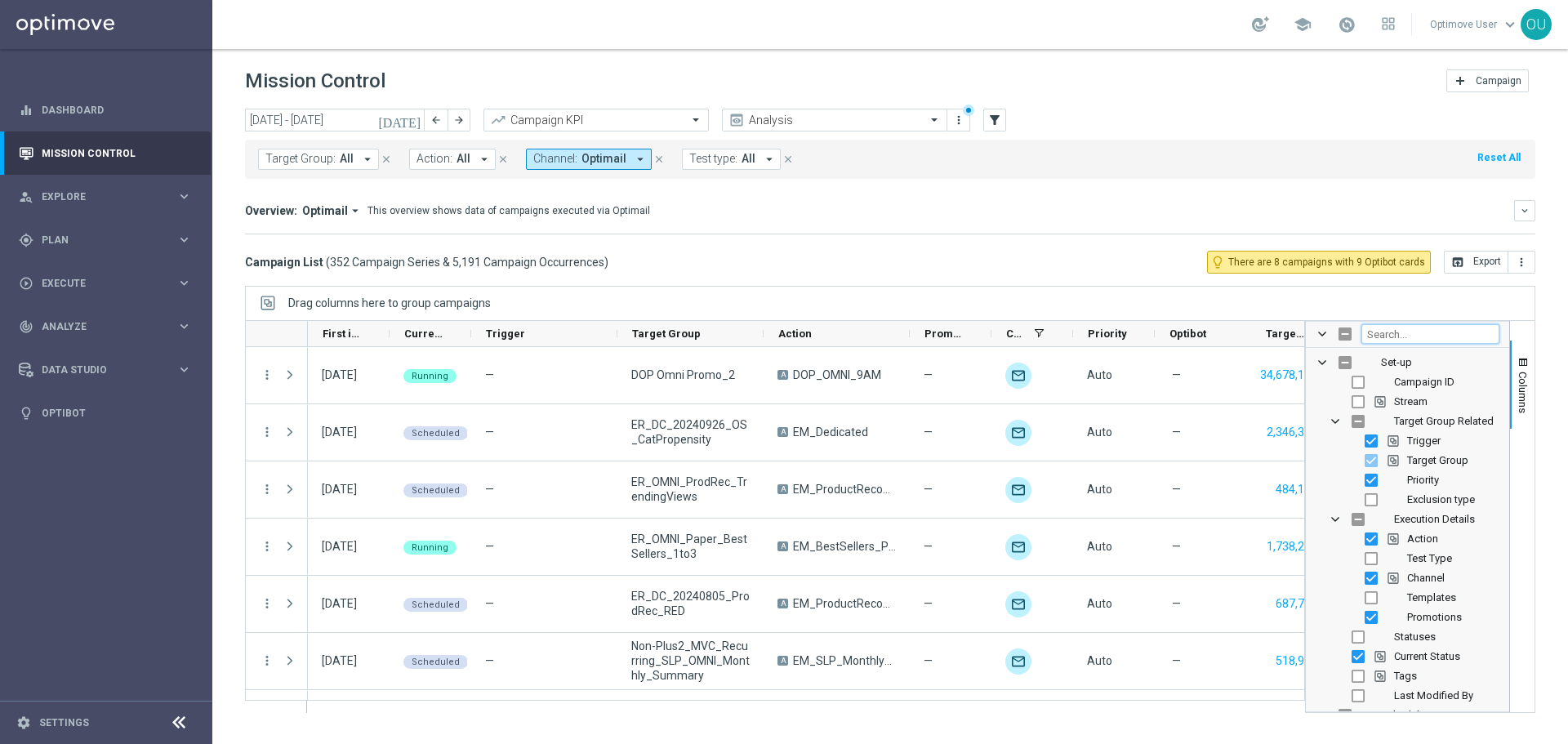
click at [1433, 332] on input "Filter Columns Input" at bounding box center [1431, 334] width 138 height 20
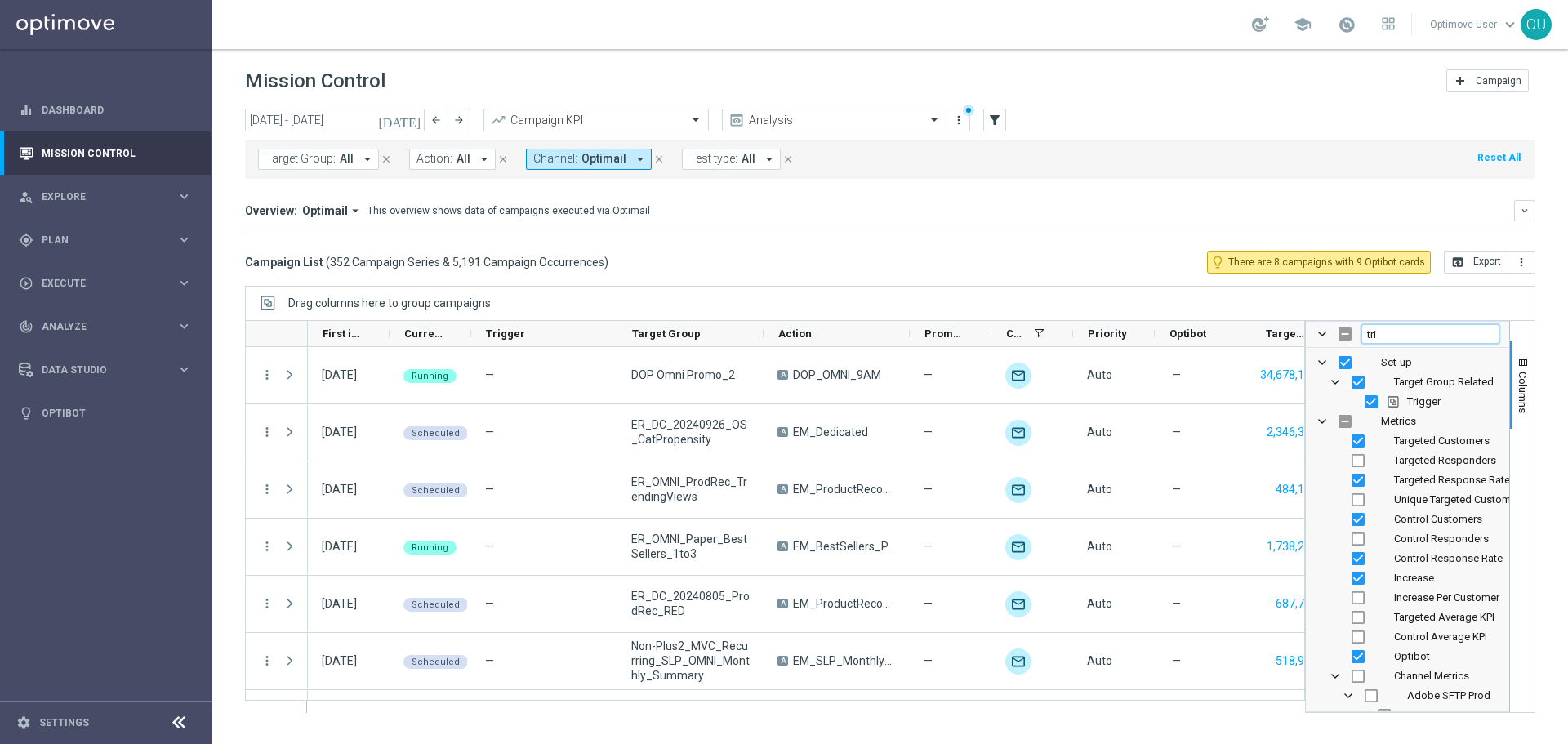
type input "tri"
click at [1370, 408] on div "Trigger" at bounding box center [1420, 402] width 161 height 20
click at [1372, 403] on input "Press SPACE to toggle visibility (visible)" at bounding box center [1371, 402] width 13 height 13
checkbox input "false"
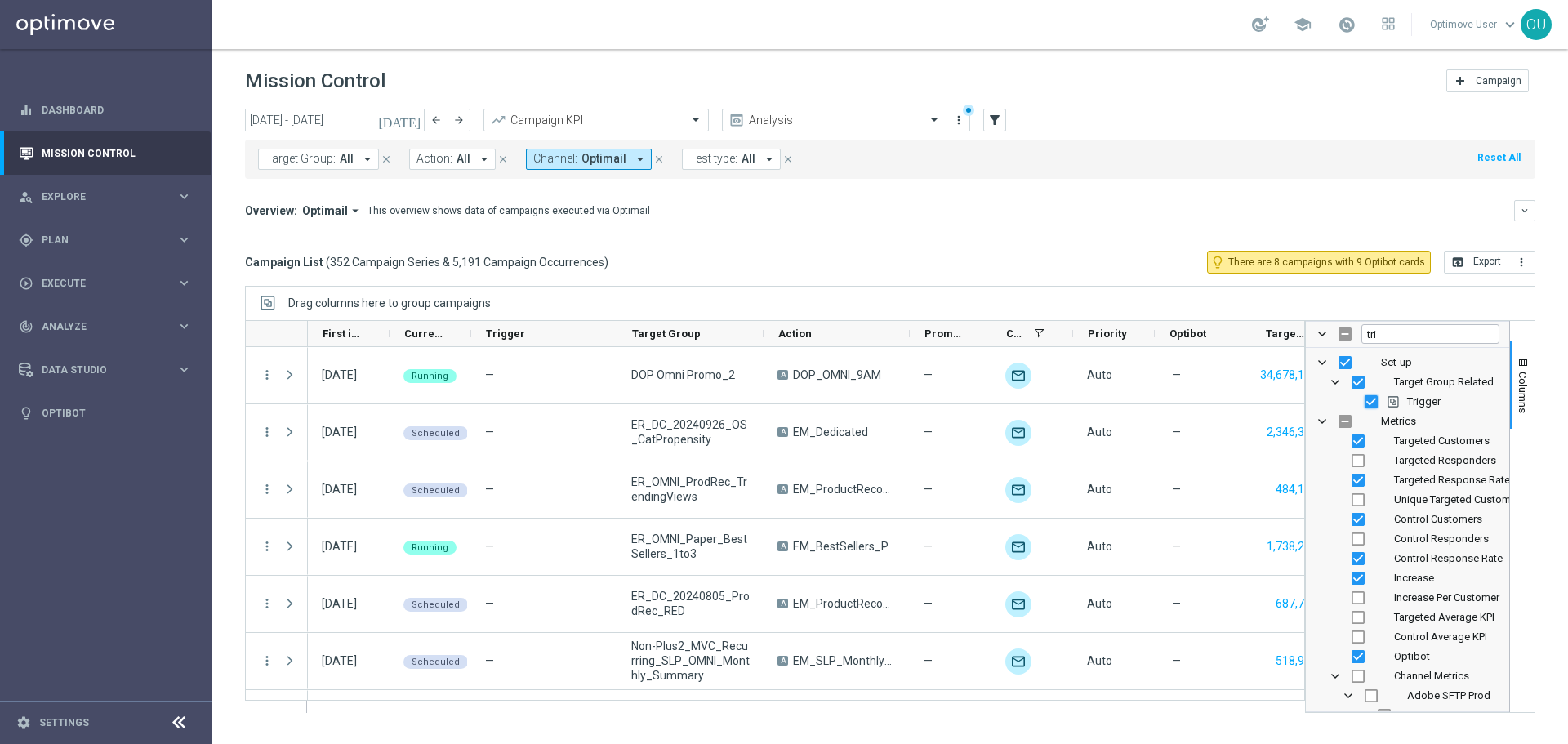
checkbox input "false"
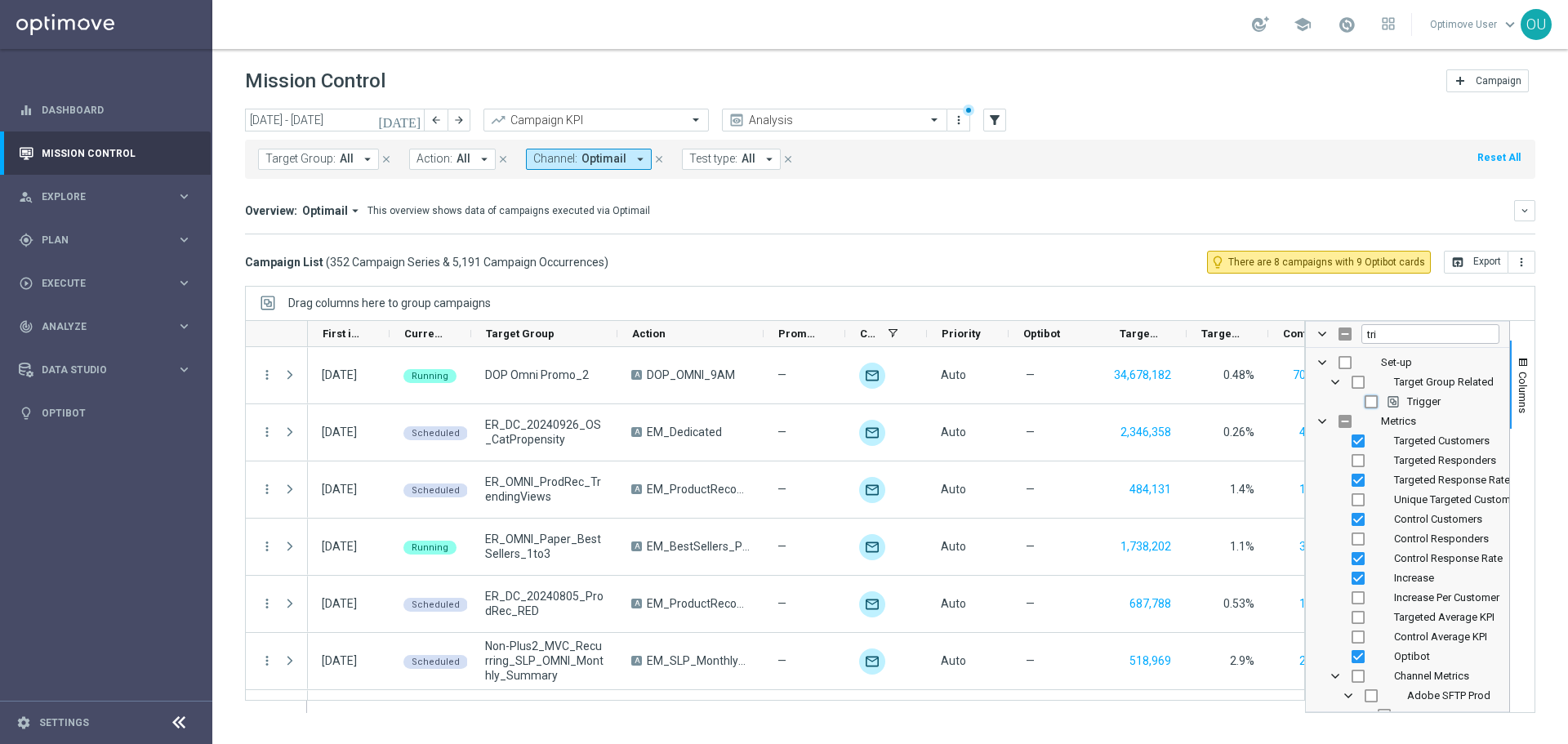
click at [1370, 398] on input "Press SPACE to toggle visibility (hidden)" at bounding box center [1371, 402] width 13 height 13
checkbox input "true"
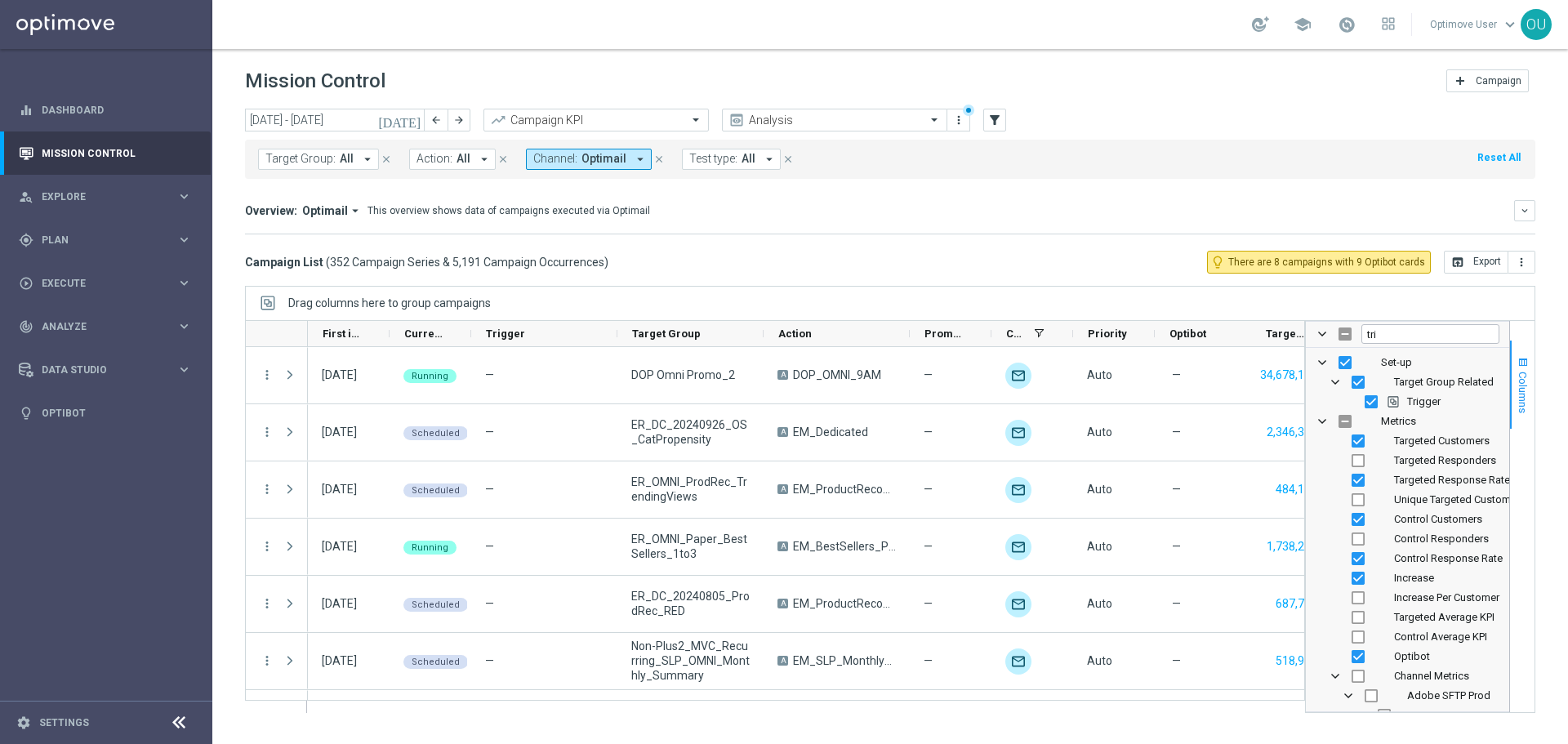
click at [1521, 384] on span "Columns" at bounding box center [1524, 393] width 13 height 42
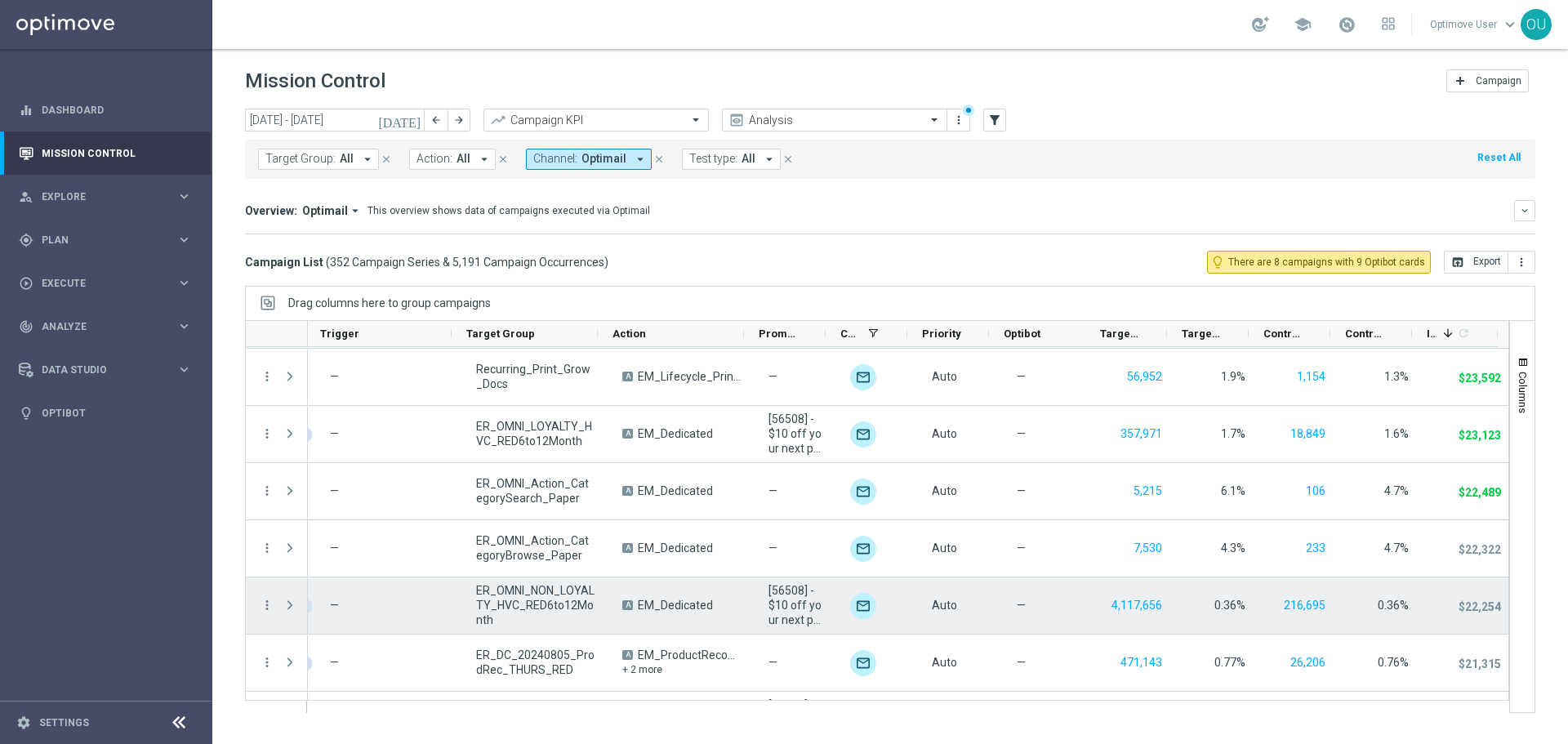
scroll to position [2858, 0]
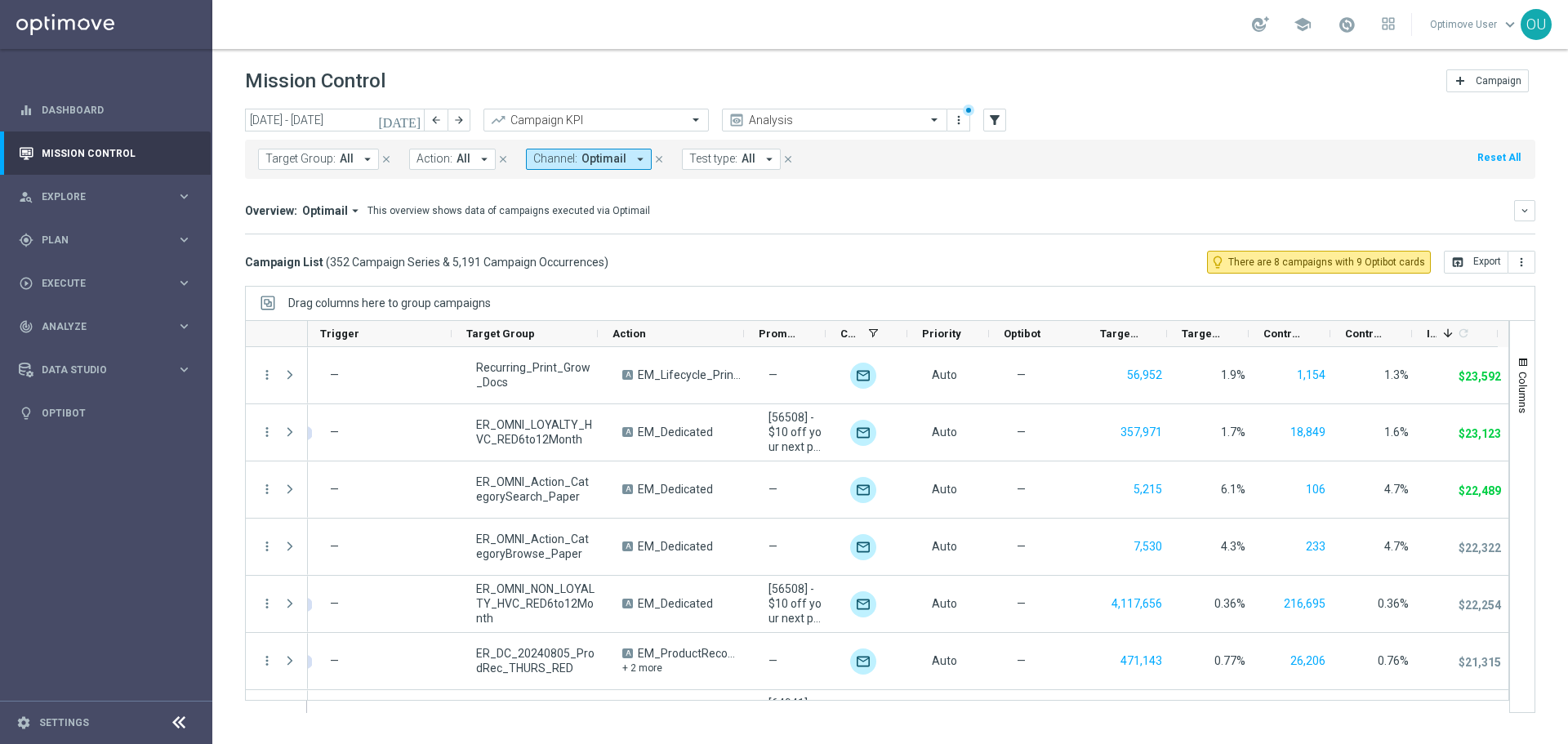
click at [742, 164] on span "All" at bounding box center [748, 159] width 14 height 14
click at [722, 326] on label "Self-Optimizing" at bounding box center [739, 328] width 67 height 10
click at [927, 267] on div "Campaign List ( 352 Campaign Series & 5,191 Campaign Occurrences ) lightbulb_ou…" at bounding box center [891, 263] width 1291 height 23
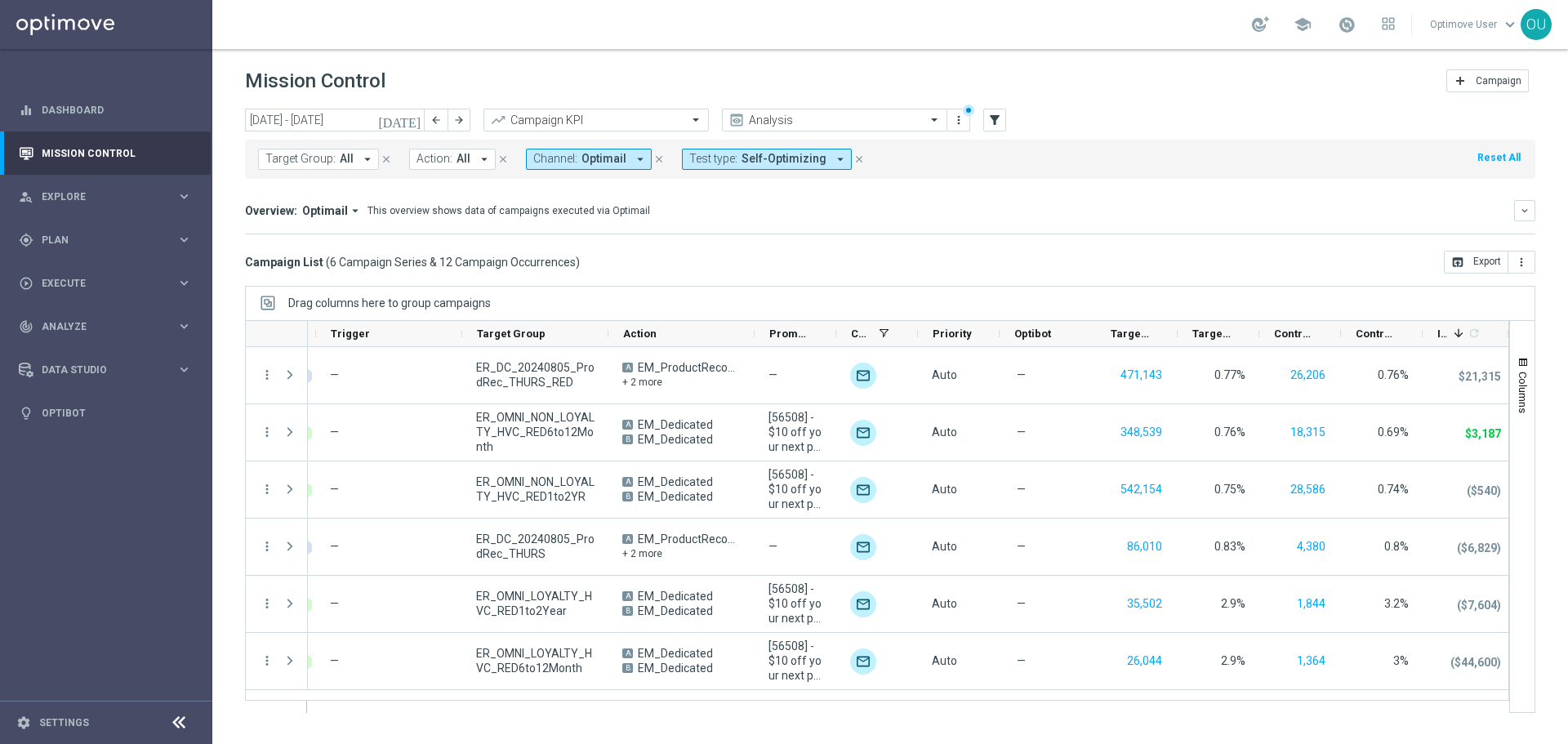
scroll to position [0, 154]
